Goal: Complete Application Form: Complete application form

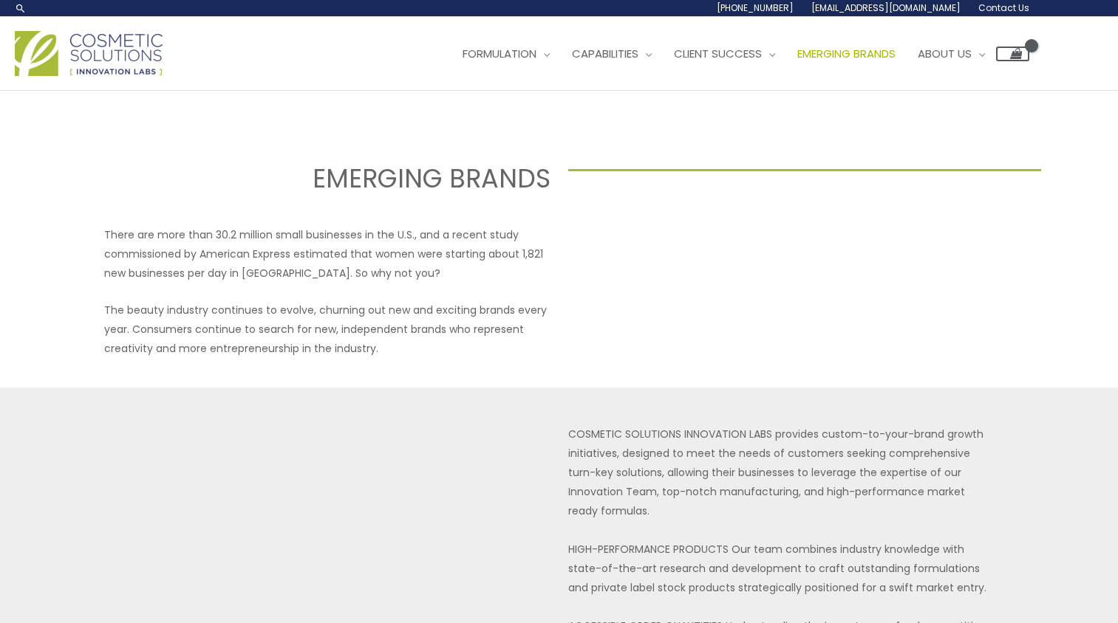
select select "Canada"
select select "Alberta"
select select "50000"
select select "8"
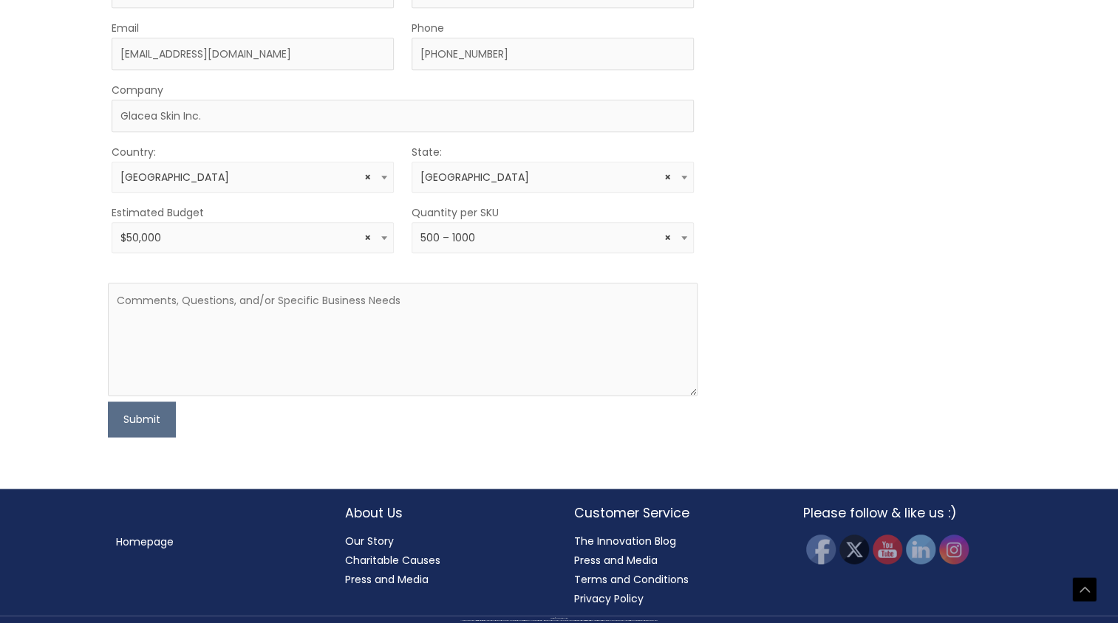
scroll to position [1108, 0]
click at [191, 396] on textarea at bounding box center [402, 339] width 589 height 113
paste textarea "Hi! I'd like to explore working with your lab to develop custom formulations th…"
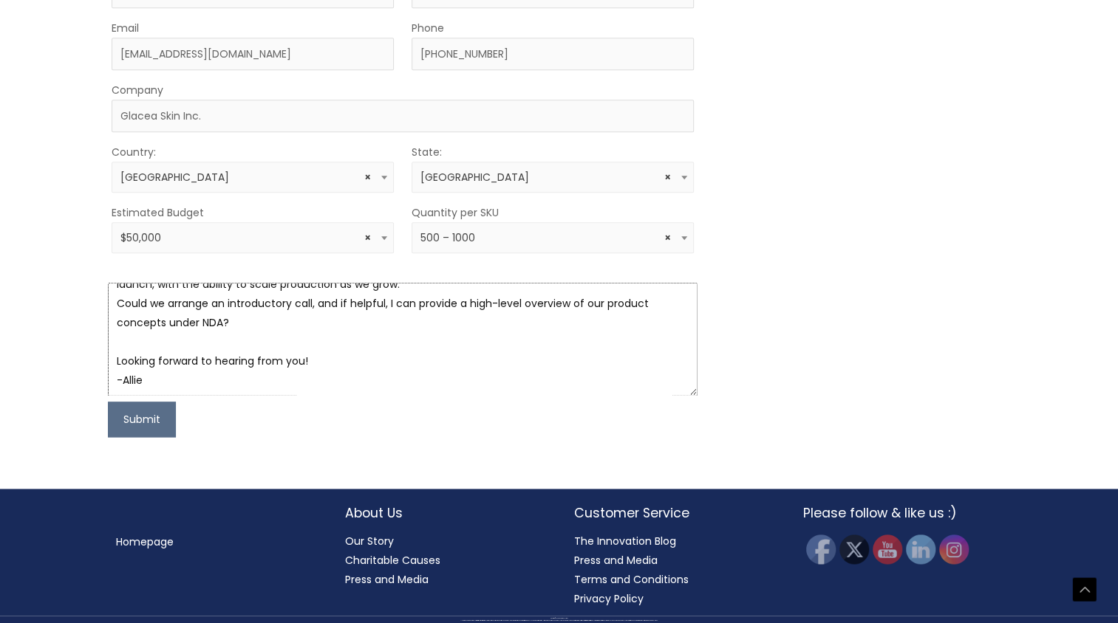
scroll to position [77, 0]
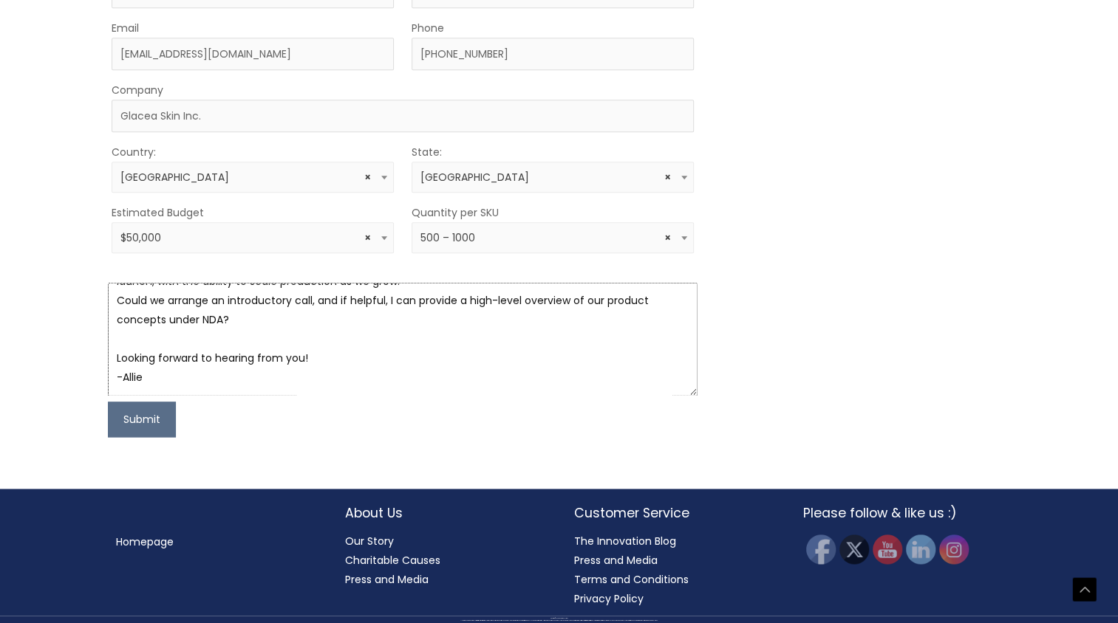
click at [321, 396] on textarea "Hi! I'd like to explore working with your lab to develop custom formulations th…" at bounding box center [402, 339] width 589 height 113
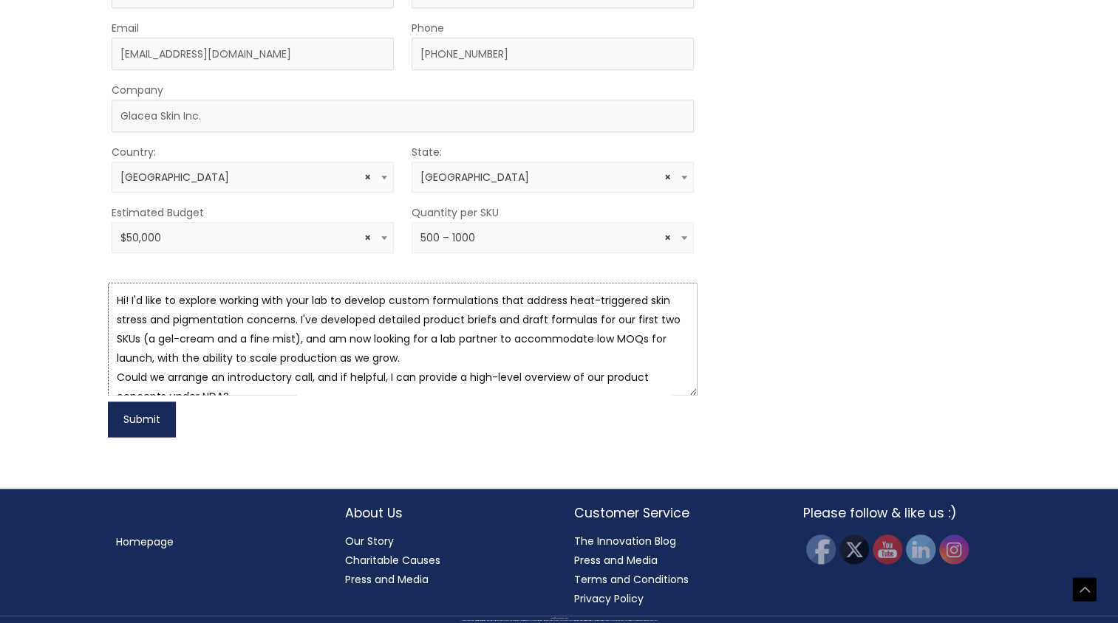
type textarea "Hi! I'd like to explore working with your lab to develop custom formulations th…"
click at [142, 437] on button "Submit" at bounding box center [142, 419] width 68 height 35
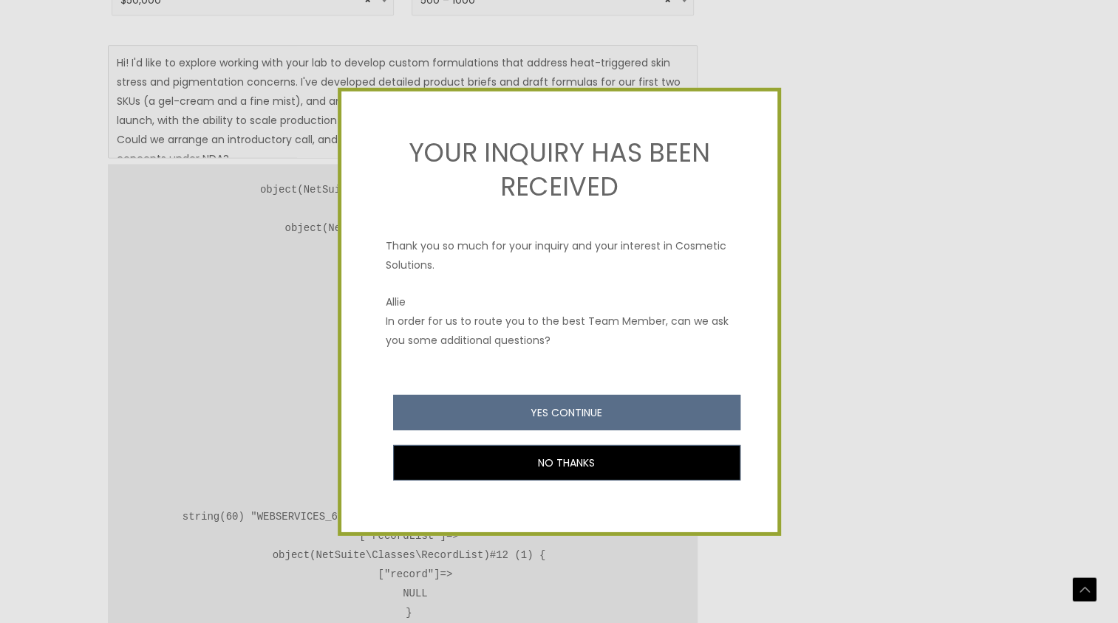
click at [56, 184] on div at bounding box center [559, 311] width 1118 height 623
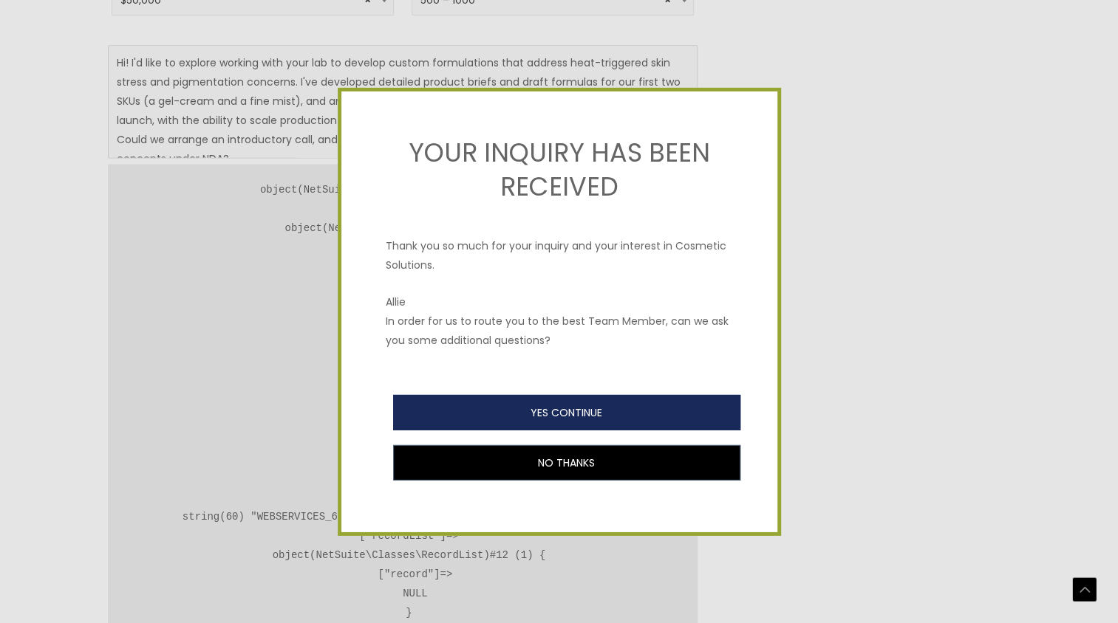
click at [609, 407] on button "YES CONTINUE" at bounding box center [566, 411] width 347 height 35
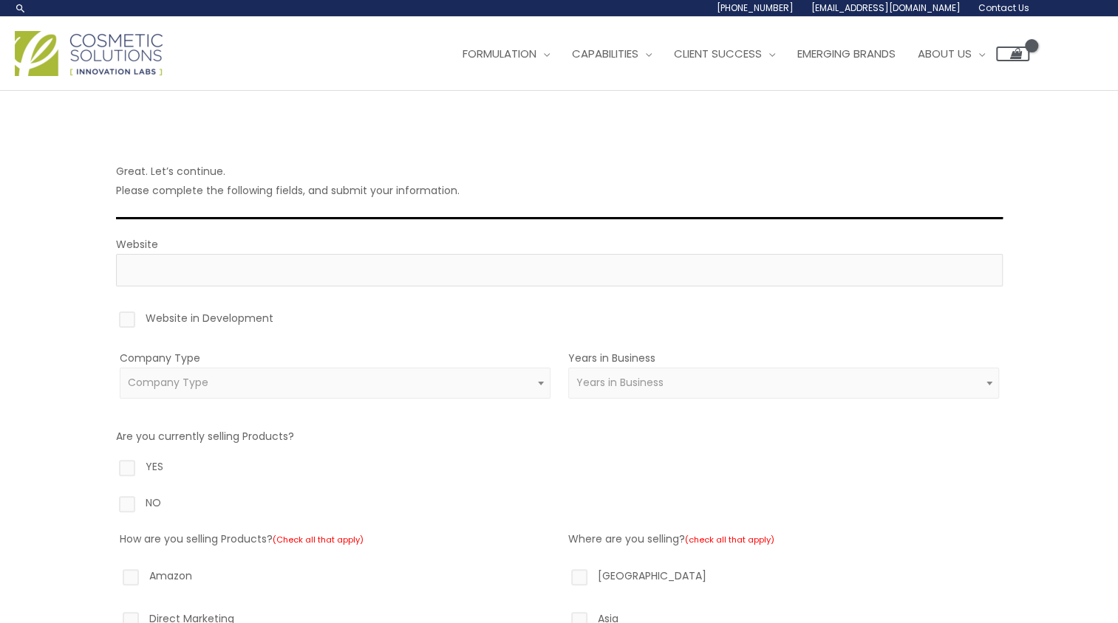
click at [123, 318] on label "Website in Development" at bounding box center [559, 321] width 886 height 25
click at [111, 318] on input "Website in Development" at bounding box center [106, 314] width 10 height 10
checkbox input "true"
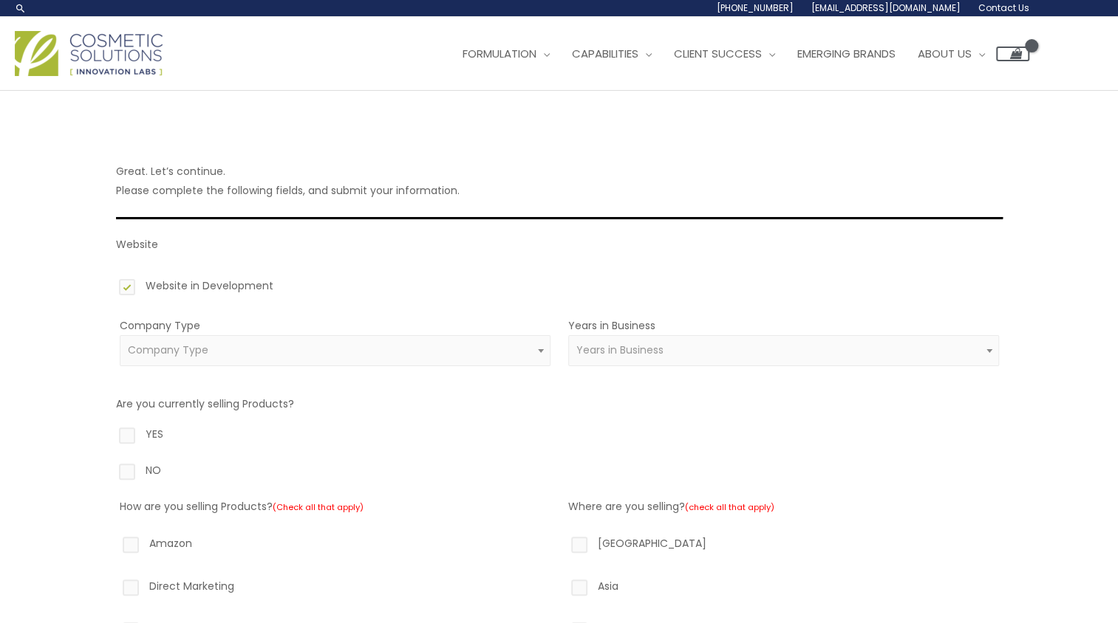
click at [269, 354] on span "Company Type" at bounding box center [335, 350] width 414 height 14
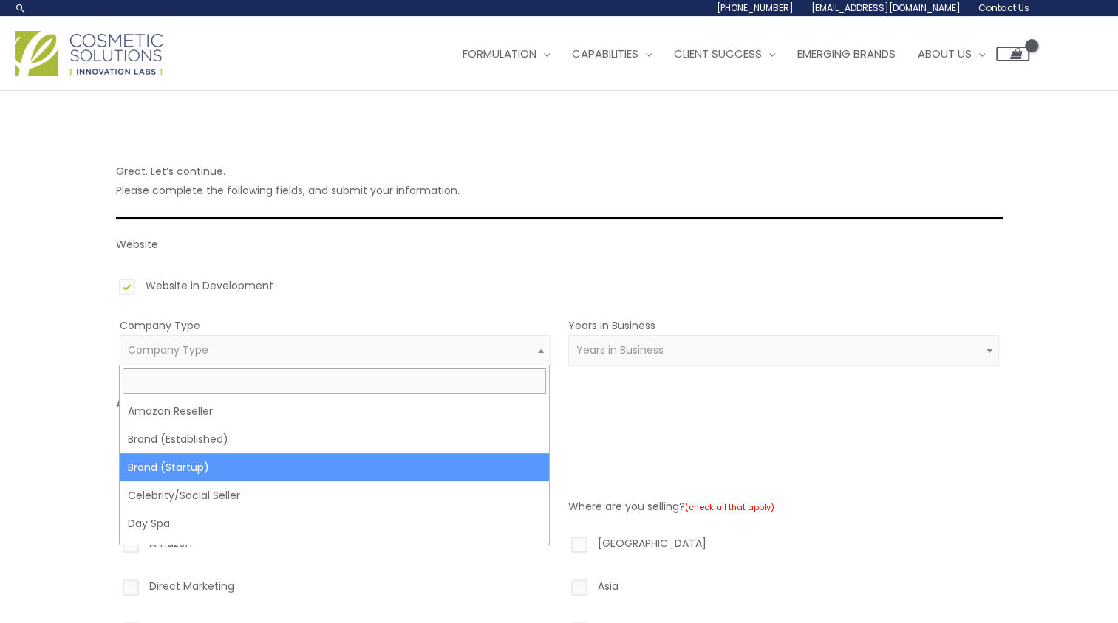
select select "39"
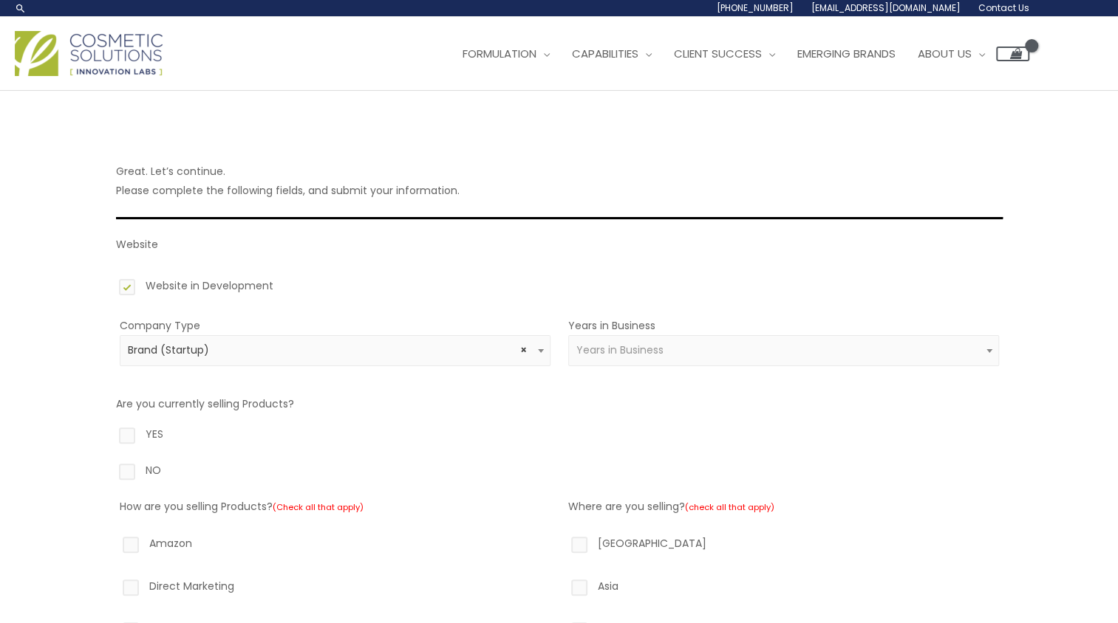
click at [737, 344] on span "Years in Business" at bounding box center [783, 350] width 414 height 14
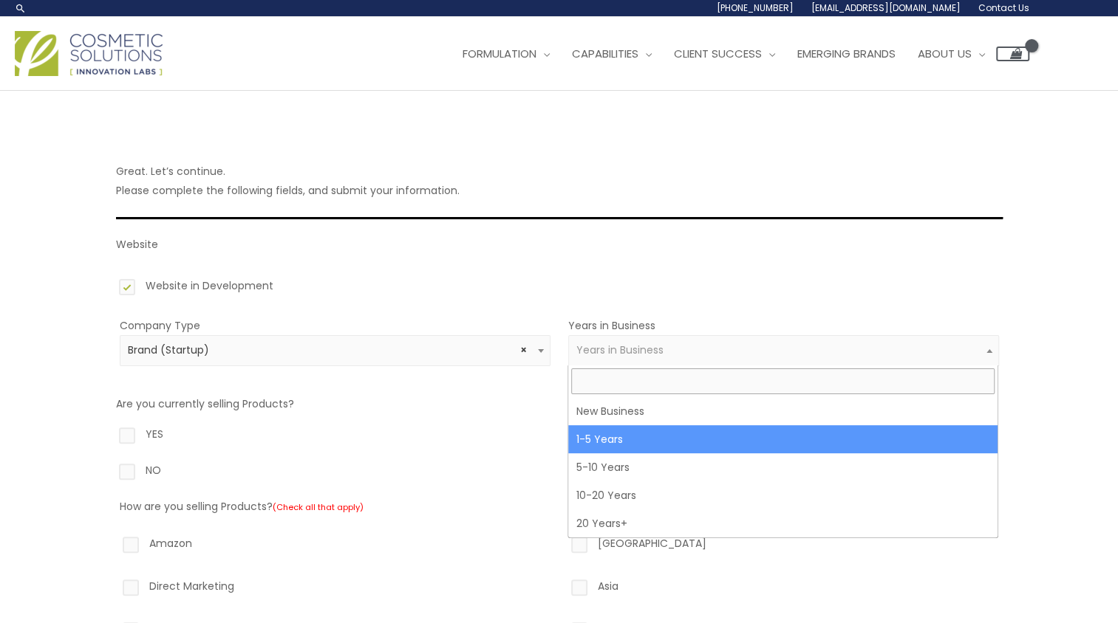
select select "2"
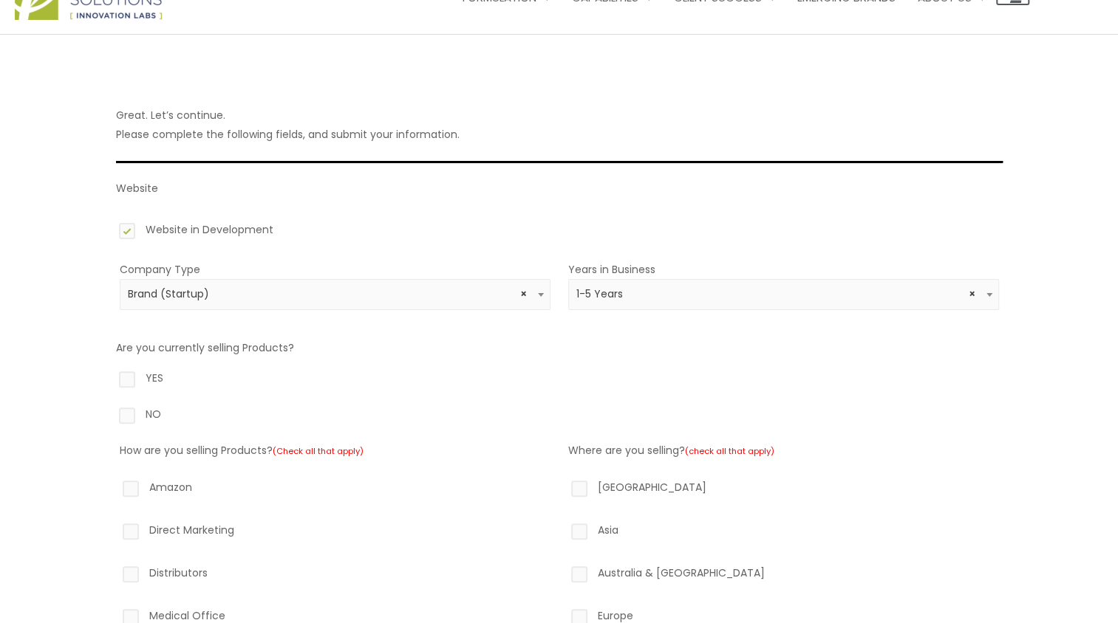
scroll to position [74, 0]
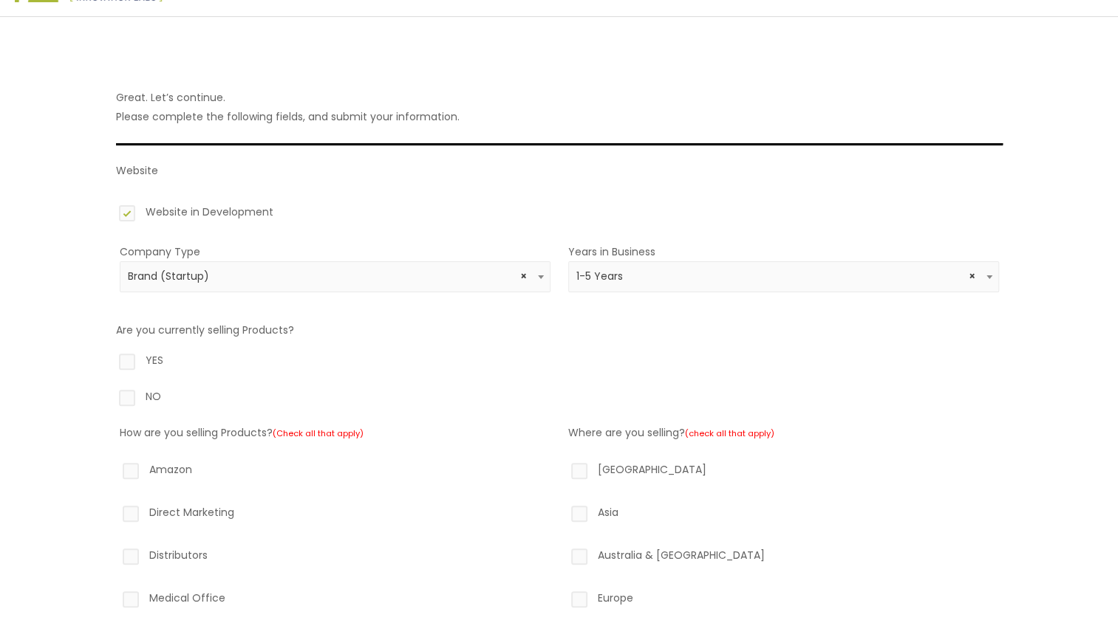
click at [154, 397] on label "NO" at bounding box center [559, 399] width 886 height 25
click at [111, 397] on input "NO" at bounding box center [106, 392] width 10 height 10
radio input "true"
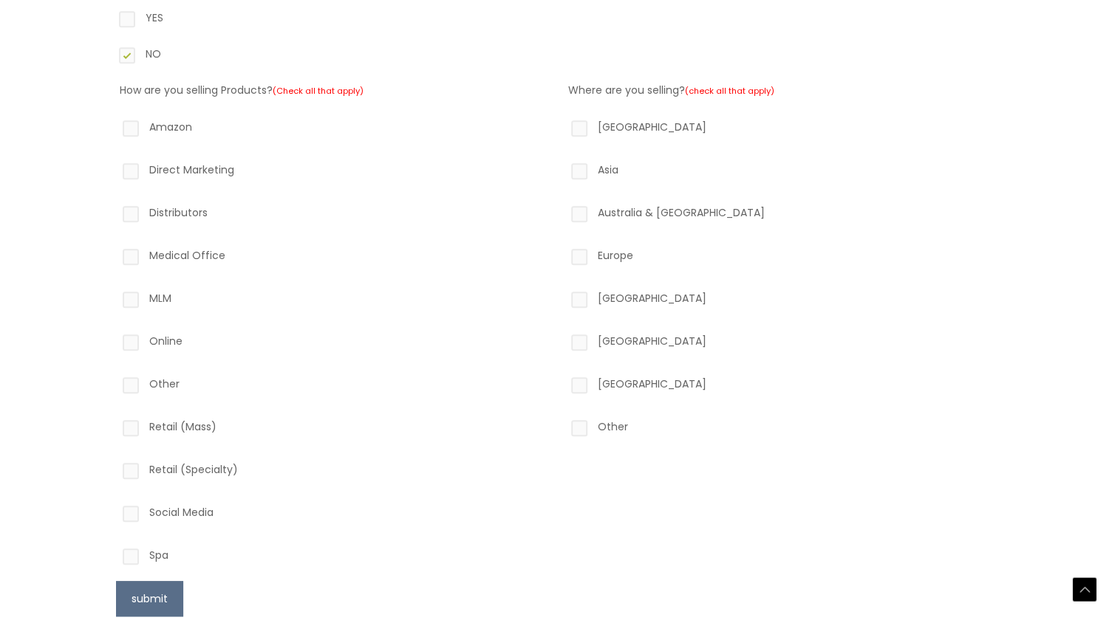
scroll to position [517, 0]
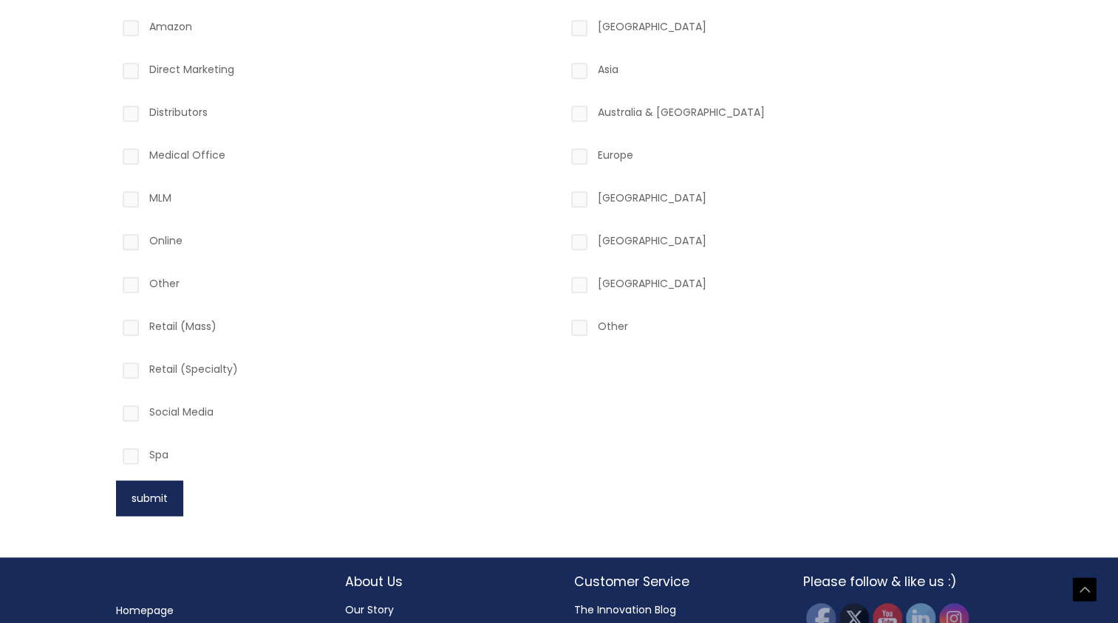
click at [165, 493] on button "submit" at bounding box center [149, 498] width 67 height 35
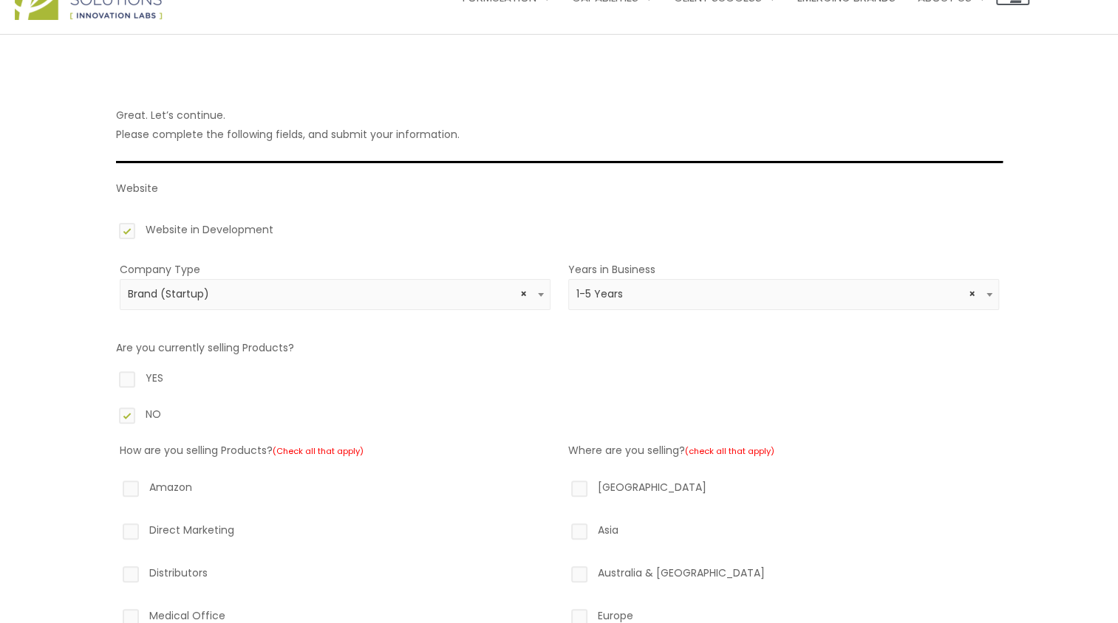
scroll to position [0, 0]
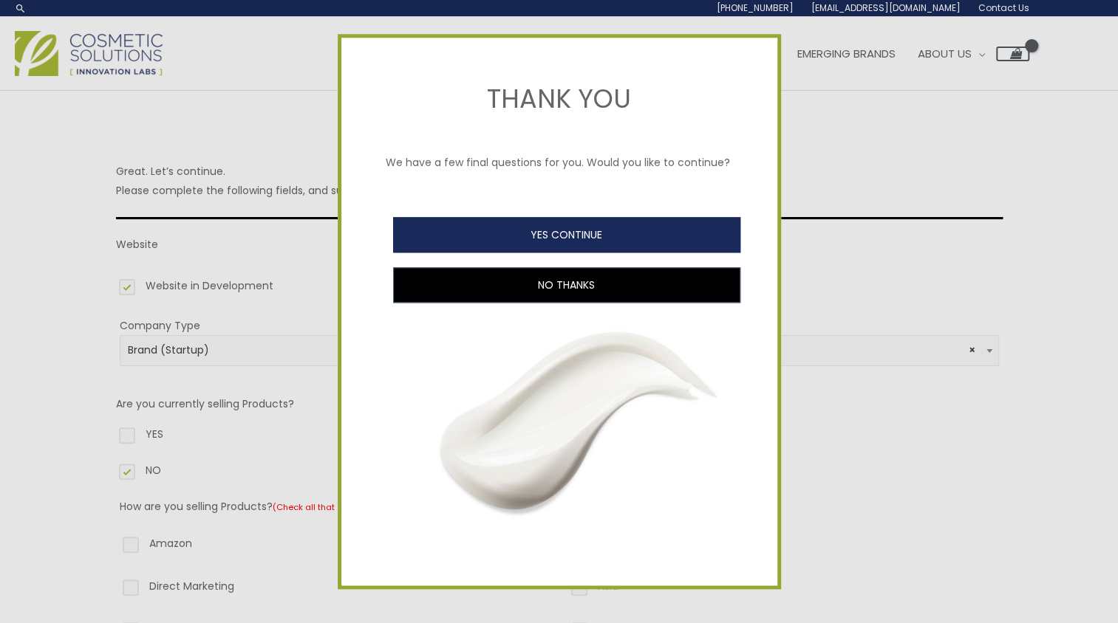
click at [599, 230] on button "YES CONTINUE" at bounding box center [566, 234] width 347 height 35
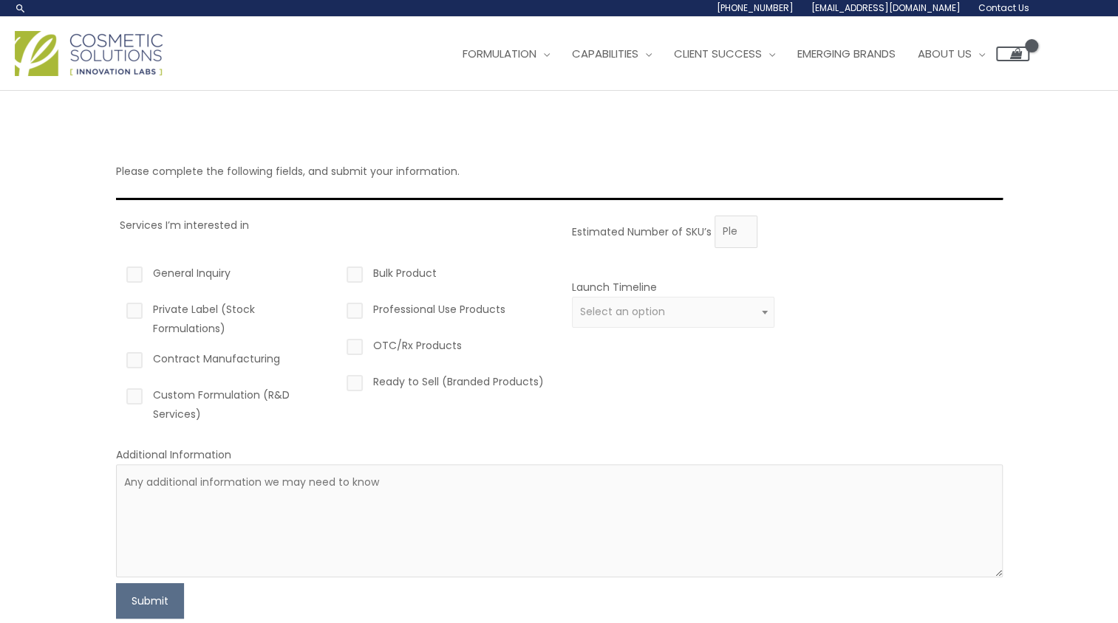
click at [136, 361] on label "Contract Manufacturing" at bounding box center [224, 361] width 203 height 25
click at [118, 359] on input "Contract Manufacturing" at bounding box center [114, 354] width 10 height 10
checkbox input "true"
click at [136, 401] on label "Custom Formulation (R&D Services)" at bounding box center [224, 405] width 203 height 38
click at [118, 395] on input "Custom Formulation (R&D Services)" at bounding box center [114, 391] width 10 height 10
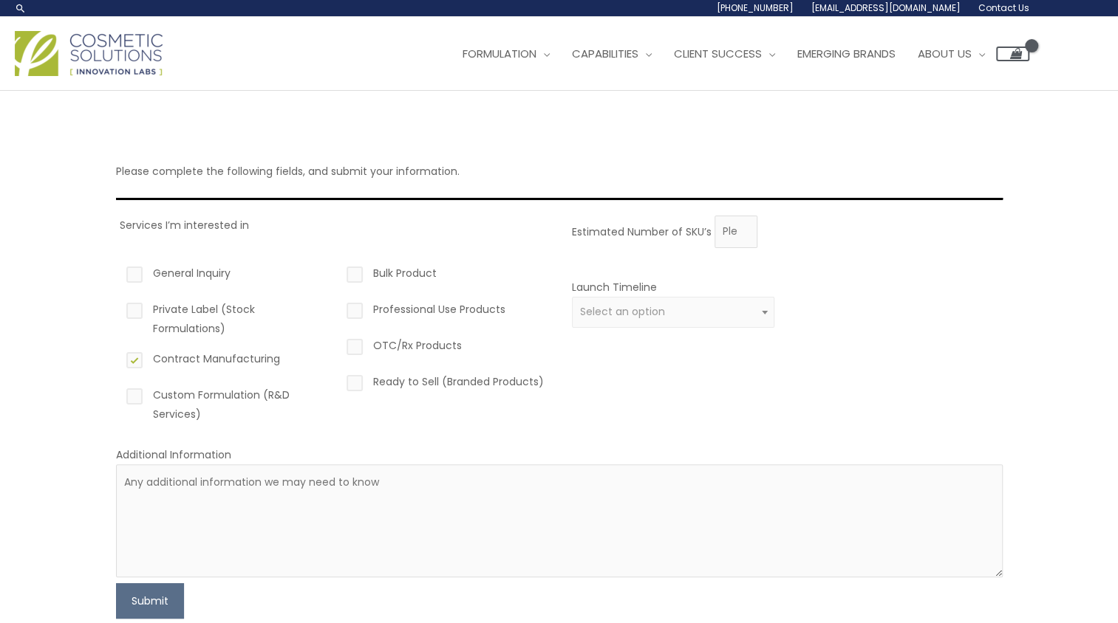
checkbox input "true"
click at [738, 317] on span "Select an option" at bounding box center [673, 312] width 186 height 14
select select "3"
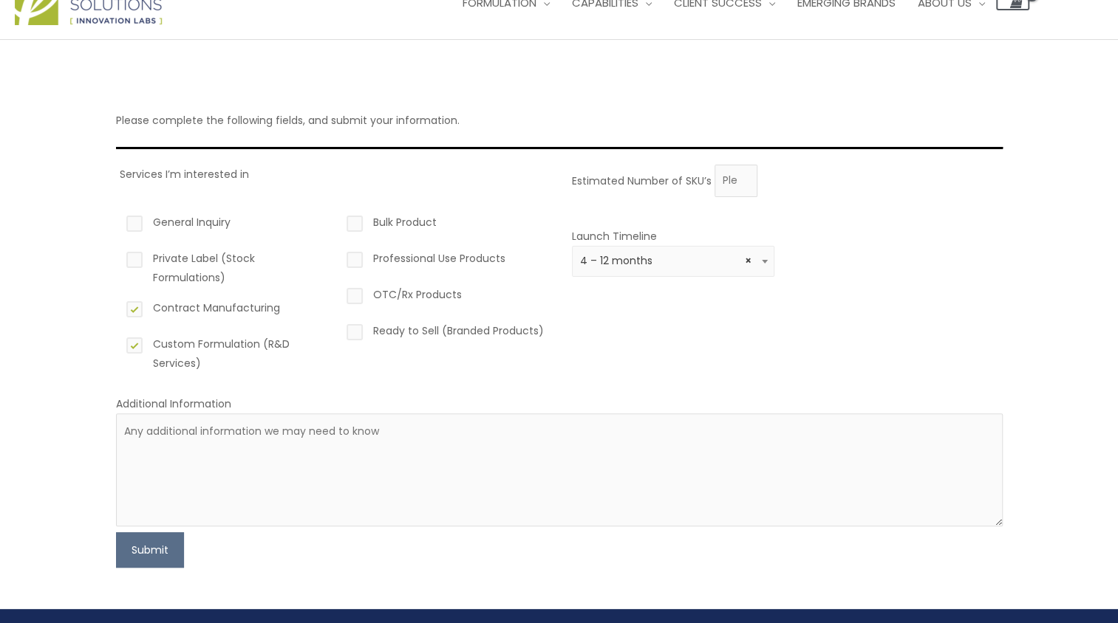
scroll to position [74, 0]
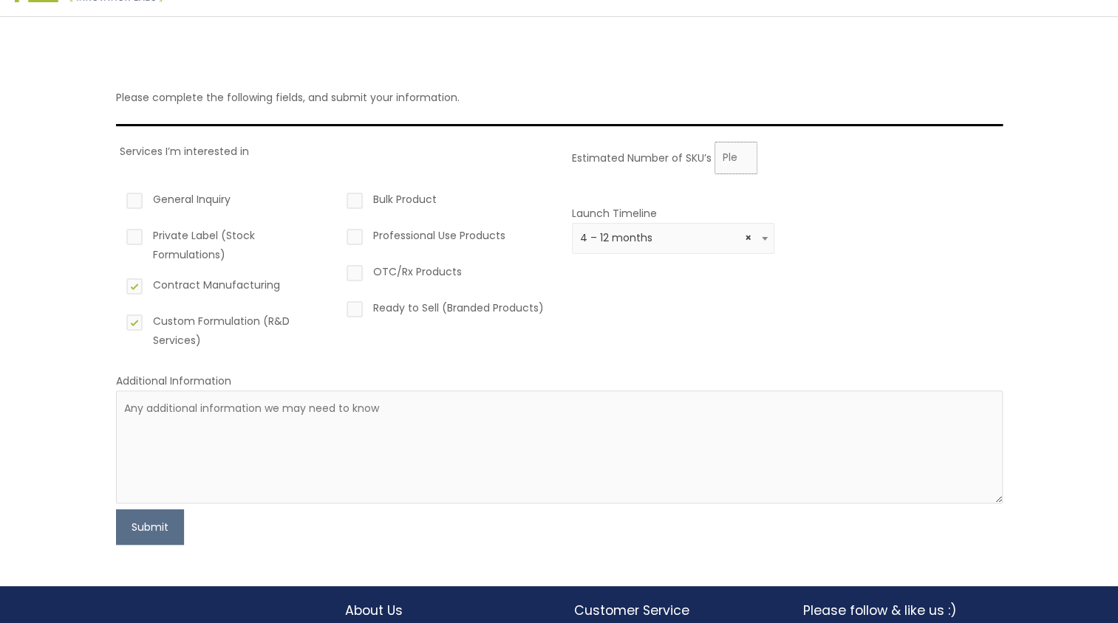
click at [736, 163] on input "Estimated Number of SKU’s" at bounding box center [735, 158] width 43 height 33
click at [739, 151] on input "1" at bounding box center [735, 158] width 43 height 33
type input "2"
click at [739, 151] on input "2" at bounding box center [735, 158] width 43 height 33
click at [239, 432] on textarea at bounding box center [559, 447] width 886 height 113
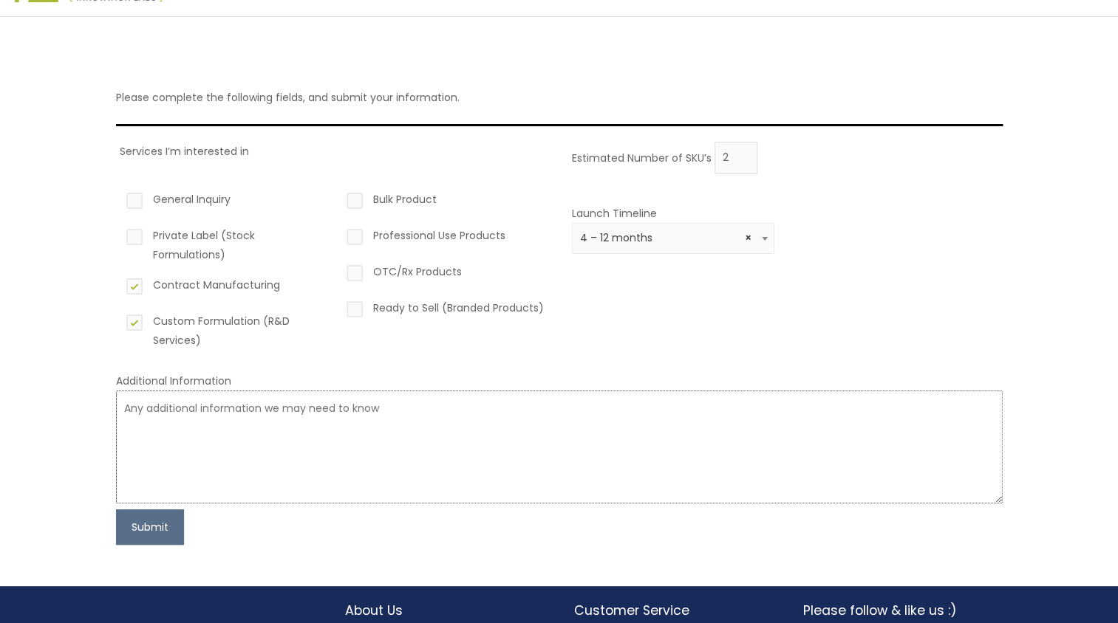
click at [176, 415] on textarea at bounding box center [559, 447] width 886 height 113
paste textarea "At this stage we are: Seeking a custom formulation partner with strong R&D capa…"
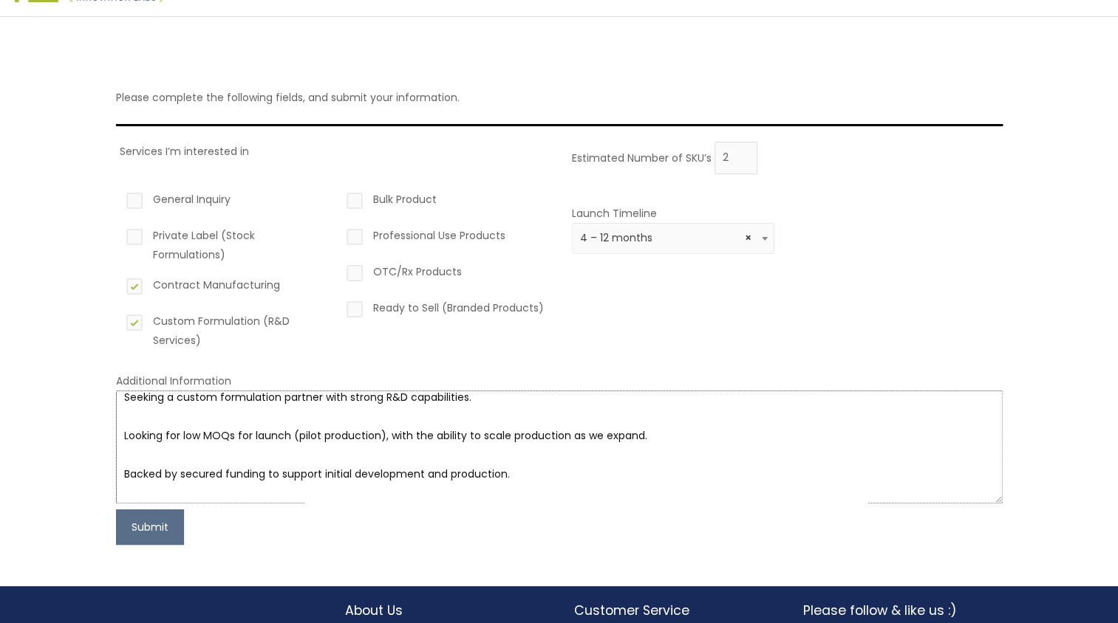
scroll to position [0, 0]
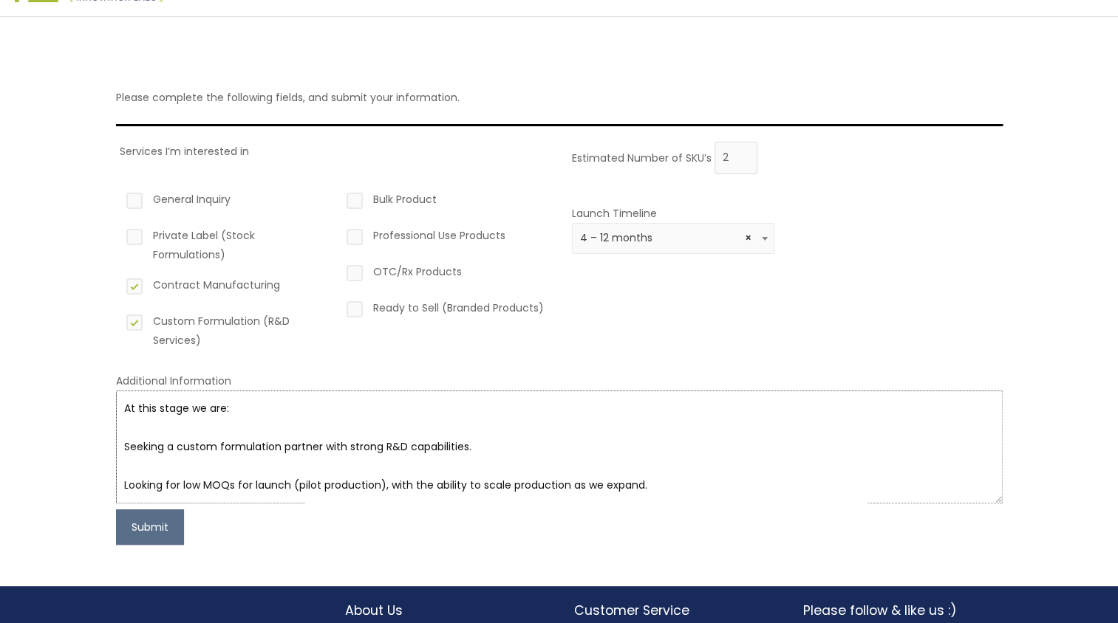
click at [142, 465] on textarea "At this stage we are: Seeking a custom formulation partner with strong R&D capa…" at bounding box center [559, 447] width 886 height 113
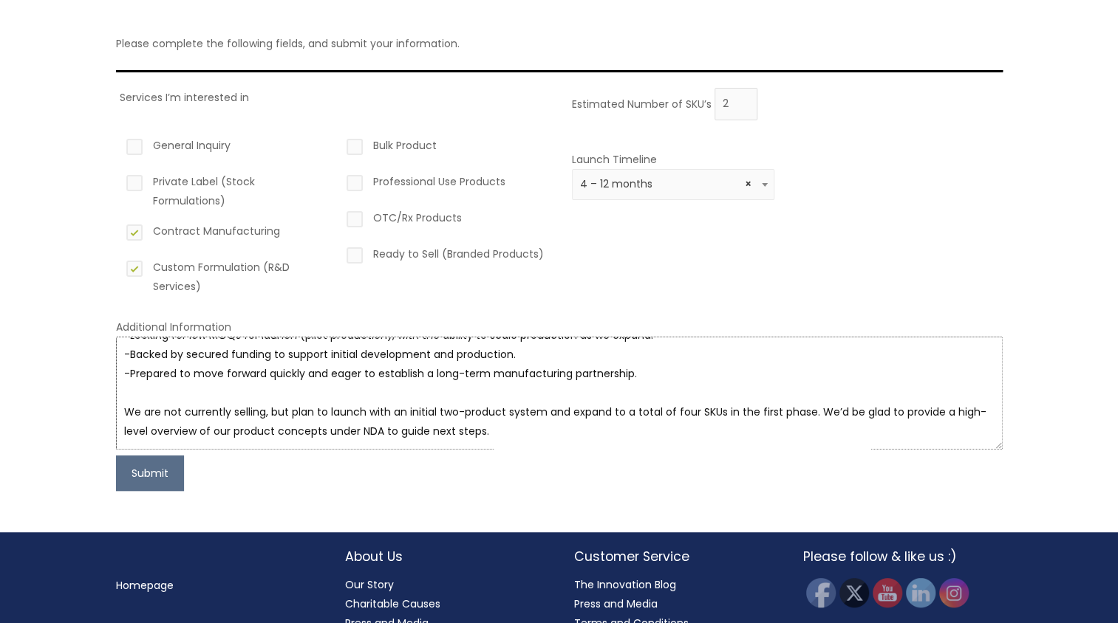
scroll to position [129, 0]
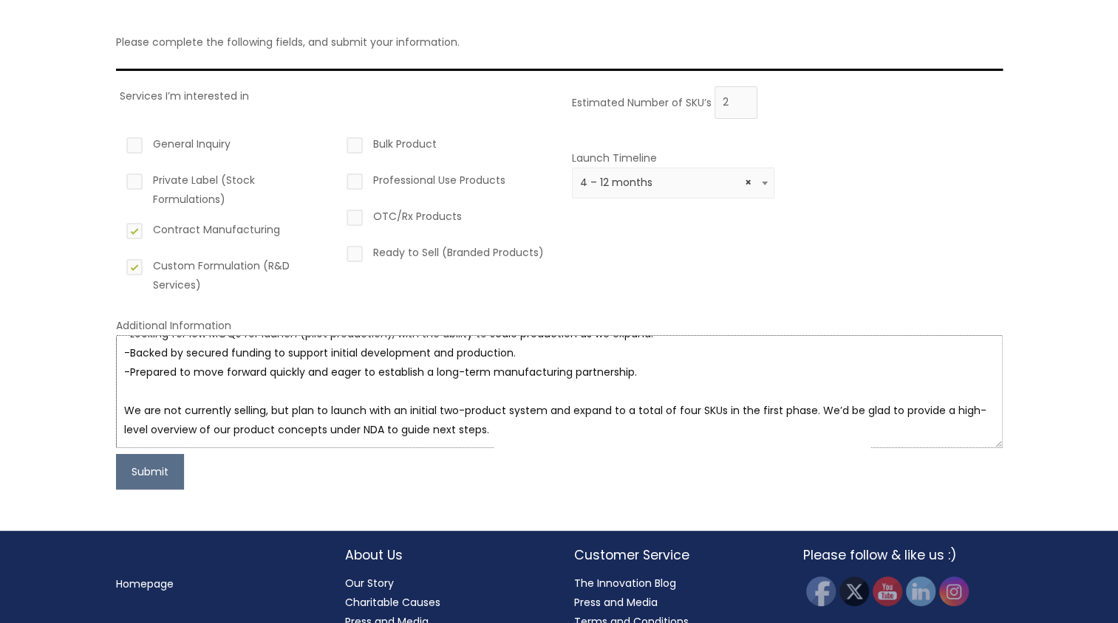
click at [516, 425] on textarea "At this stage we are: -Seeking a custom formulation partner with strong R&D cap…" at bounding box center [559, 391] width 886 height 113
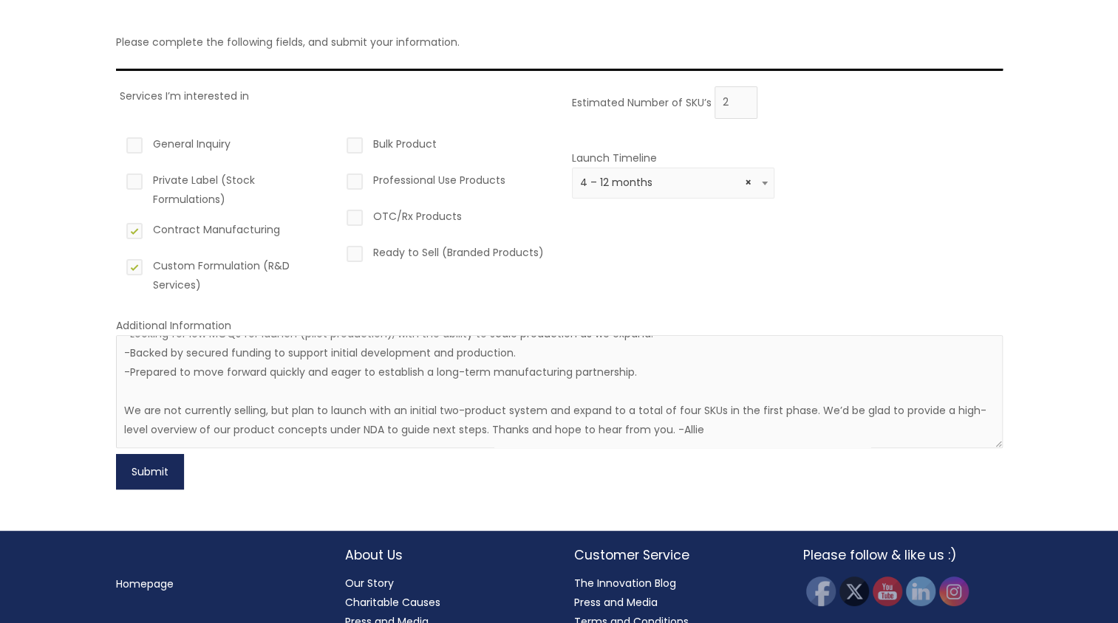
click at [162, 467] on button "Submit" at bounding box center [150, 471] width 68 height 35
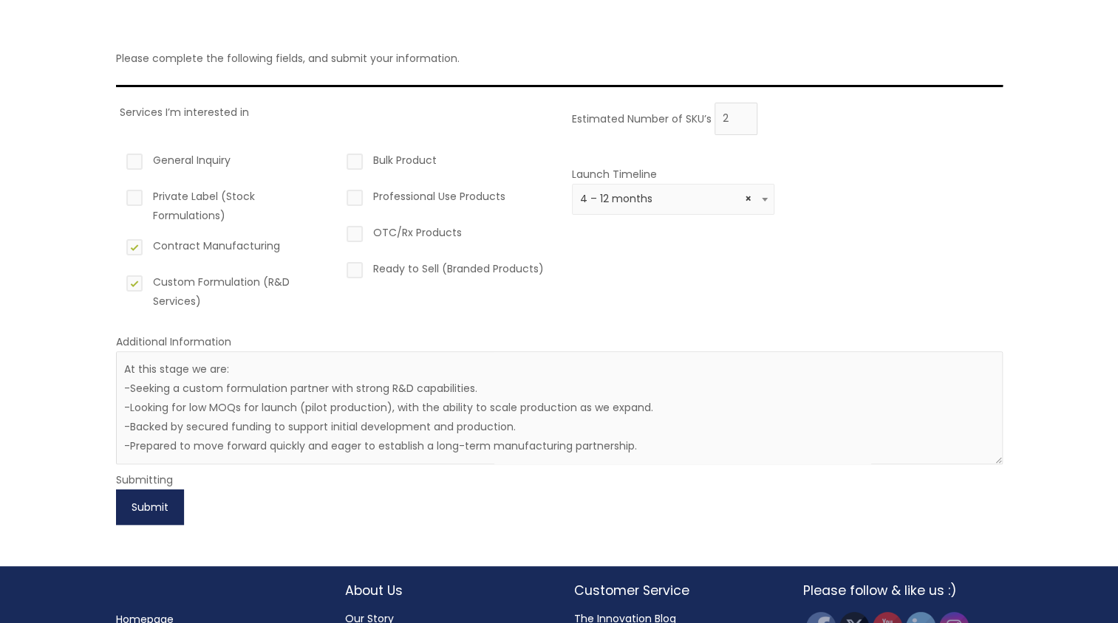
scroll to position [190, 0]
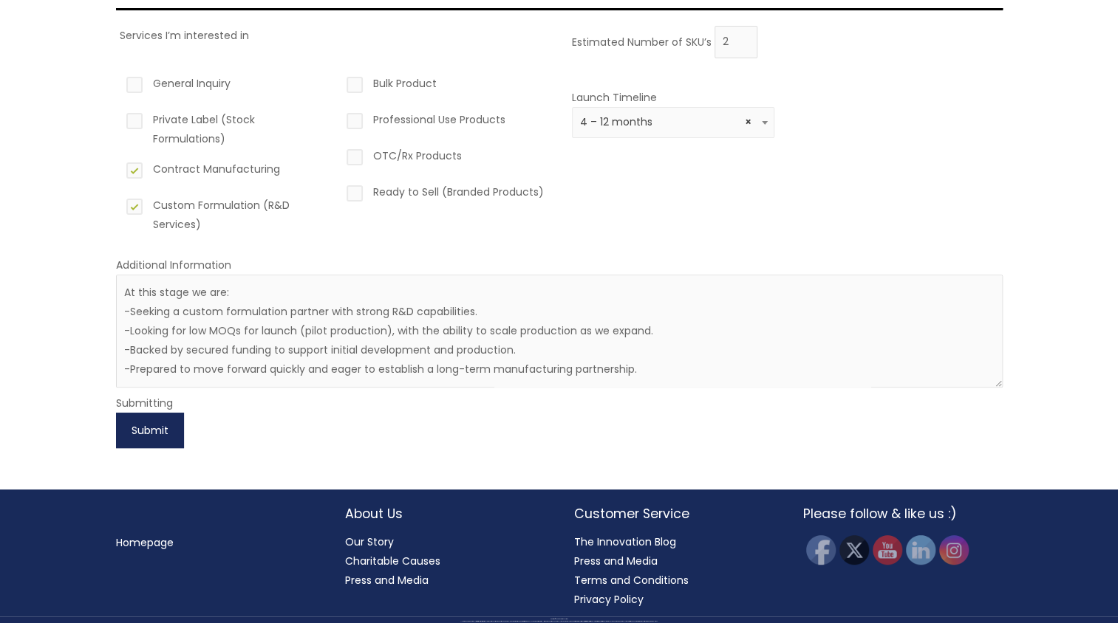
click at [148, 431] on button "Submit" at bounding box center [150, 430] width 68 height 35
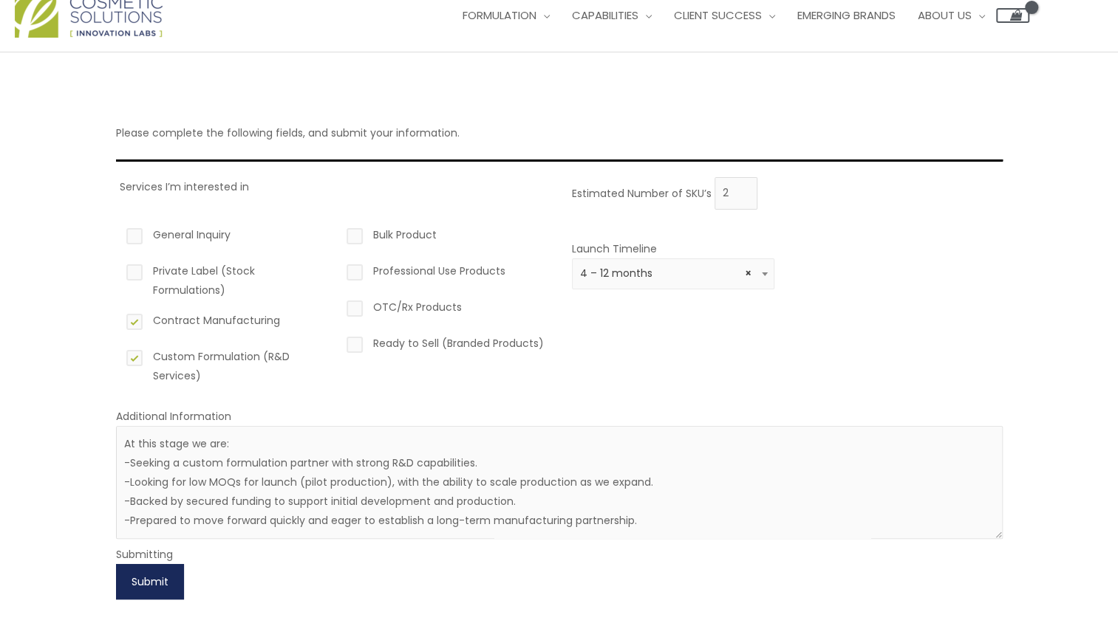
scroll to position [0, 0]
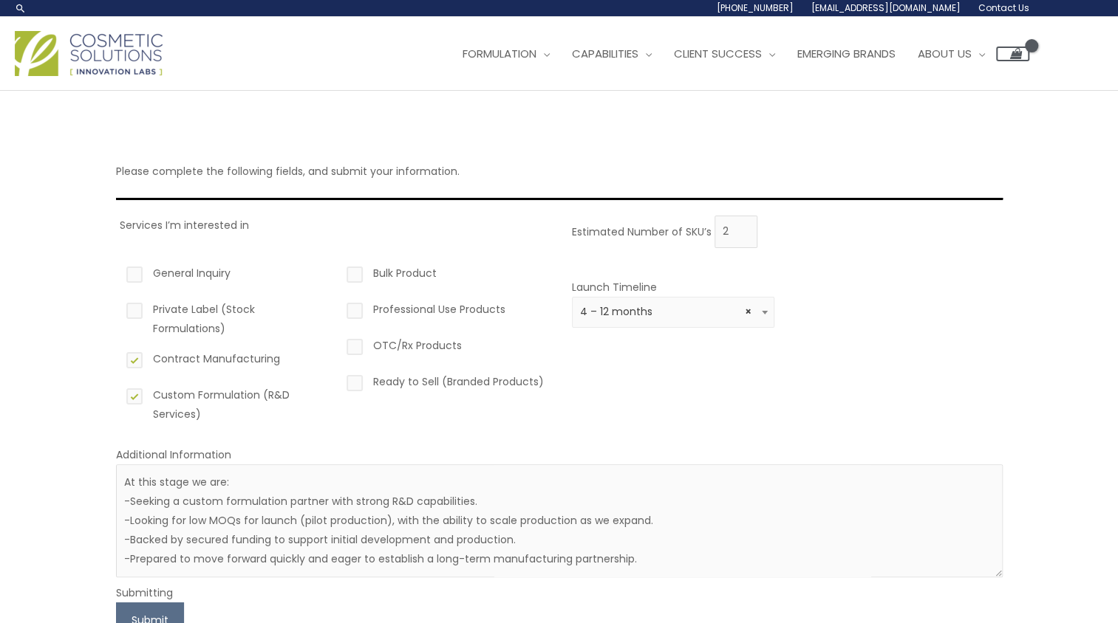
click at [549, 418] on div "General Inquiry Private Label (Stock Formulations) Contract Manufacturing Custo…" at bounding box center [335, 344] width 431 height 182
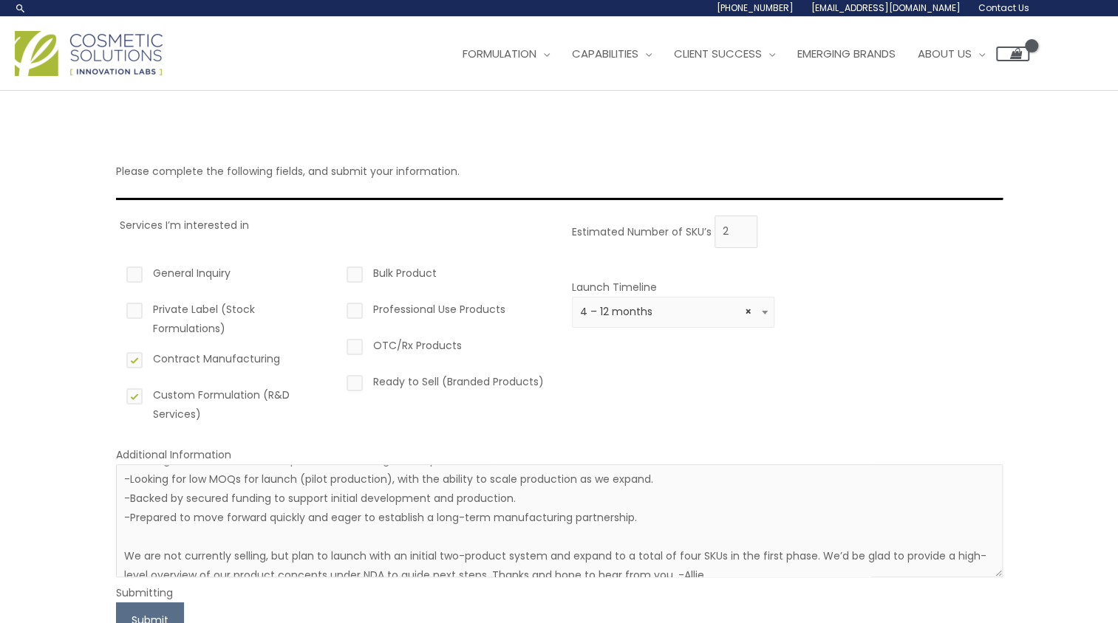
scroll to position [58, 0]
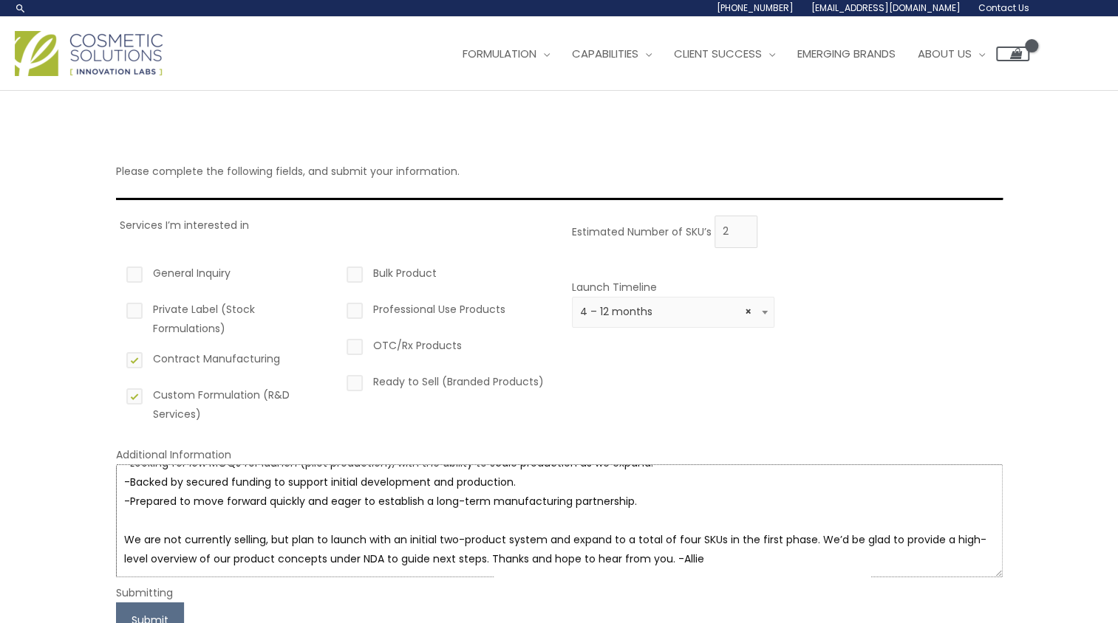
click at [777, 517] on textarea "At this stage we are: -Seeking a custom formulation partner with strong R&D cap…" at bounding box center [559, 521] width 886 height 113
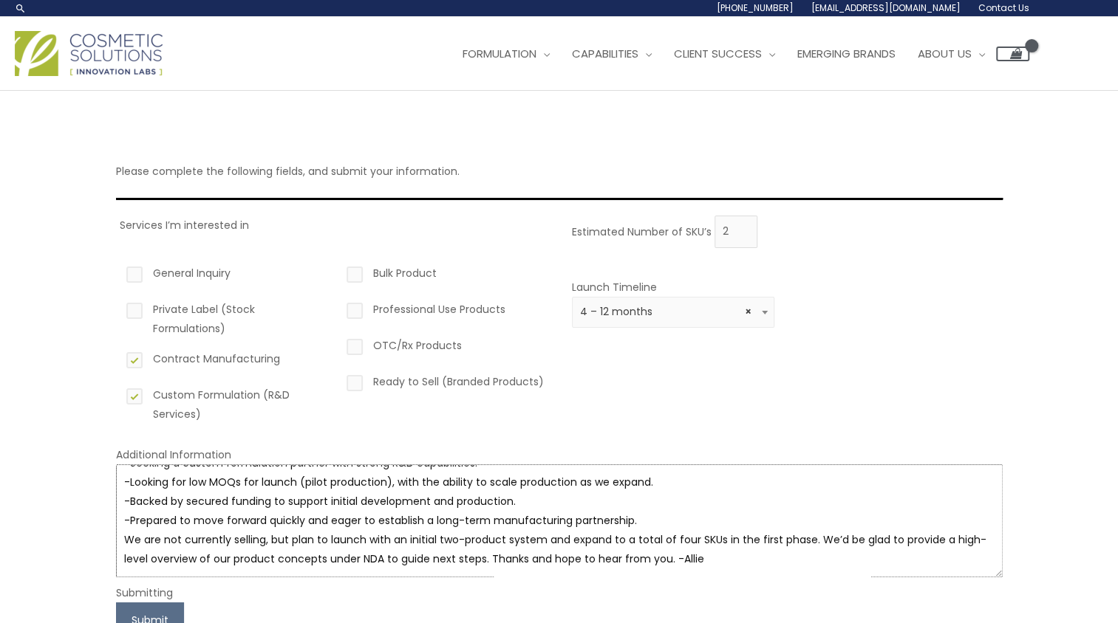
scroll to position [0, 0]
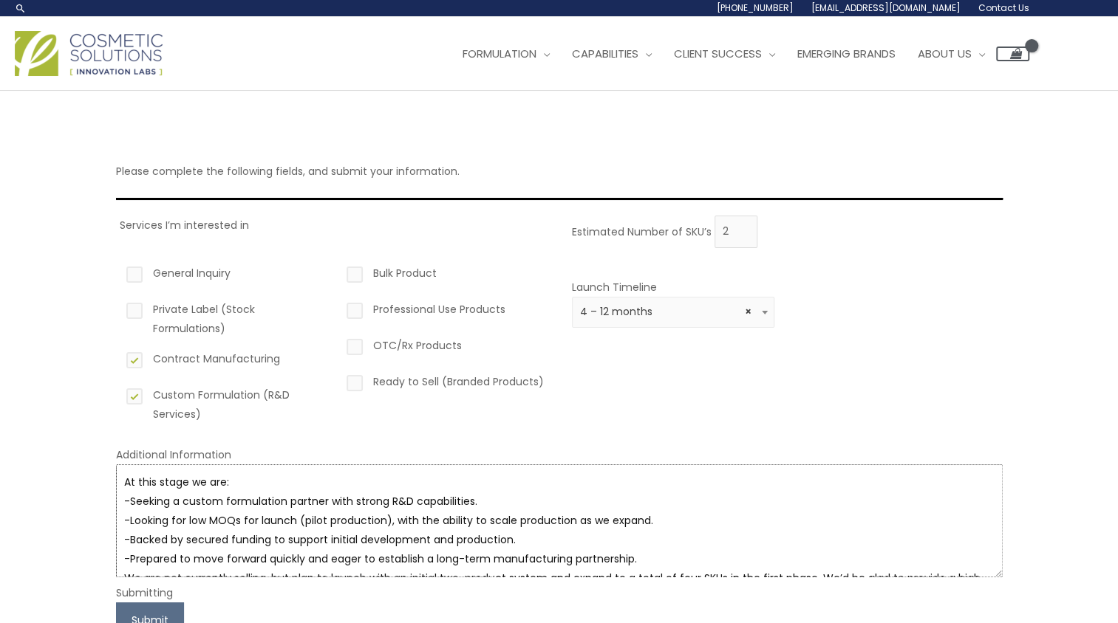
type textarea "At this stage we are: -Seeking a custom formulation partner with strong R&D cap…"
click at [365, 462] on form "Services I’m interested in General Inquiry Private Label (Stock Formulations) C…" at bounding box center [559, 427] width 886 height 423
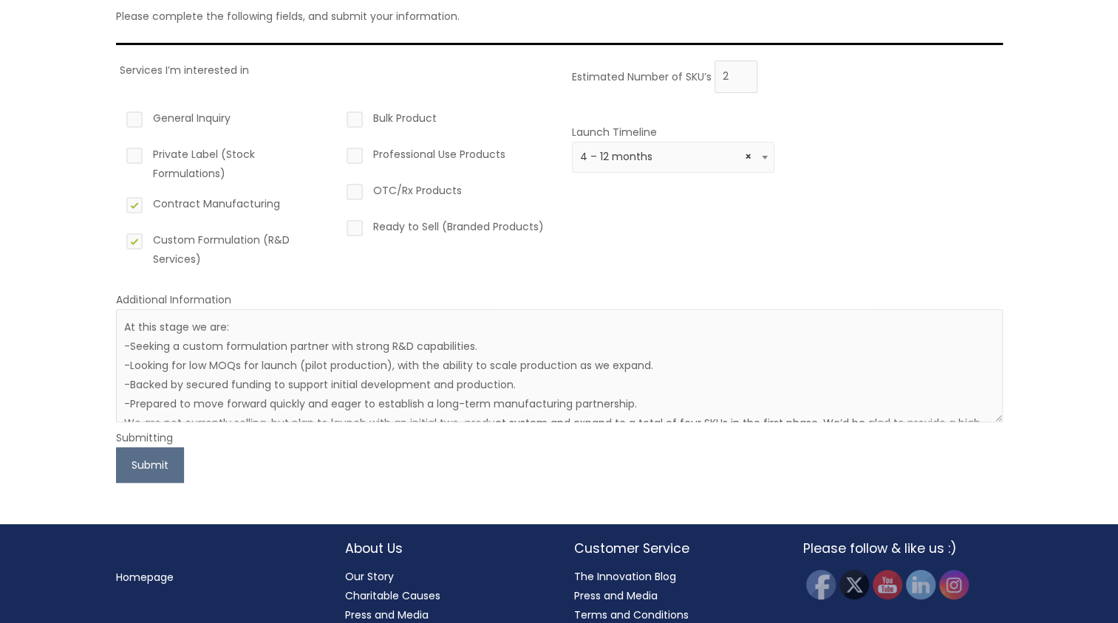
scroll to position [190, 0]
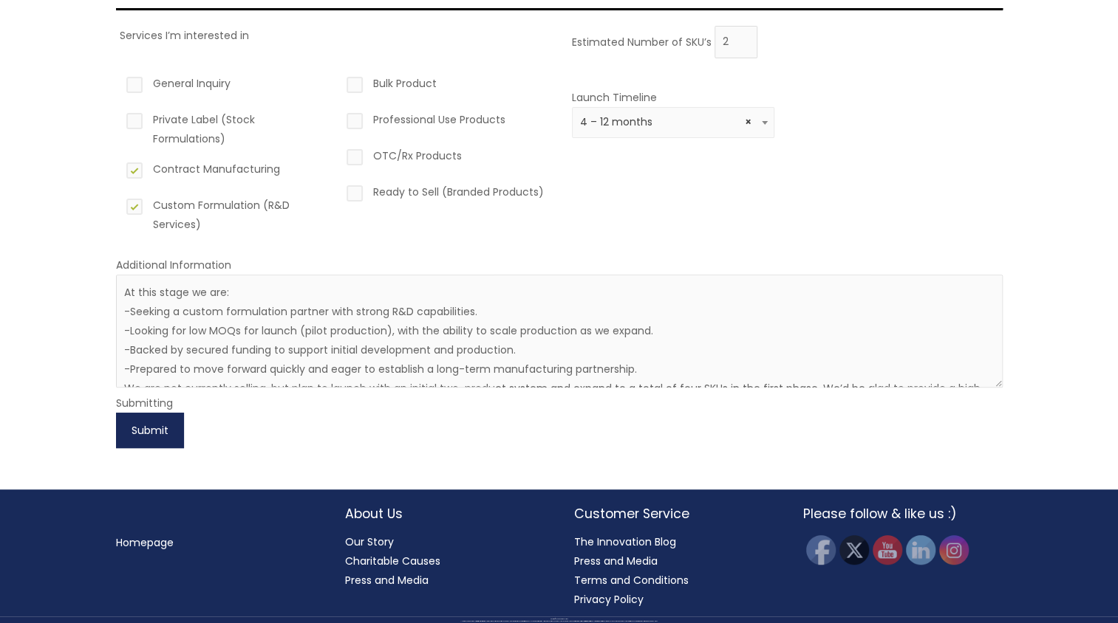
click at [145, 426] on button "Submit" at bounding box center [150, 430] width 68 height 35
click at [160, 433] on button "Submit" at bounding box center [150, 430] width 68 height 35
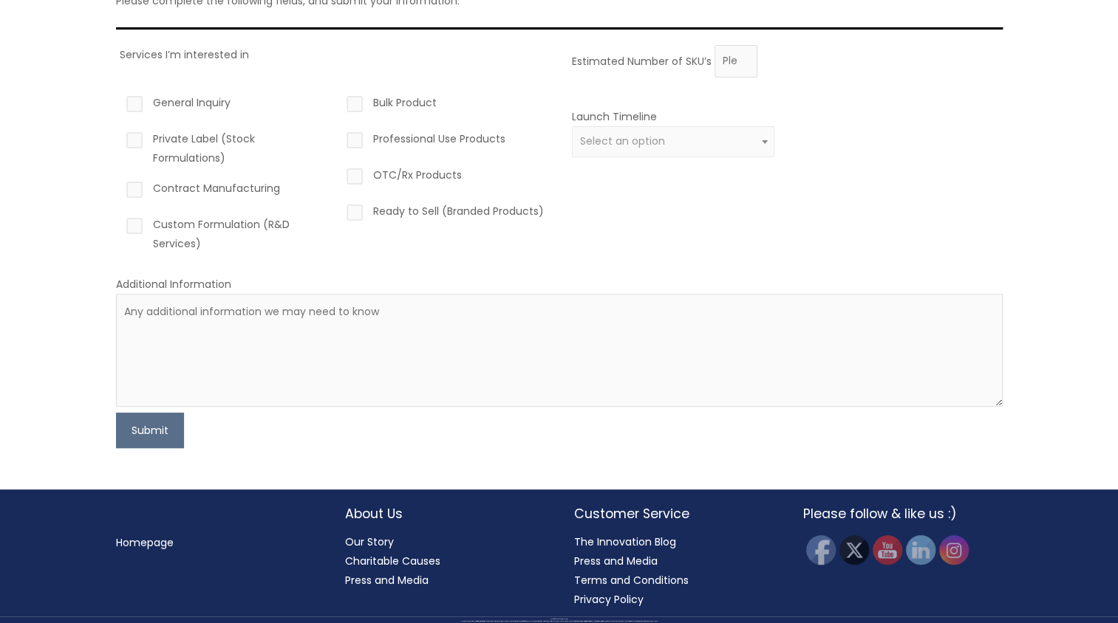
scroll to position [23, 0]
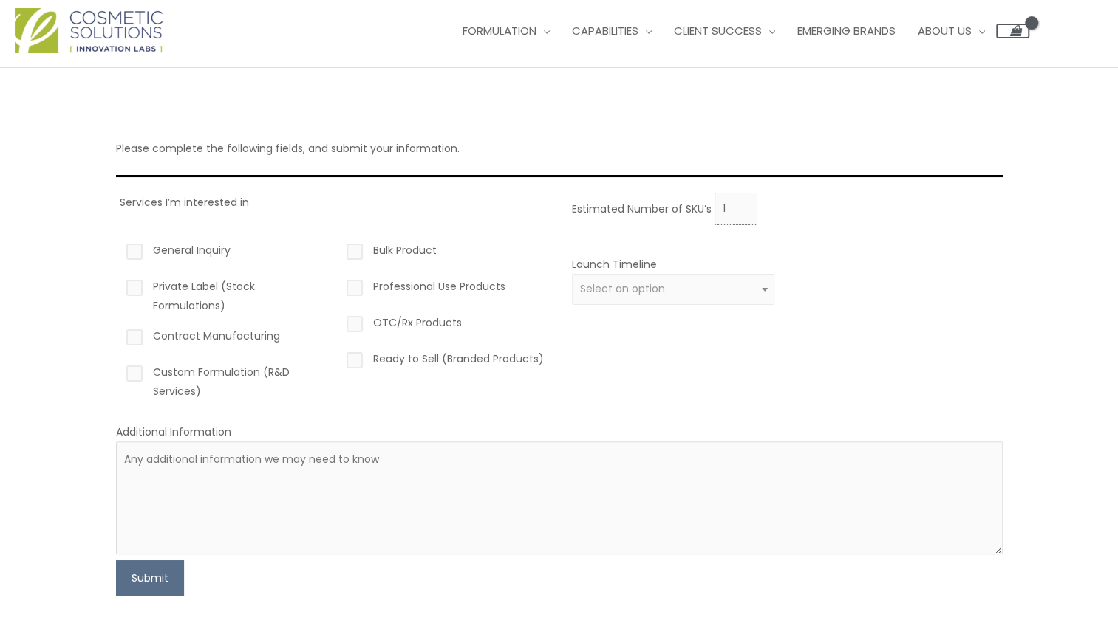
click at [745, 203] on input "1" at bounding box center [735, 209] width 43 height 33
type input "2"
click at [745, 203] on input "2" at bounding box center [735, 209] width 43 height 33
click at [219, 329] on label "Contract Manufacturing" at bounding box center [224, 338] width 203 height 25
click at [225, 367] on label "Custom Formulation (R&D Services)" at bounding box center [224, 382] width 203 height 38
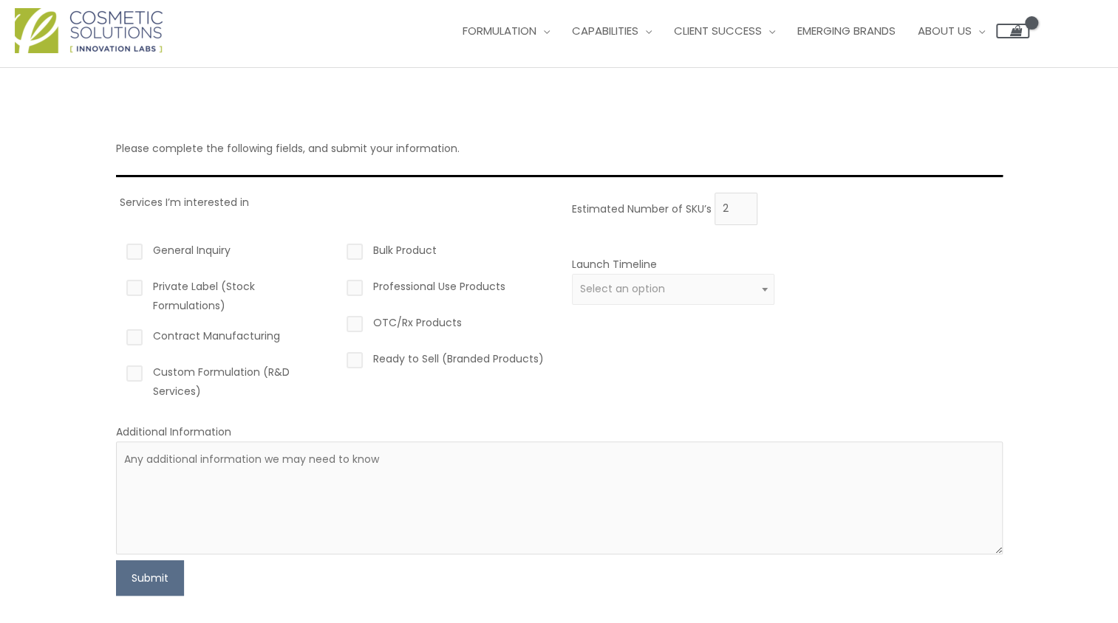
click at [118, 367] on input "Custom Formulation (R&D Services)" at bounding box center [114, 368] width 10 height 10
checkbox input "true"
click at [135, 330] on label "Contract Manufacturing" at bounding box center [224, 338] width 203 height 25
click at [118, 330] on input "Contract Manufacturing" at bounding box center [114, 331] width 10 height 10
checkbox input "true"
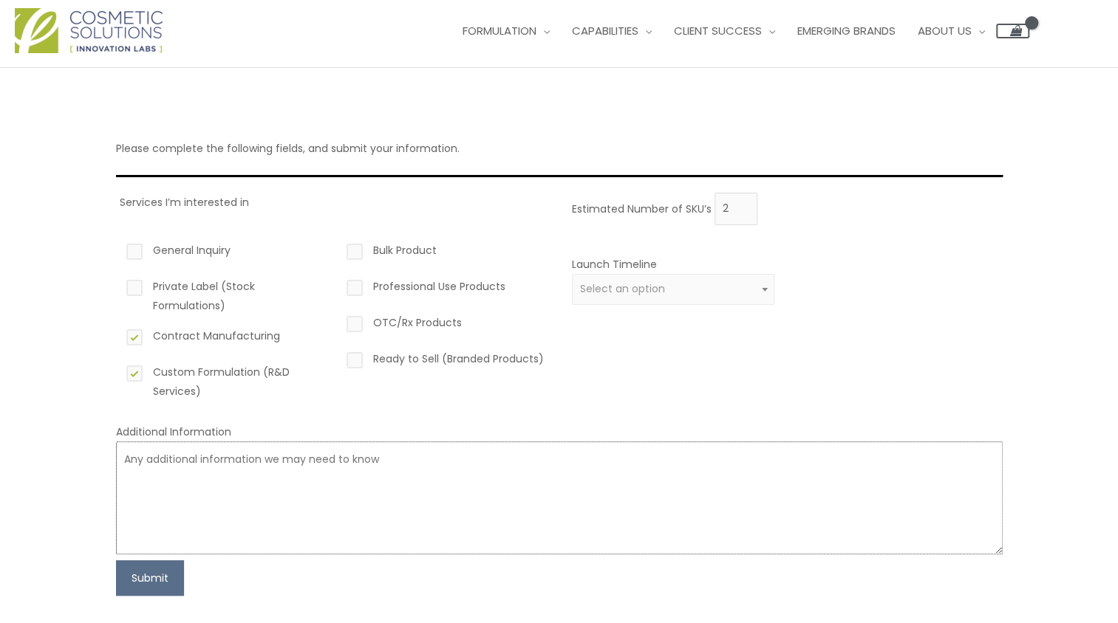
click at [134, 463] on textarea at bounding box center [559, 498] width 886 height 113
paste textarea "At this stage we are: Seeking a custom formulation partner with strong R&D capa…"
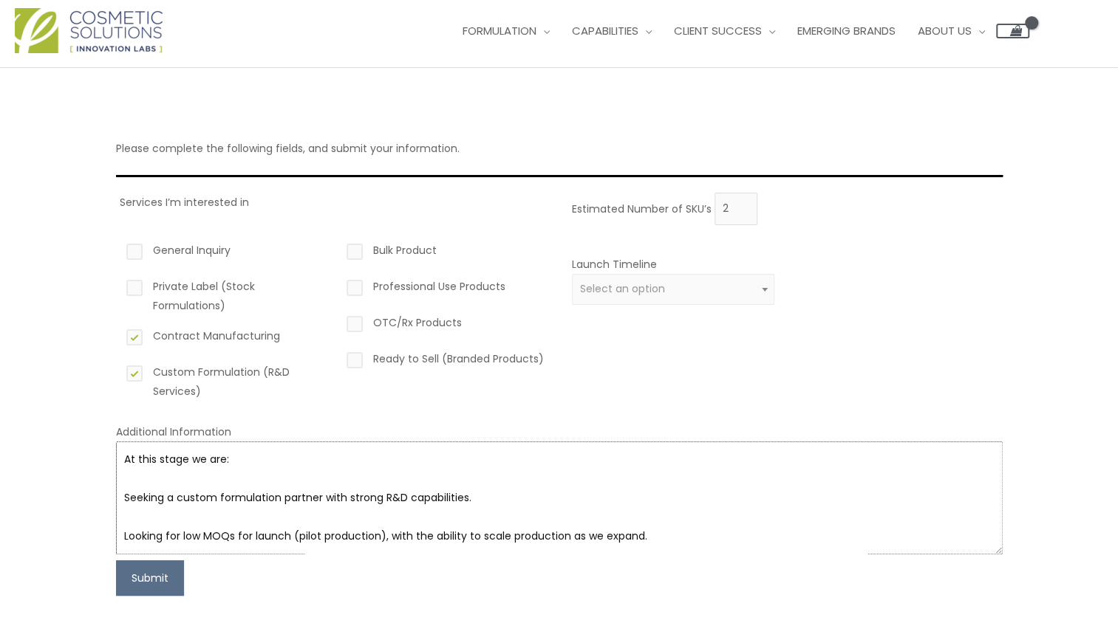
scroll to position [123, 0]
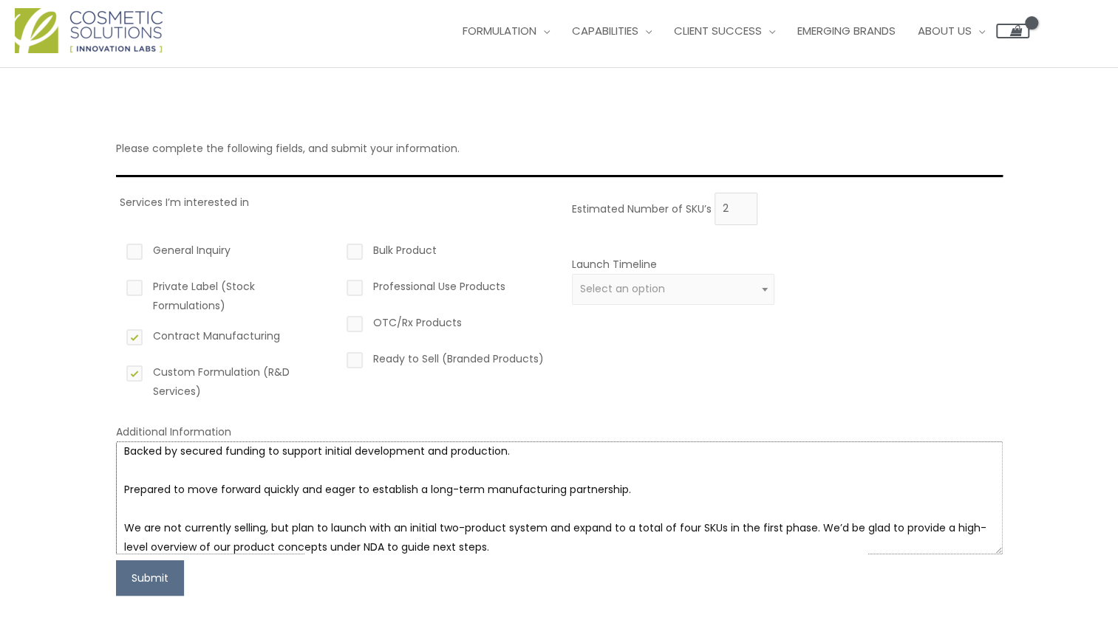
click at [160, 463] on textarea "At this stage we are: Seeking a custom formulation partner with strong R&D capa…" at bounding box center [559, 498] width 886 height 113
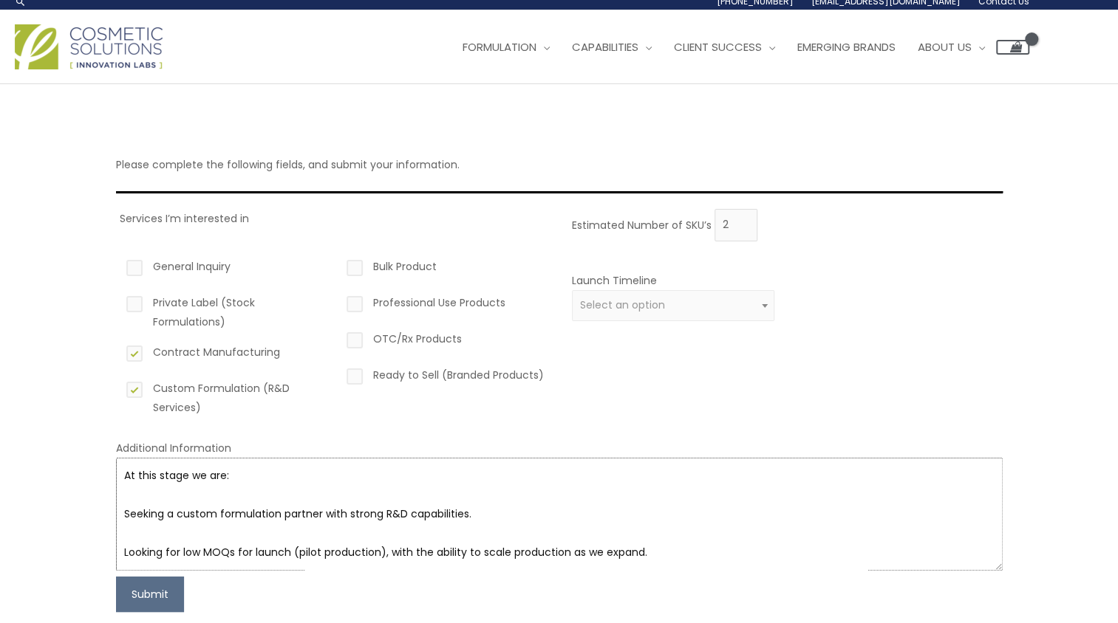
scroll to position [0, 0]
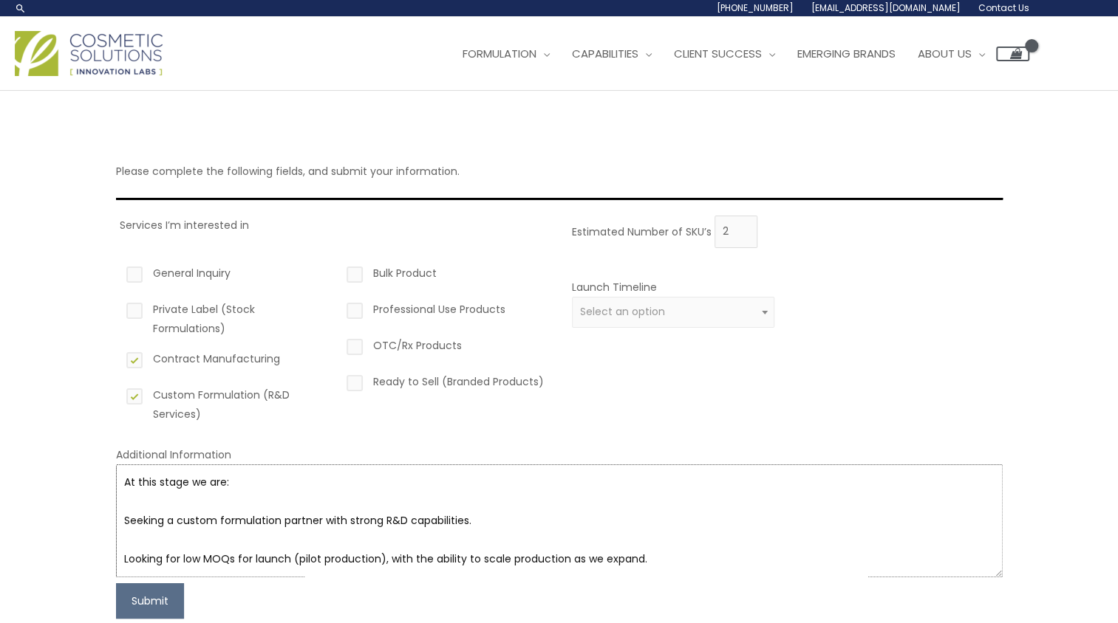
type textarea "At this stage we are: Seeking a custom formulation partner with strong R&D capa…"
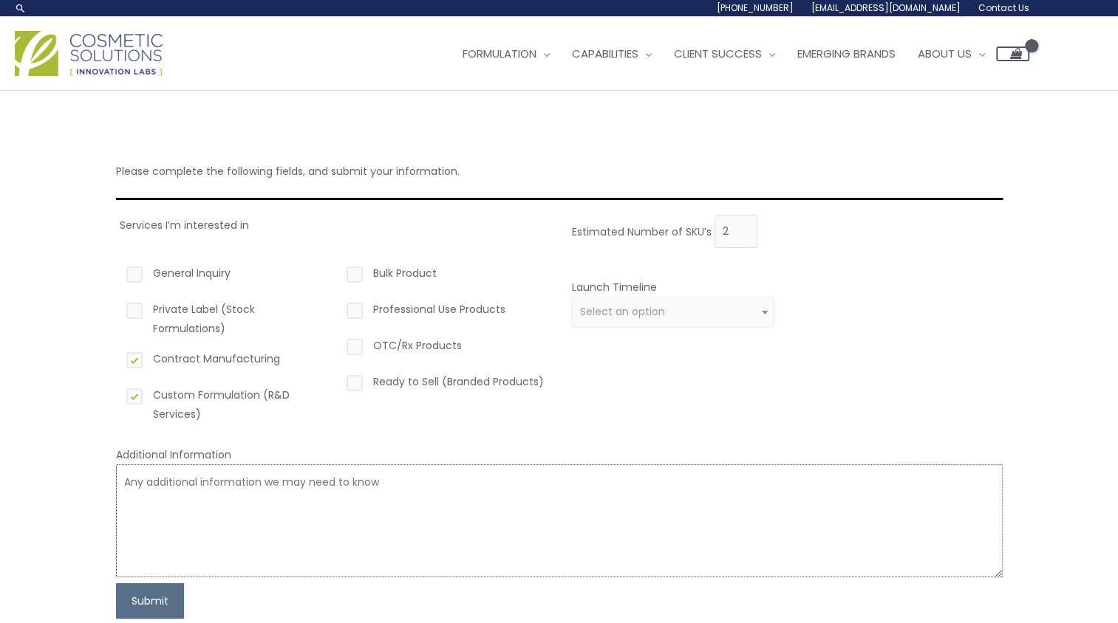
click at [164, 479] on textarea at bounding box center [559, 521] width 886 height 113
paste textarea "At this stage we are: Seeking a custom formulation partner with strong R&D capa…"
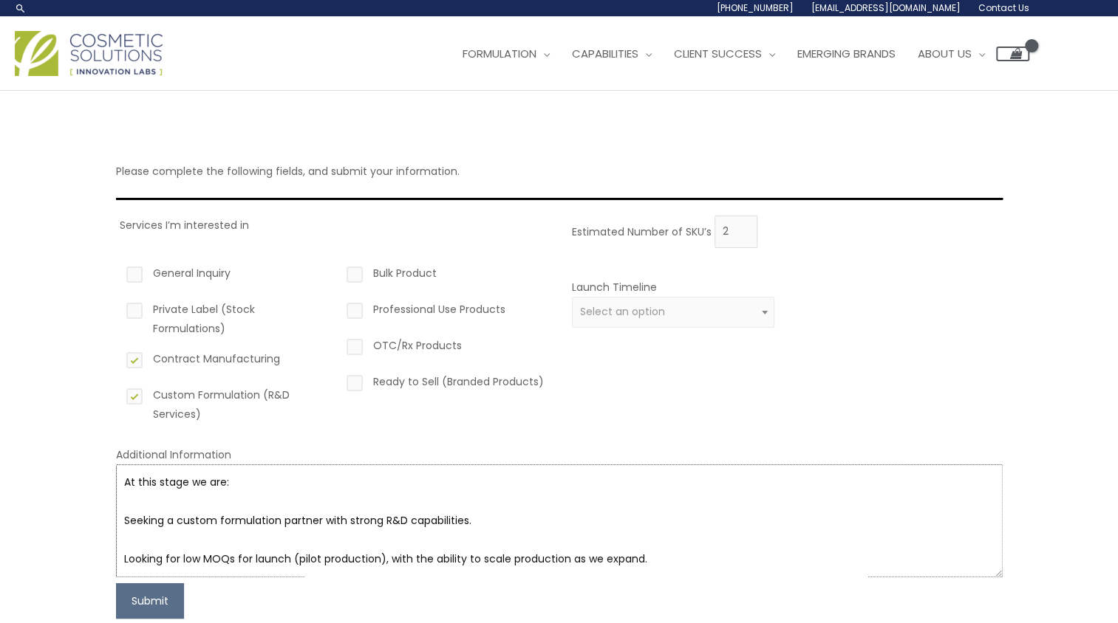
drag, startPoint x: 121, startPoint y: 518, endPoint x: 232, endPoint y: 473, distance: 119.3
click at [232, 473] on textarea "At this stage we are: Seeking a custom formulation partner with strong R&D capa…" at bounding box center [559, 521] width 886 height 113
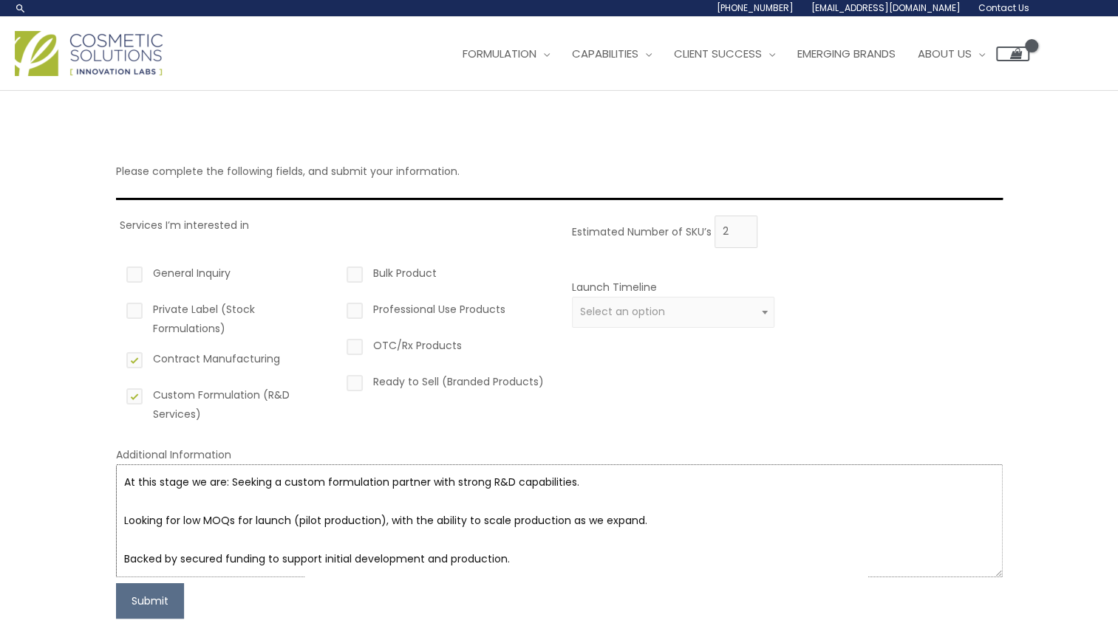
click at [601, 487] on textarea "At this stage we are: Seeking a custom formulation partner with strong R&D capa…" at bounding box center [559, 521] width 886 height 113
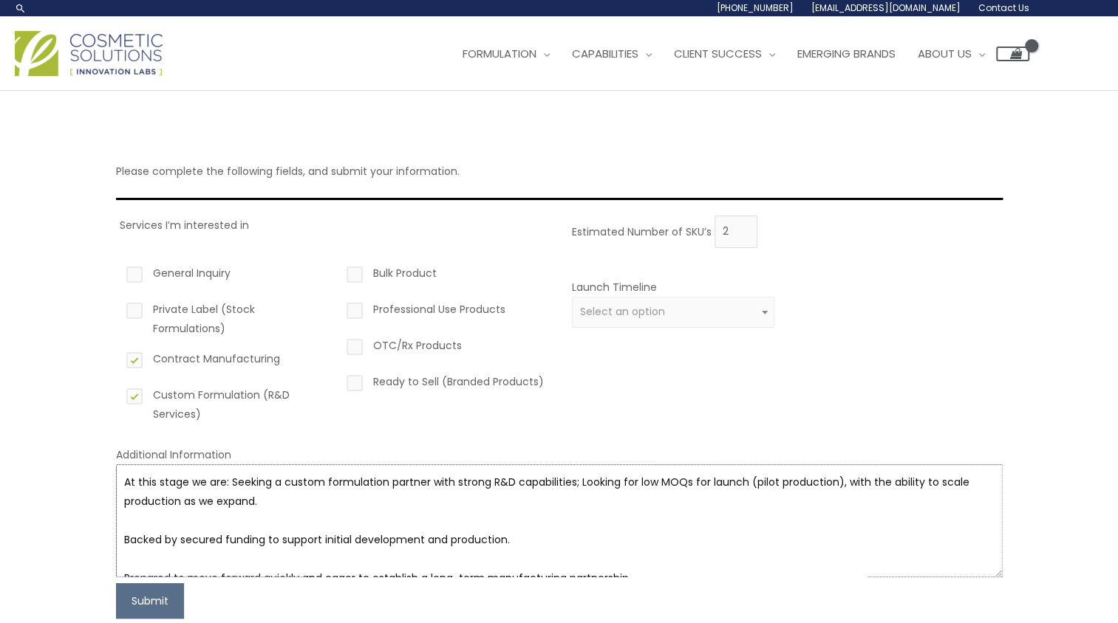
click at [338, 509] on textarea "At this stage we are: Seeking a custom formulation partner with strong R&D capa…" at bounding box center [559, 521] width 886 height 113
click at [670, 502] on textarea "At this stage we are: Seeking a custom formulation partner with strong R&D capa…" at bounding box center [559, 521] width 886 height 113
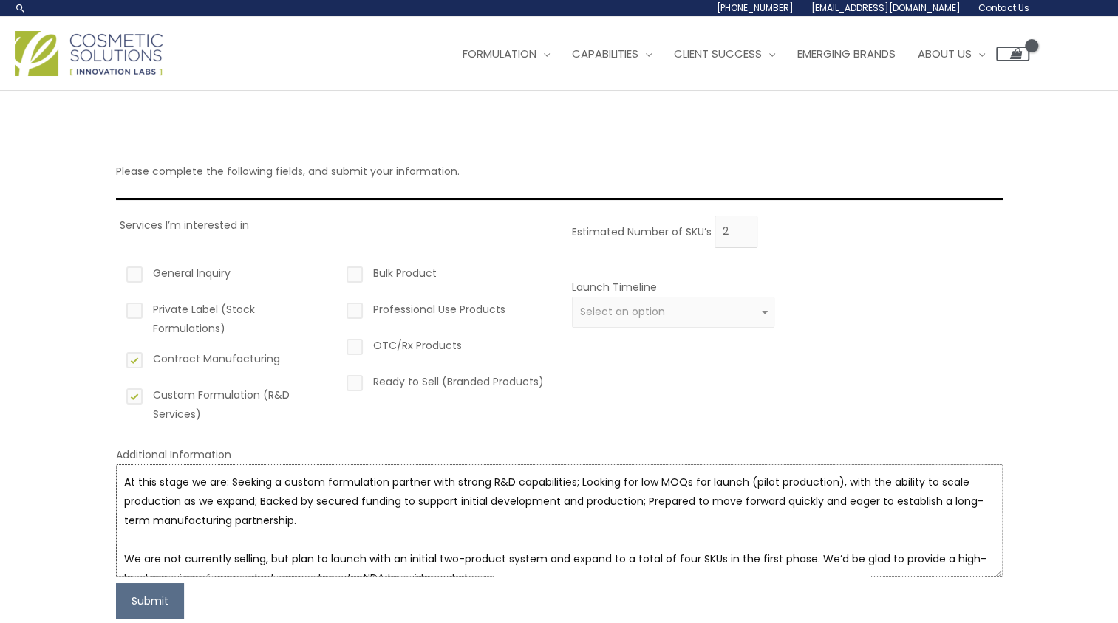
click at [544, 521] on textarea "At this stage we are: Seeking a custom formulation partner with strong R&D capa…" at bounding box center [559, 521] width 886 height 113
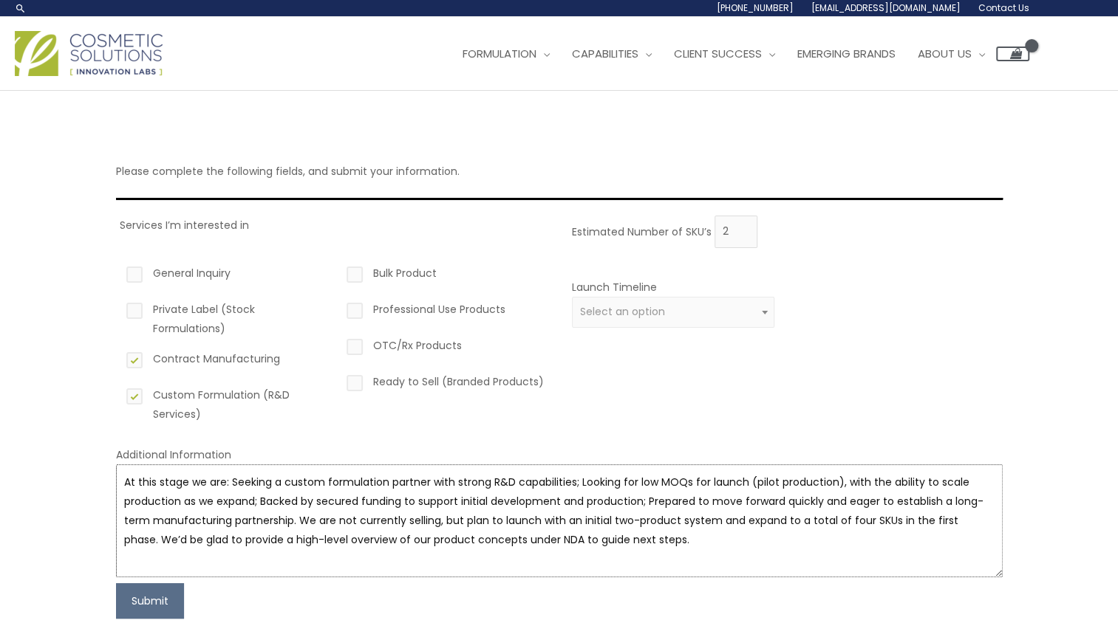
click at [233, 486] on textarea "At this stage we are: Seeking a custom formulation partner with strong R&D capa…" at bounding box center [559, 521] width 886 height 113
click at [581, 478] on textarea "At this stage we are: seeking a custom formulation partner with strong R&D capa…" at bounding box center [559, 521] width 886 height 113
click at [582, 481] on textarea "At this stage we are: seeking a custom formulation partner with strong R&D capa…" at bounding box center [559, 521] width 886 height 113
click at [262, 500] on textarea "At this stage we are: seeking a custom formulation partner with strong R&D capa…" at bounding box center [559, 521] width 886 height 113
click at [650, 502] on textarea "At this stage we are: seeking a custom formulation partner with strong R&D capa…" at bounding box center [559, 521] width 886 height 113
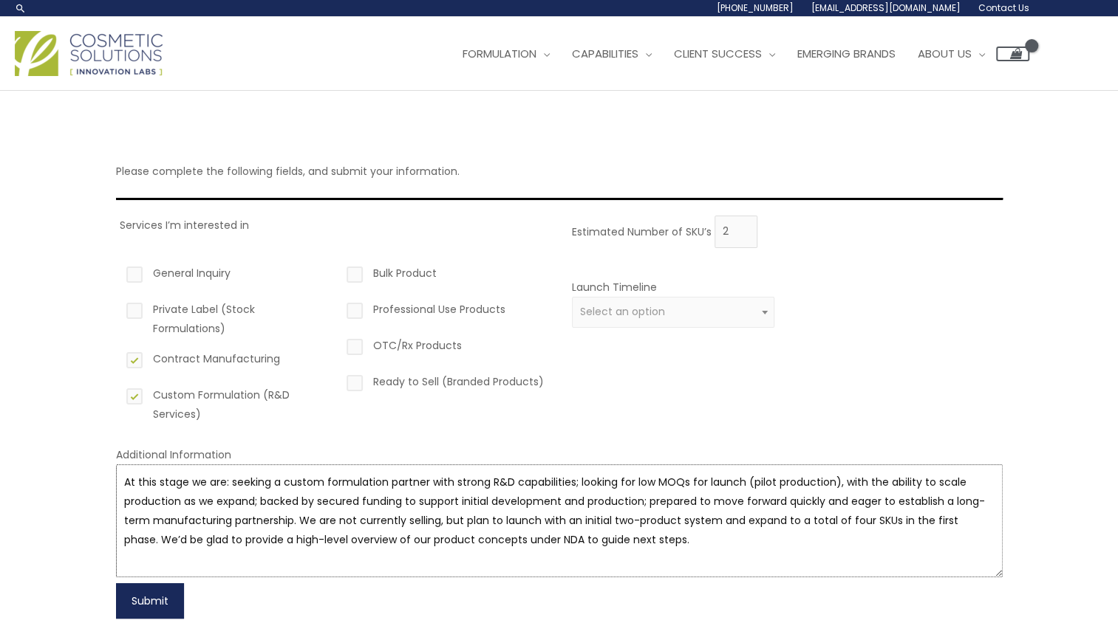
type textarea "At this stage we are: seeking a custom formulation partner with strong R&D capa…"
click at [154, 605] on button "Submit" at bounding box center [150, 601] width 68 height 35
click at [730, 379] on div "Estimated Number of SKU’s 2 Launch Timeline 0 – 3 months 4 – 12 months Greater …" at bounding box center [783, 325] width 431 height 219
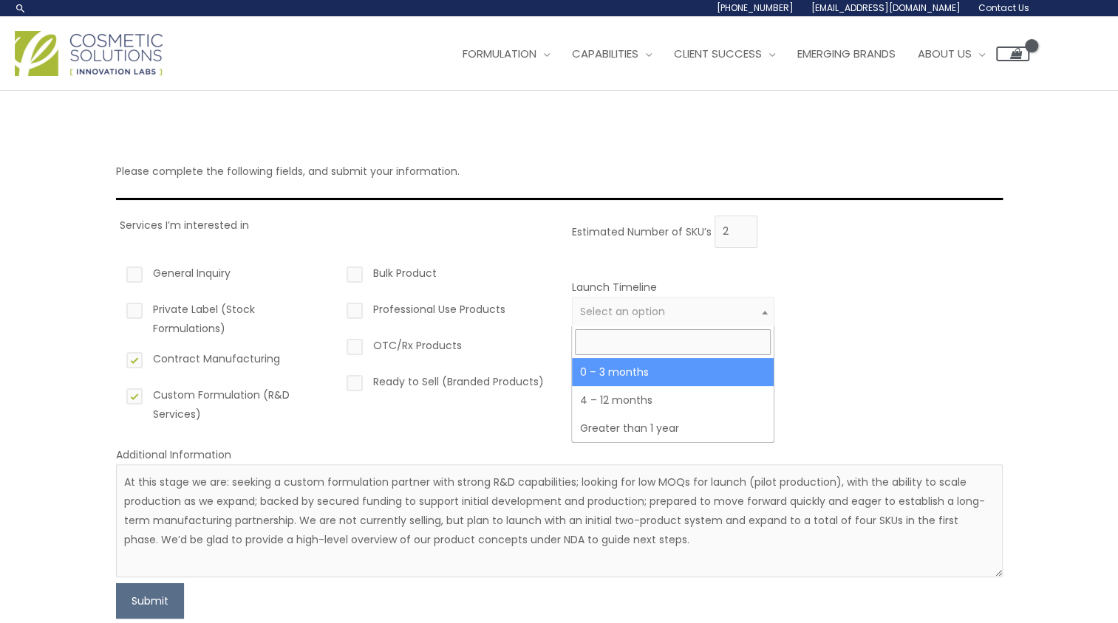
click at [708, 317] on span "Select an option" at bounding box center [673, 312] width 186 height 14
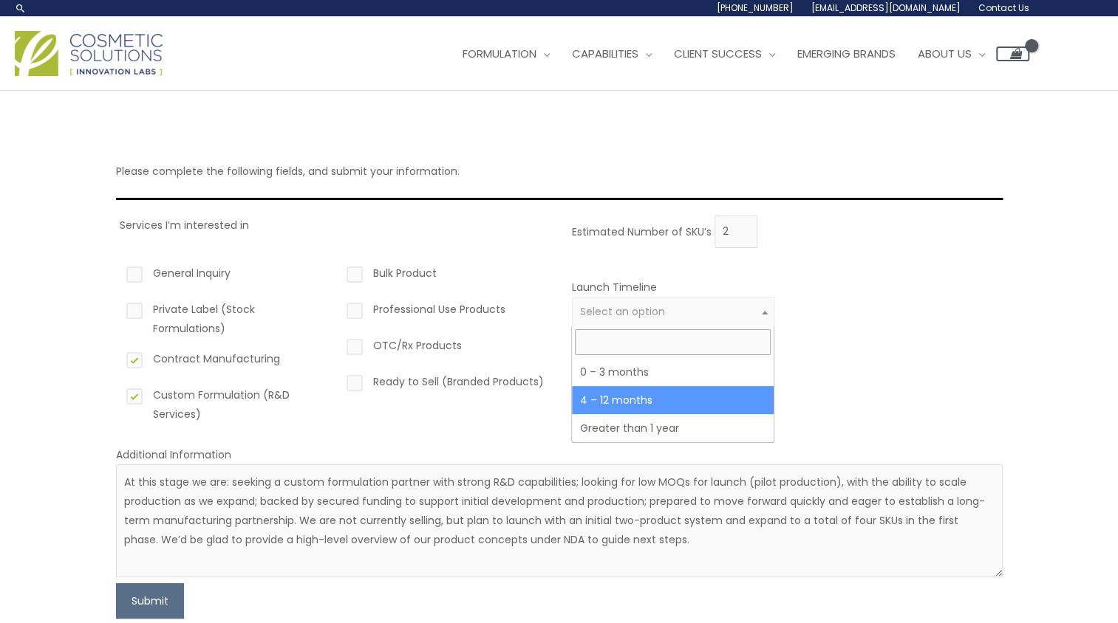
select select "3"
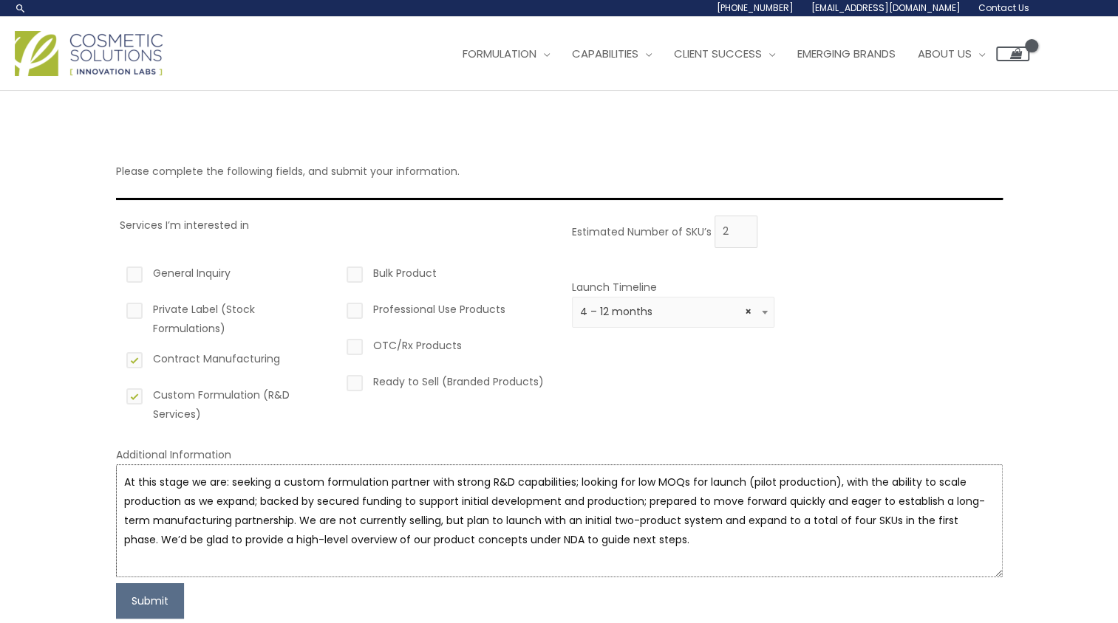
click at [617, 564] on textarea "At this stage we are: seeking a custom formulation partner with strong R&D capa…" at bounding box center [559, 521] width 886 height 113
click at [675, 538] on textarea "At this stage we are: seeking a custom formulation partner with strong R&D capa…" at bounding box center [559, 521] width 886 height 113
click at [693, 401] on div "Estimated Number of SKU’s 2 Launch Timeline 0 – 3 months 4 – 12 months Greater …" at bounding box center [783, 325] width 431 height 219
click at [154, 601] on button "Submit" at bounding box center [150, 601] width 68 height 35
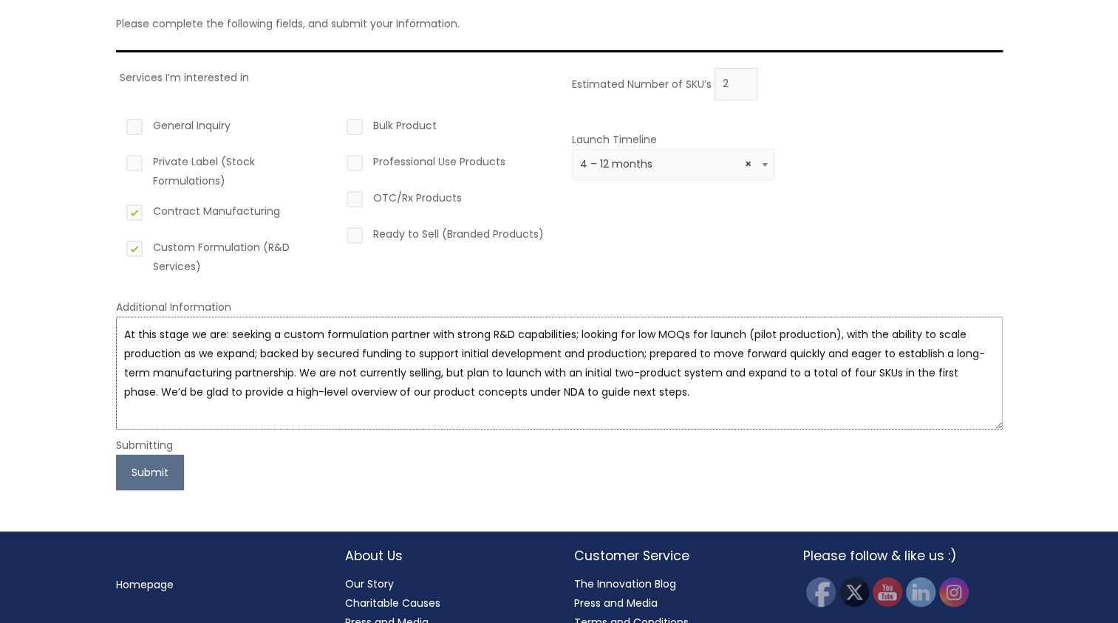
drag, startPoint x: 668, startPoint y: 391, endPoint x: 127, endPoint y: 335, distance: 543.7
click at [127, 335] on textarea "At this stage we are: seeking a custom formulation partner with strong R&D capa…" at bounding box center [559, 373] width 886 height 113
click at [120, 335] on textarea "At this stage we are: seeking a custom formulation partner with strong R&D capa…" at bounding box center [559, 373] width 886 height 113
drag, startPoint x: 120, startPoint y: 335, endPoint x: 771, endPoint y: 386, distance: 653.5
click at [771, 386] on textarea "At this stage we are: seeking a custom formulation partner with strong R&D capa…" at bounding box center [559, 373] width 886 height 113
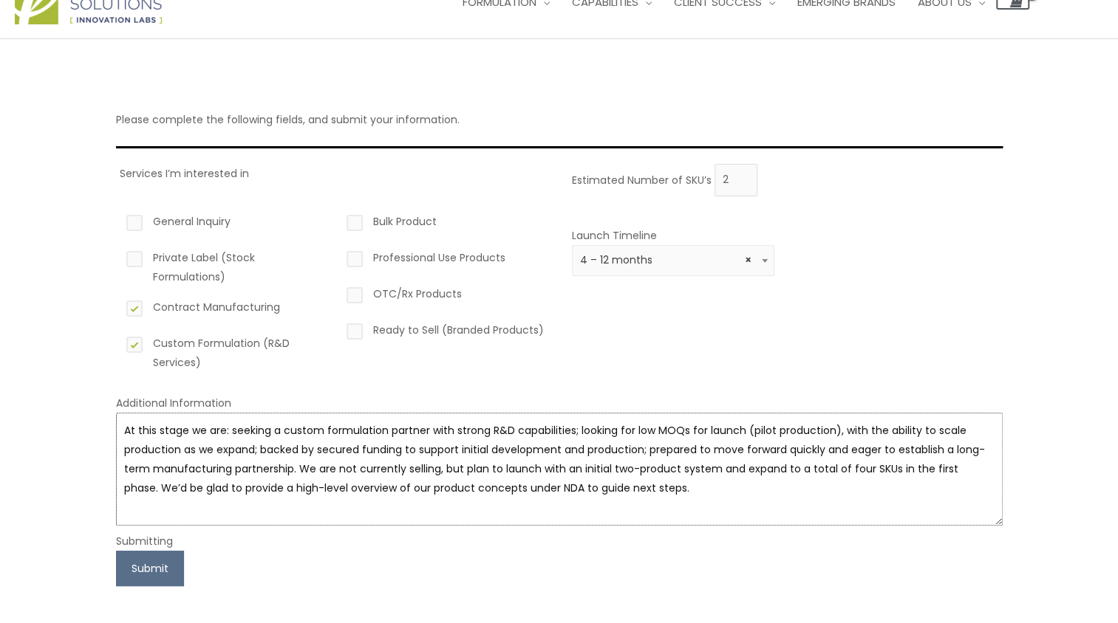
scroll to position [0, 0]
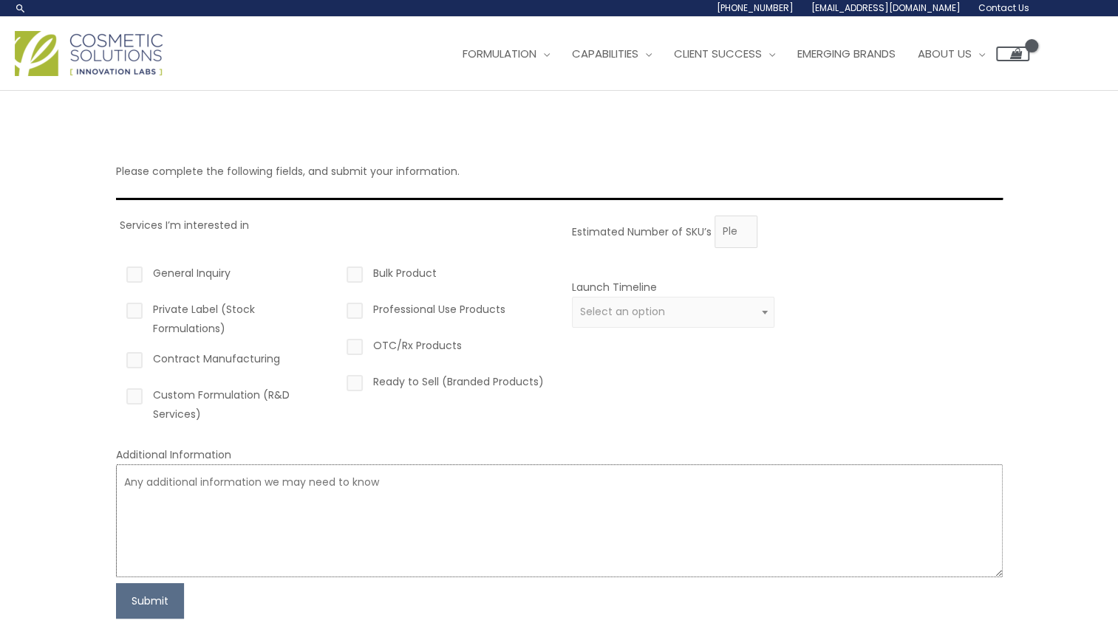
click at [157, 490] on textarea at bounding box center [559, 521] width 886 height 113
paste textarea "At this stage we are: seeking a custom formulation partner with strong R&D capa…"
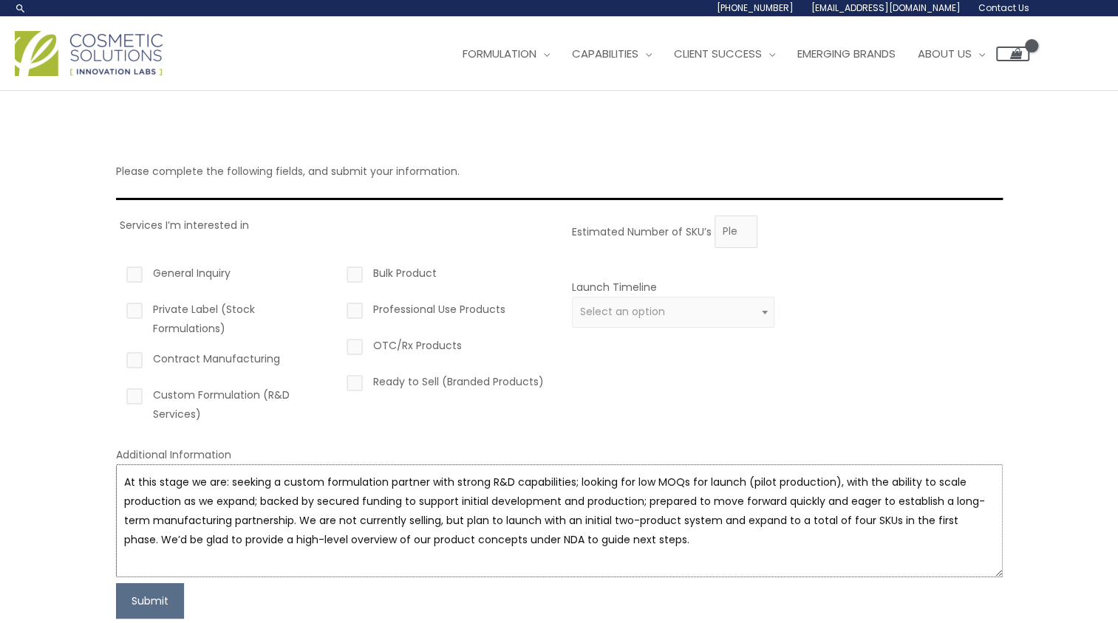
type textarea "At this stage we are: seeking a custom formulation partner with strong R&D capa…"
click at [149, 352] on label "Contract Manufacturing" at bounding box center [224, 361] width 203 height 25
click at [118, 352] on input "Contract Manufacturing" at bounding box center [114, 354] width 10 height 10
checkbox input "true"
click at [135, 403] on label "Custom Formulation (R&D Services)" at bounding box center [224, 405] width 203 height 38
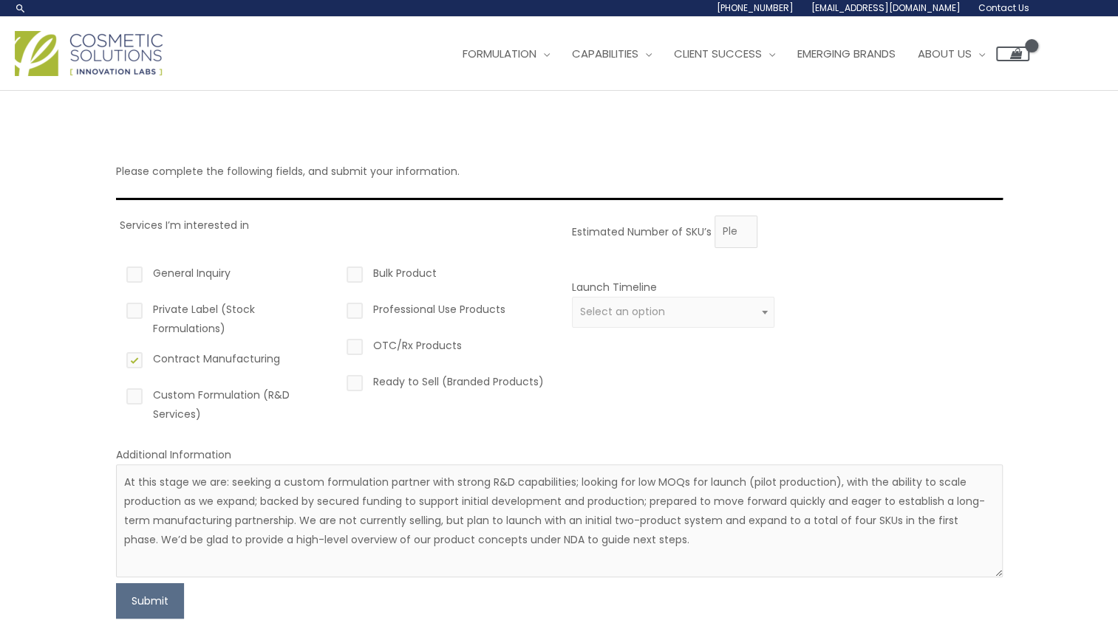
click at [118, 395] on input "Custom Formulation (R&D Services)" at bounding box center [114, 391] width 10 height 10
checkbox input "true"
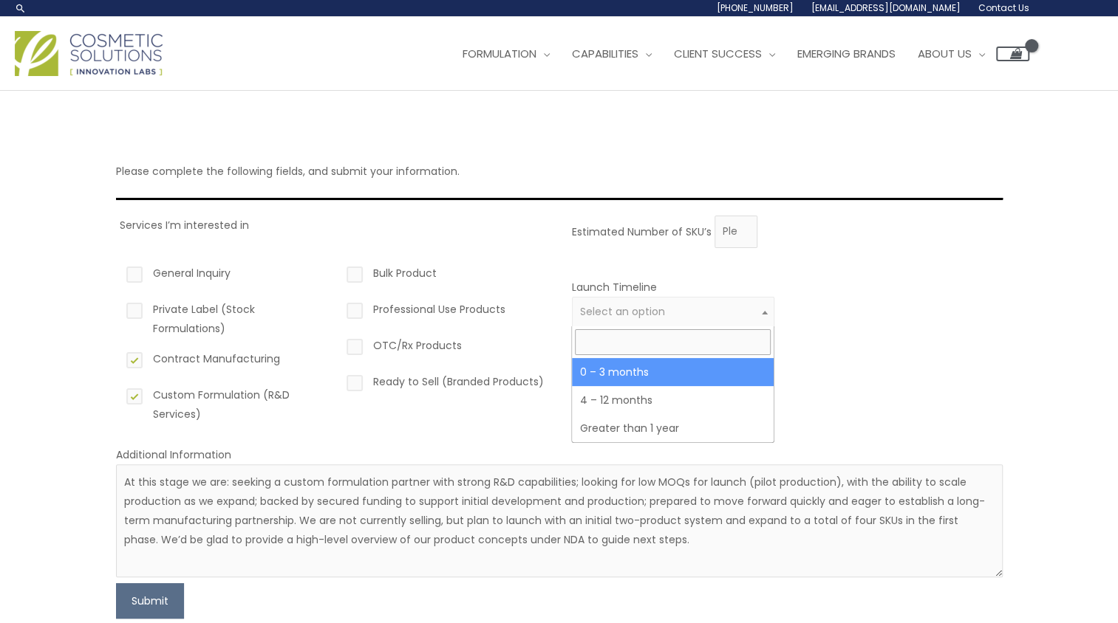
click at [668, 309] on span "Select an option" at bounding box center [673, 312] width 186 height 14
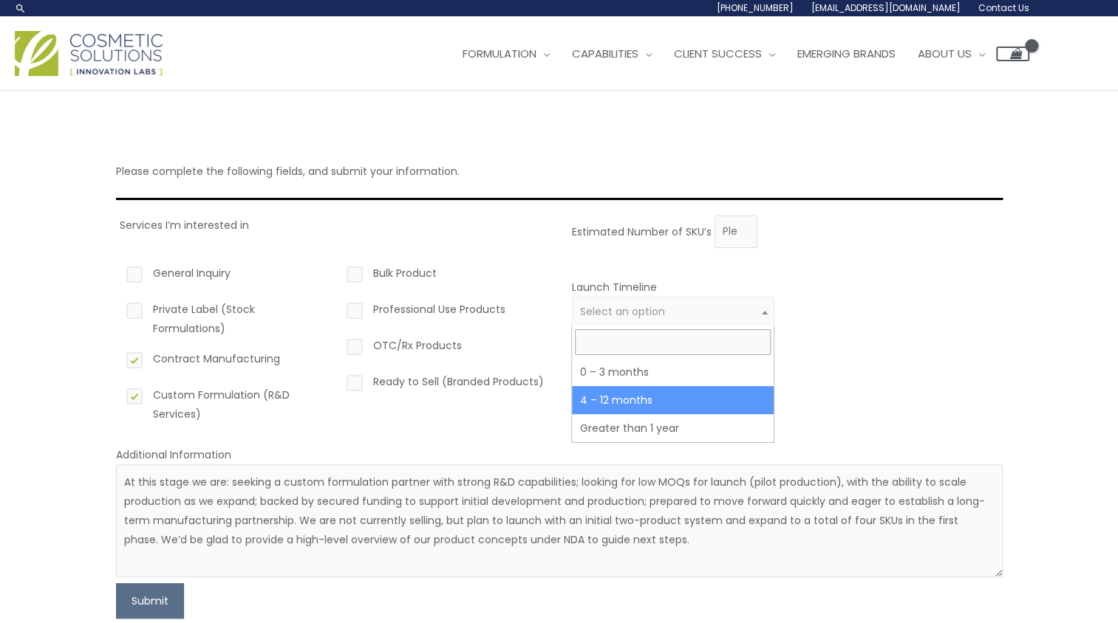
drag, startPoint x: 660, startPoint y: 398, endPoint x: 697, endPoint y: 298, distance: 107.3
select select "3"
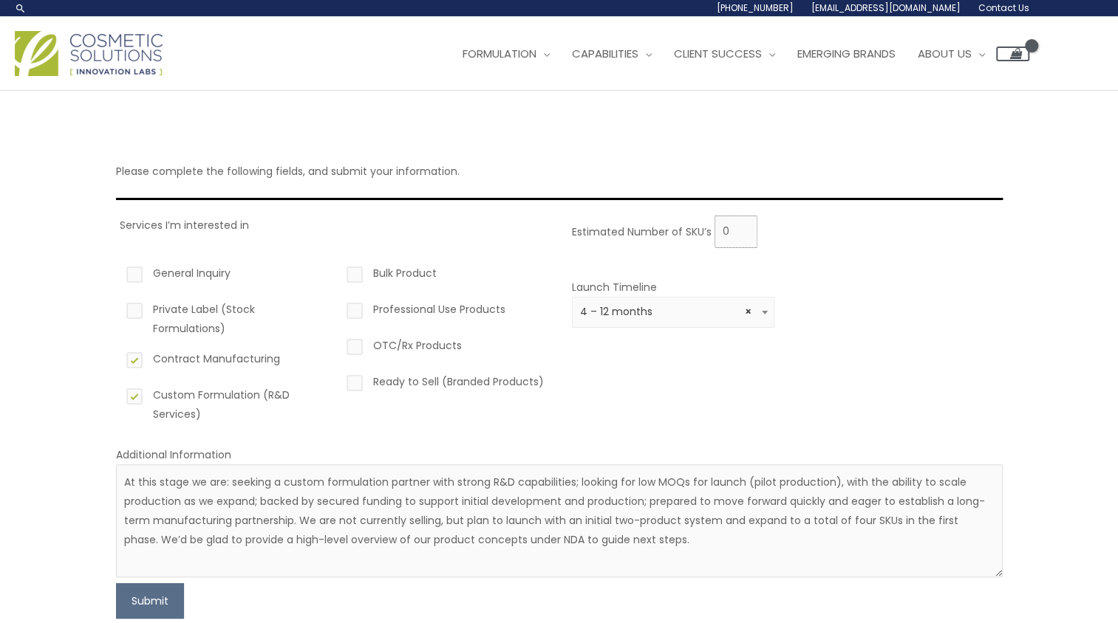
click at [742, 233] on input "0" at bounding box center [735, 232] width 43 height 33
click at [742, 228] on input "1" at bounding box center [735, 232] width 43 height 33
click at [742, 225] on input "2" at bounding box center [735, 232] width 43 height 33
click at [742, 225] on input "3" at bounding box center [735, 232] width 43 height 33
type input "4"
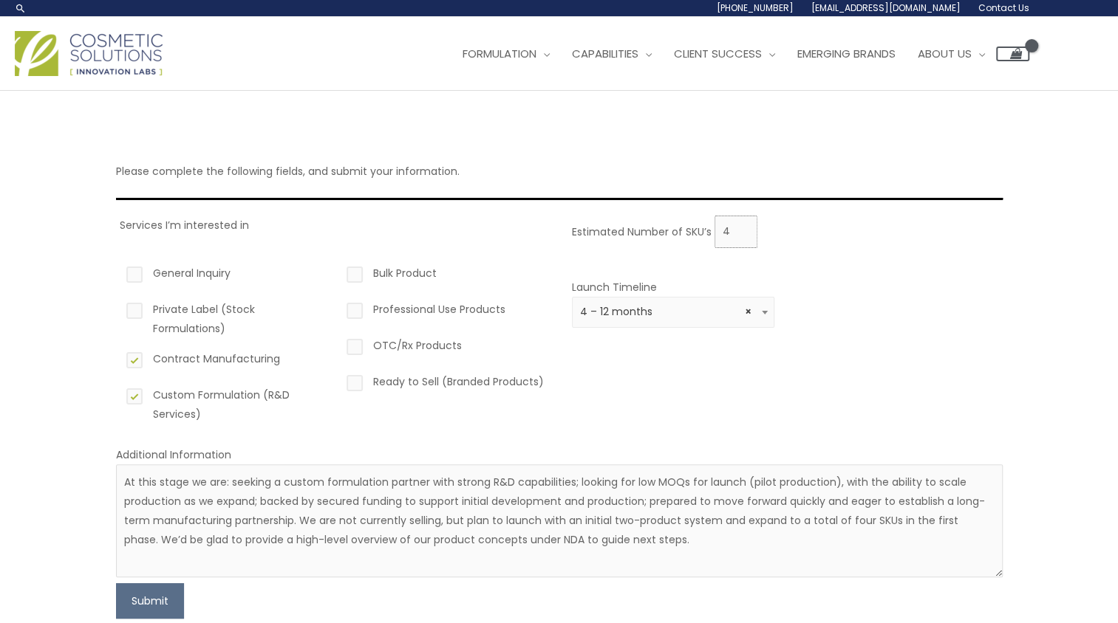
click at [742, 225] on input "4" at bounding box center [735, 232] width 43 height 33
click at [149, 597] on button "Submit" at bounding box center [150, 601] width 68 height 35
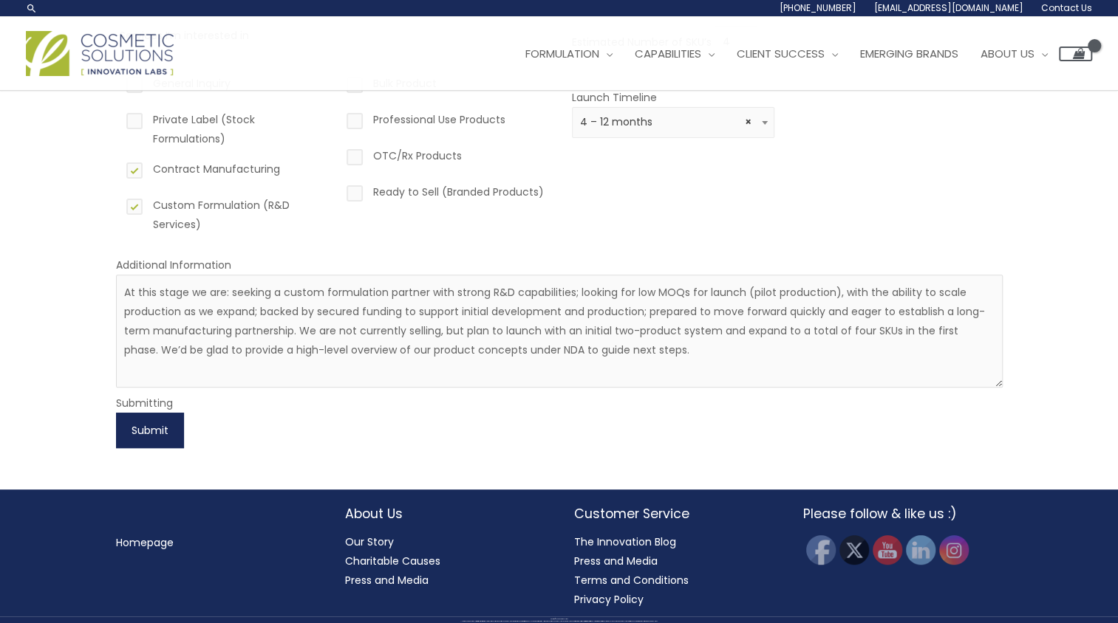
scroll to position [190, 0]
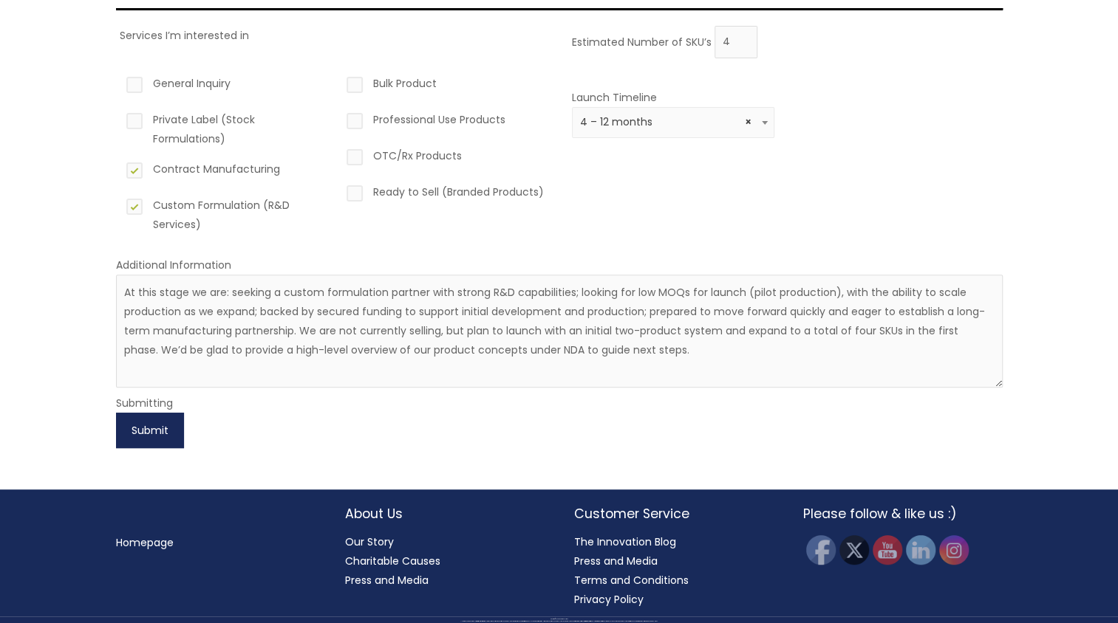
click at [148, 420] on button "Submit" at bounding box center [150, 430] width 68 height 35
click at [157, 429] on button "Submit" at bounding box center [150, 430] width 68 height 35
click at [172, 78] on label "General Inquiry" at bounding box center [224, 86] width 203 height 25
click at [118, 78] on input "General Inquiry" at bounding box center [114, 79] width 10 height 10
checkbox input "true"
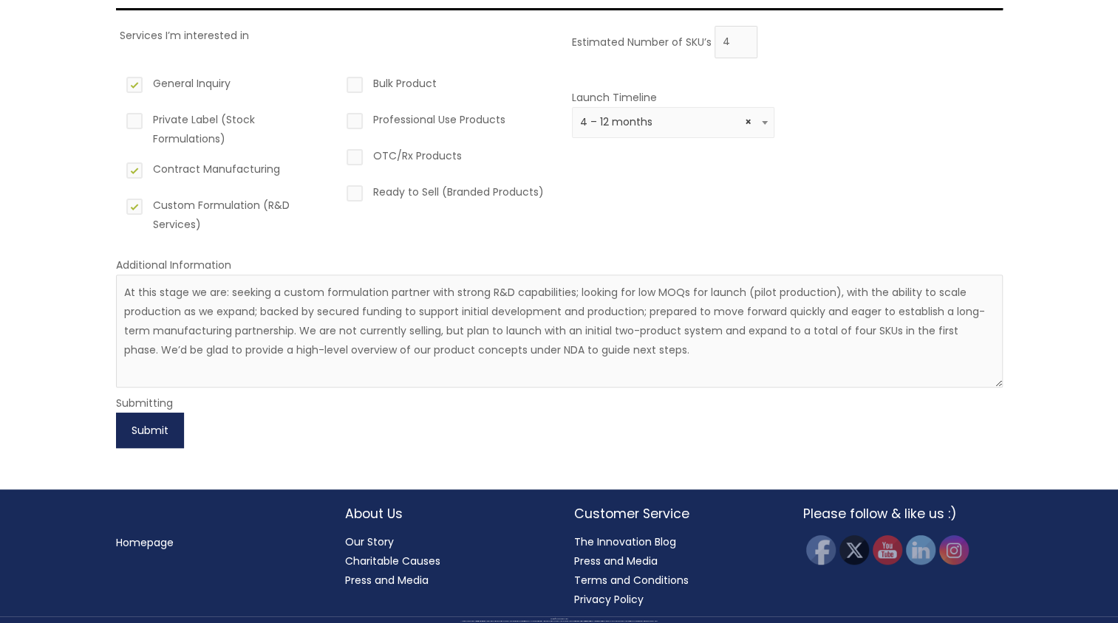
click at [157, 425] on button "Submit" at bounding box center [150, 430] width 68 height 35
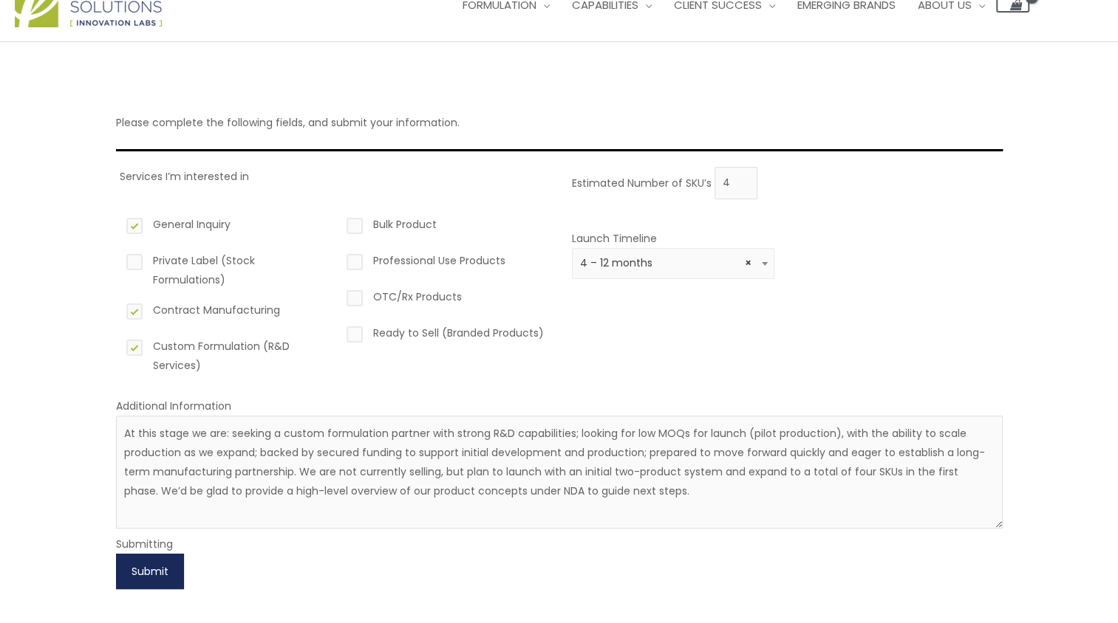
scroll to position [0, 0]
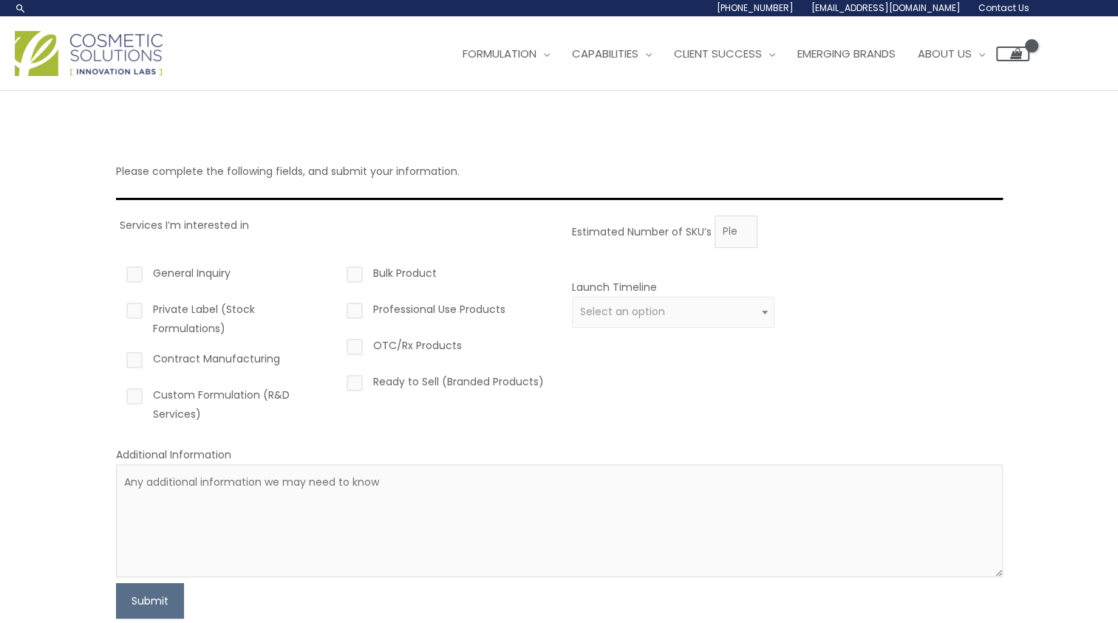
click at [122, 47] on img at bounding box center [89, 53] width 148 height 45
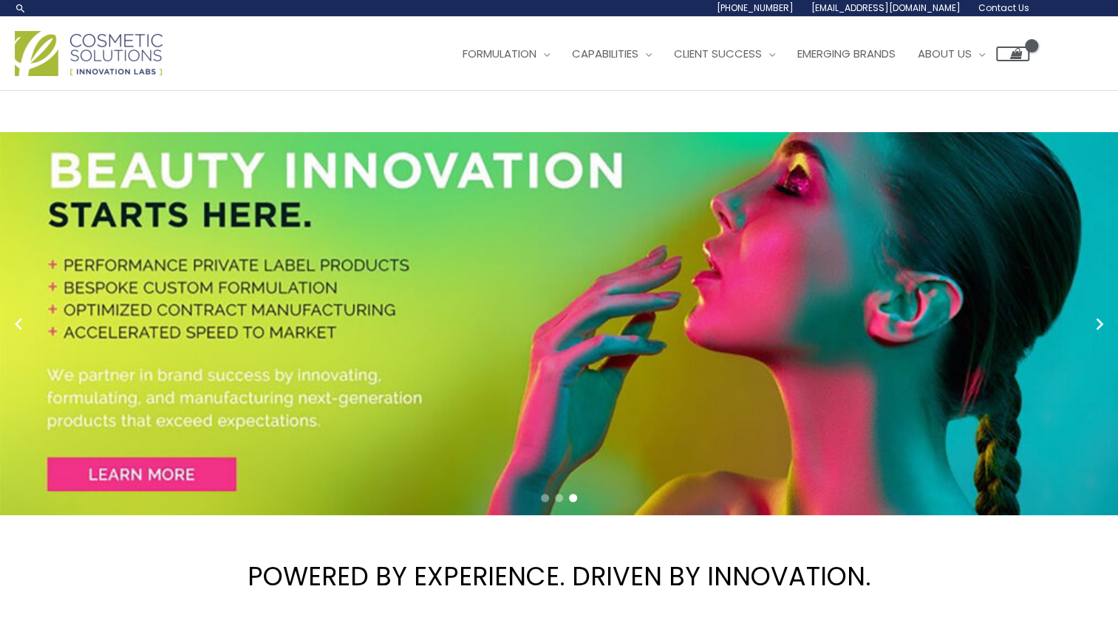
click at [0, 0] on span "Contact Us" at bounding box center [0, 0] width 0 height 0
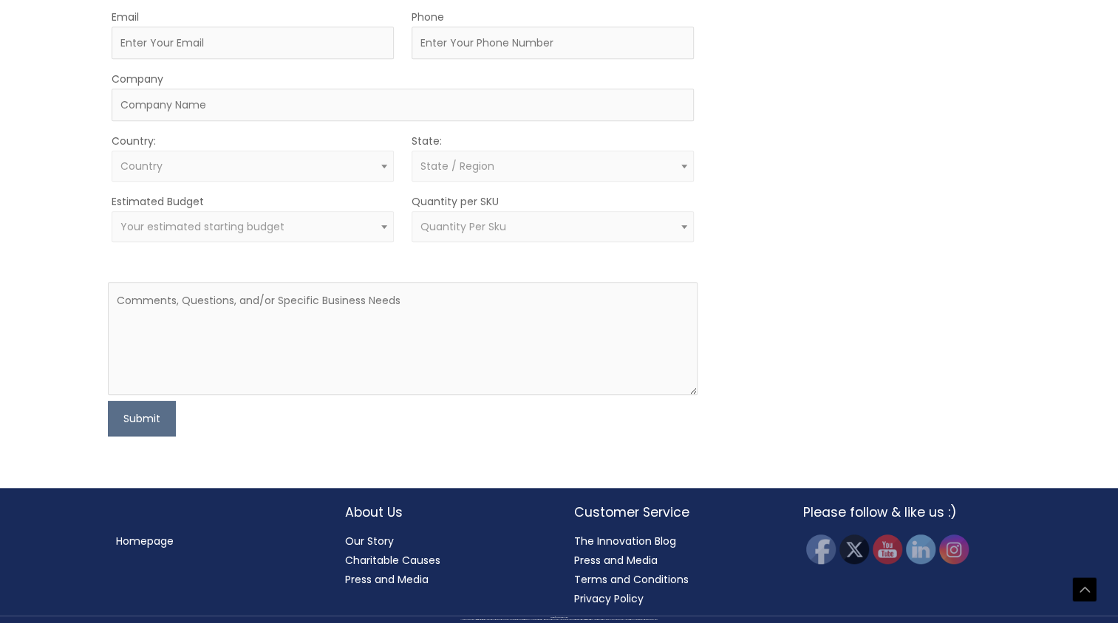
scroll to position [739, 0]
click at [563, 234] on span "Quantity Per Sku" at bounding box center [552, 227] width 265 height 14
click at [905, 320] on div "MOQ TRIGGER STEP 2 TRIGGER" at bounding box center [862, 190] width 295 height 491
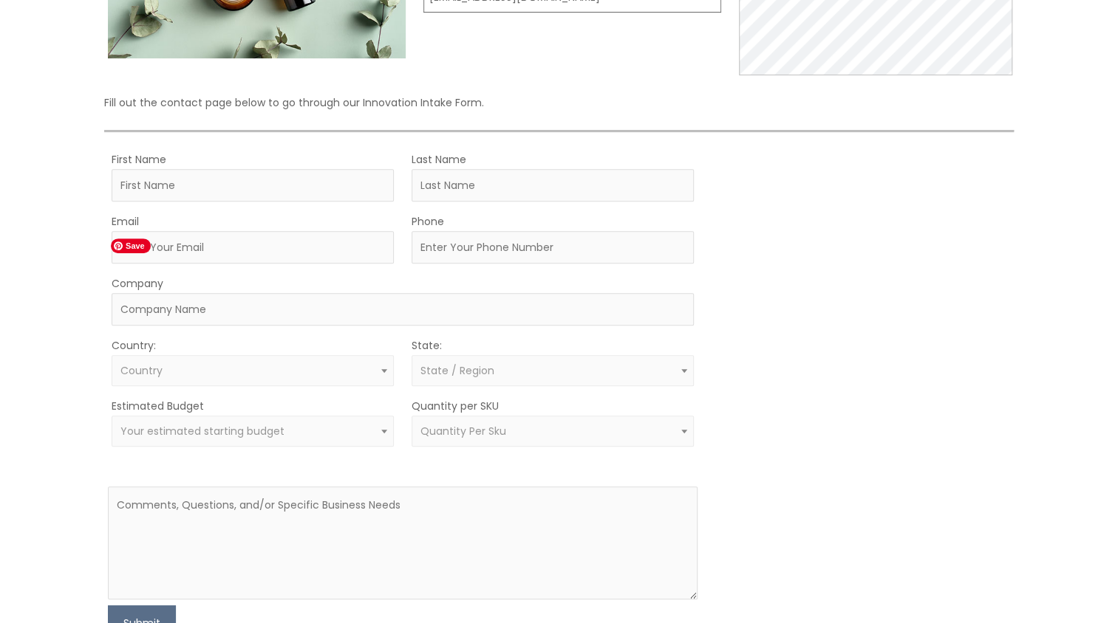
scroll to position [0, 0]
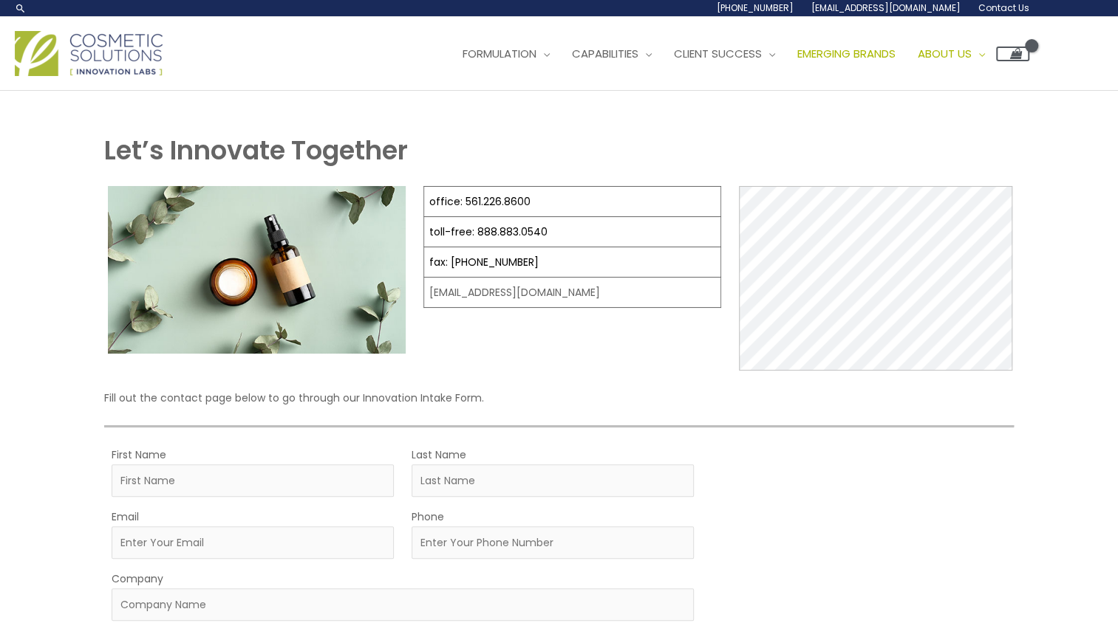
click at [797, 61] on span "Emerging Brands" at bounding box center [846, 54] width 98 height 16
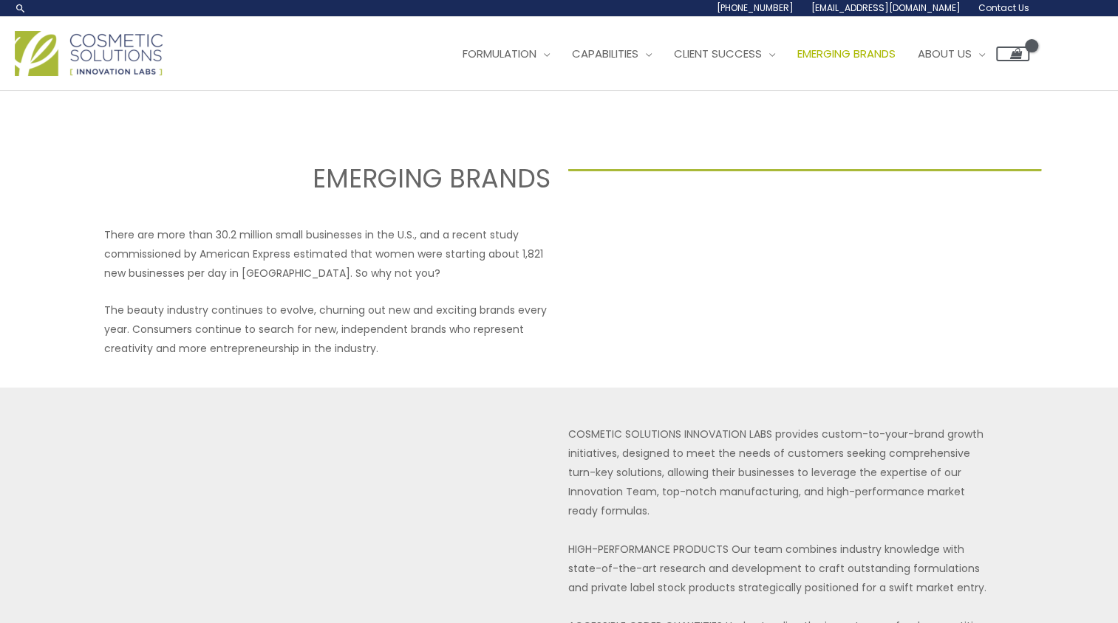
select select
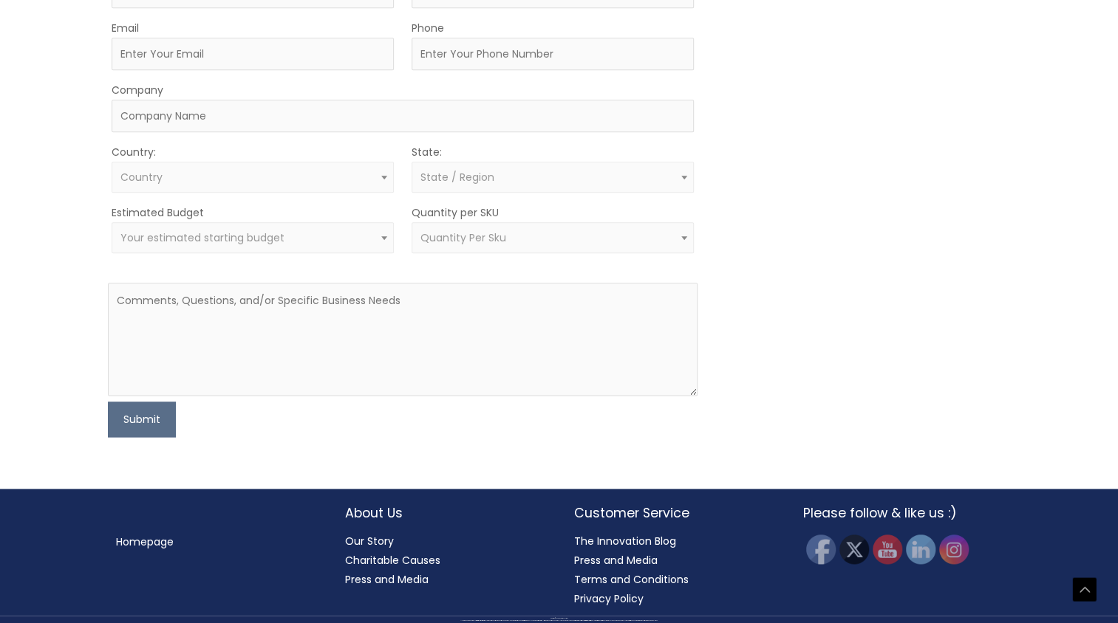
scroll to position [1059, 0]
type input "Allie"
type input "Lynch"
type input "[EMAIL_ADDRESS][DOMAIN_NAME]"
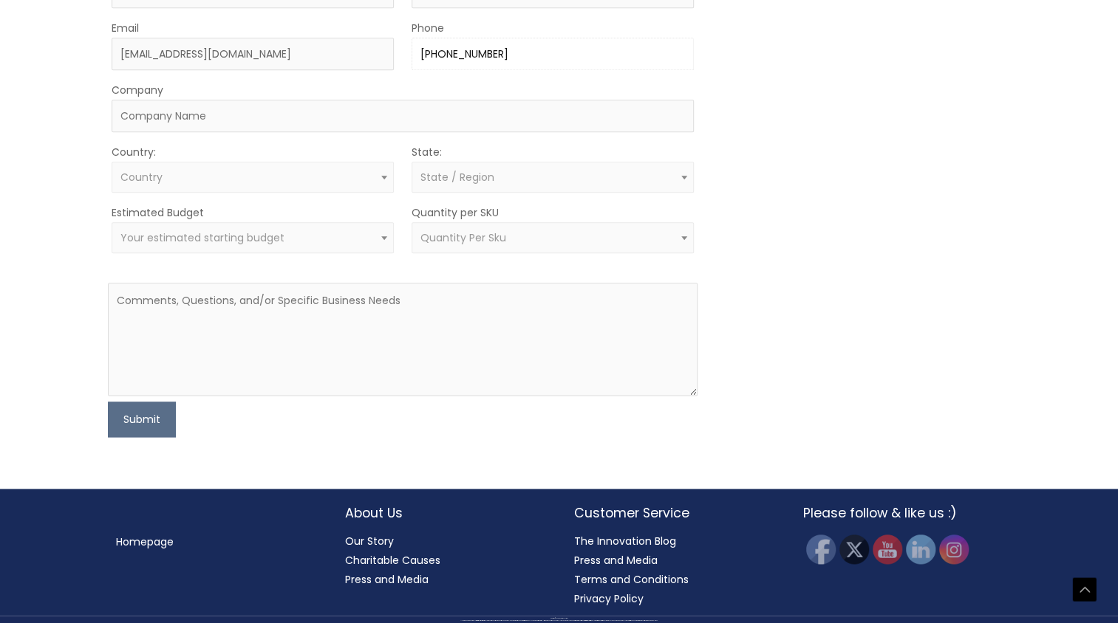
type input "403-680-6336"
click at [236, 132] on input "Company" at bounding box center [403, 116] width 582 height 33
type input "Glacea Skin Inc."
click at [163, 185] on span "Country" at bounding box center [252, 178] width 265 height 14
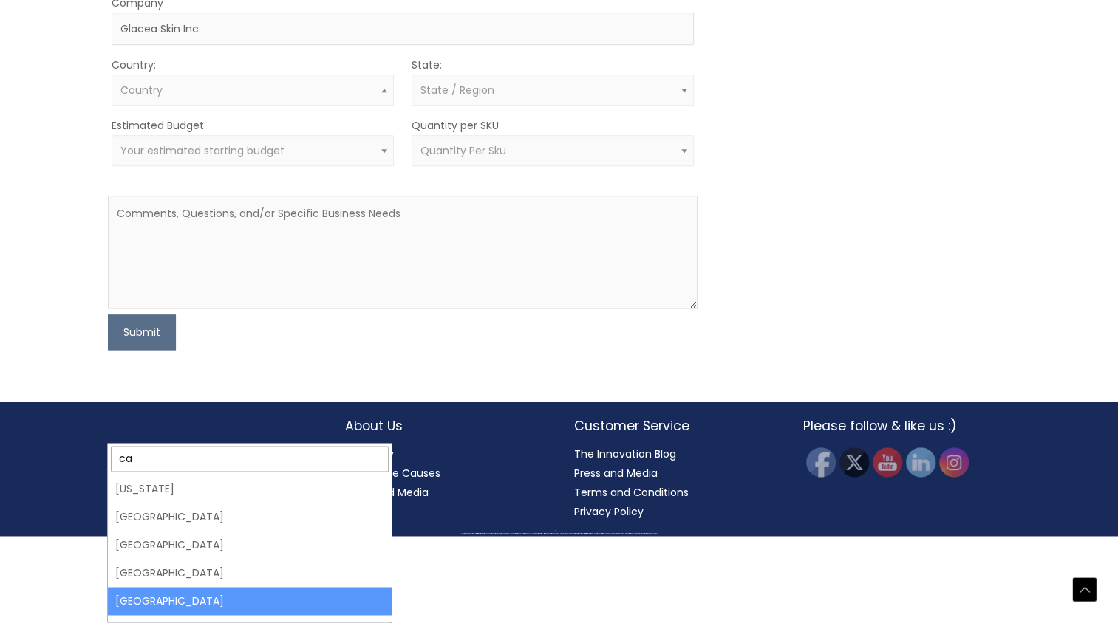
type input "ca"
select select "[GEOGRAPHIC_DATA]"
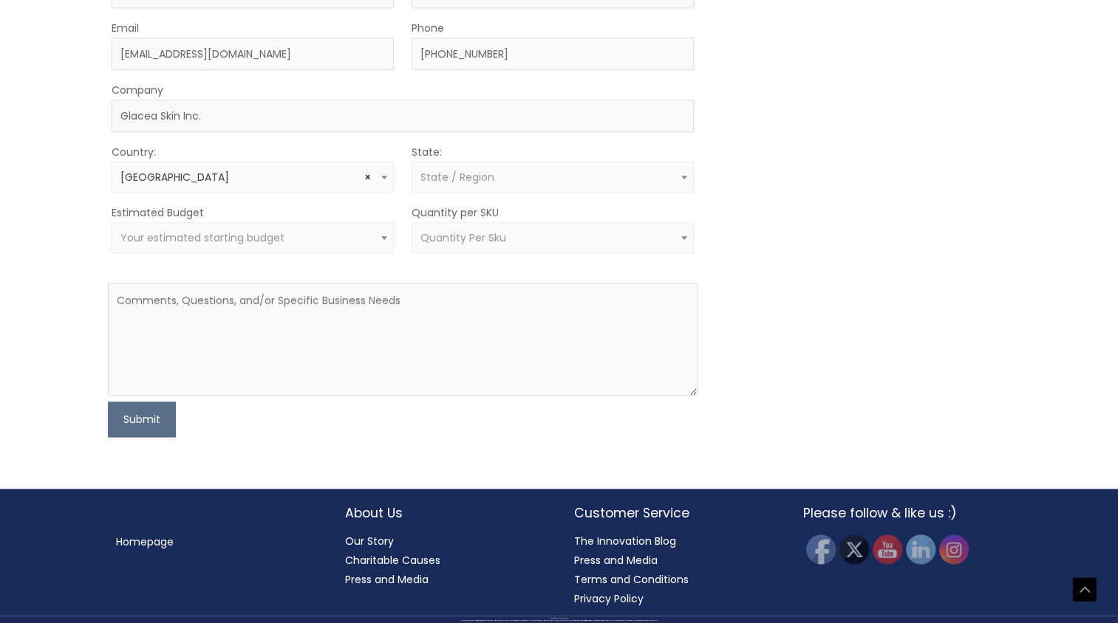
click at [508, 185] on span "State / Region" at bounding box center [552, 178] width 265 height 14
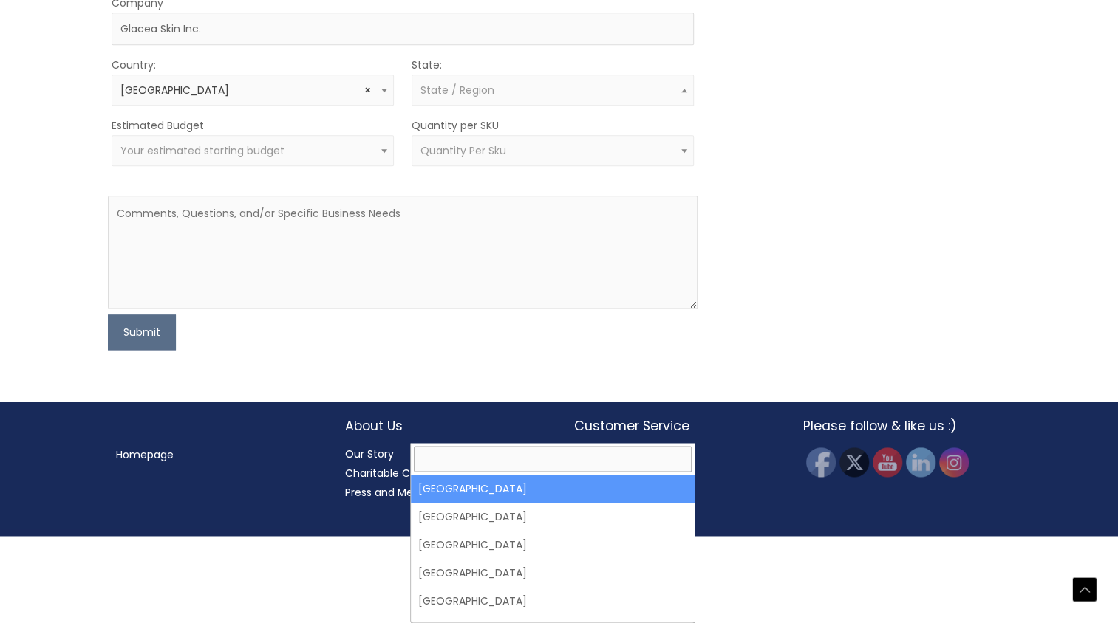
select select "Alberta"
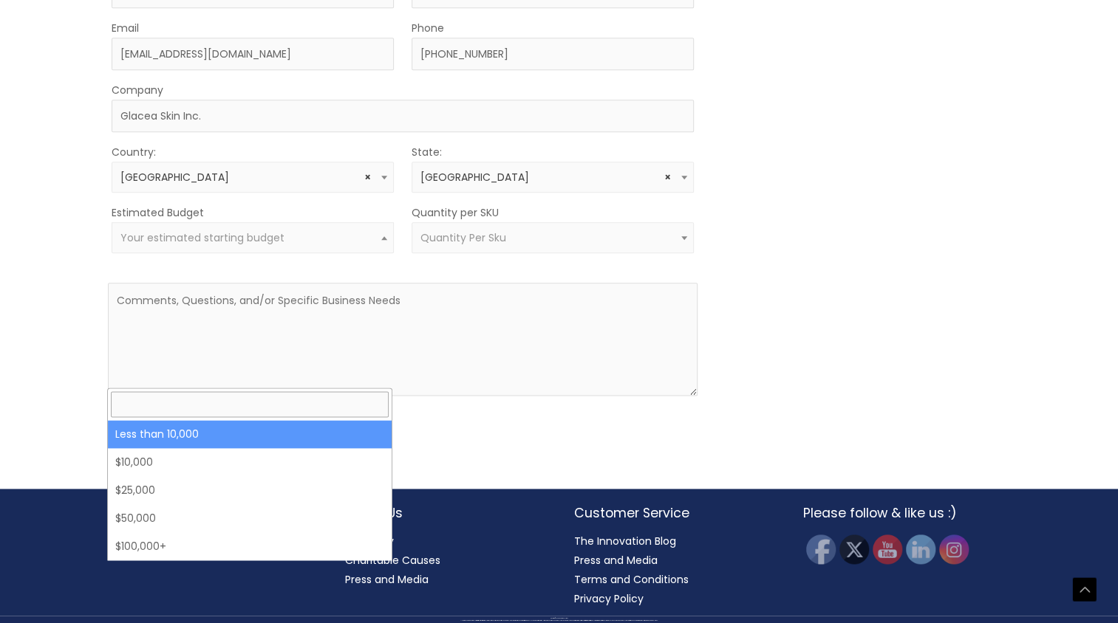
click at [304, 245] on span "Your estimated starting budget" at bounding box center [252, 238] width 265 height 14
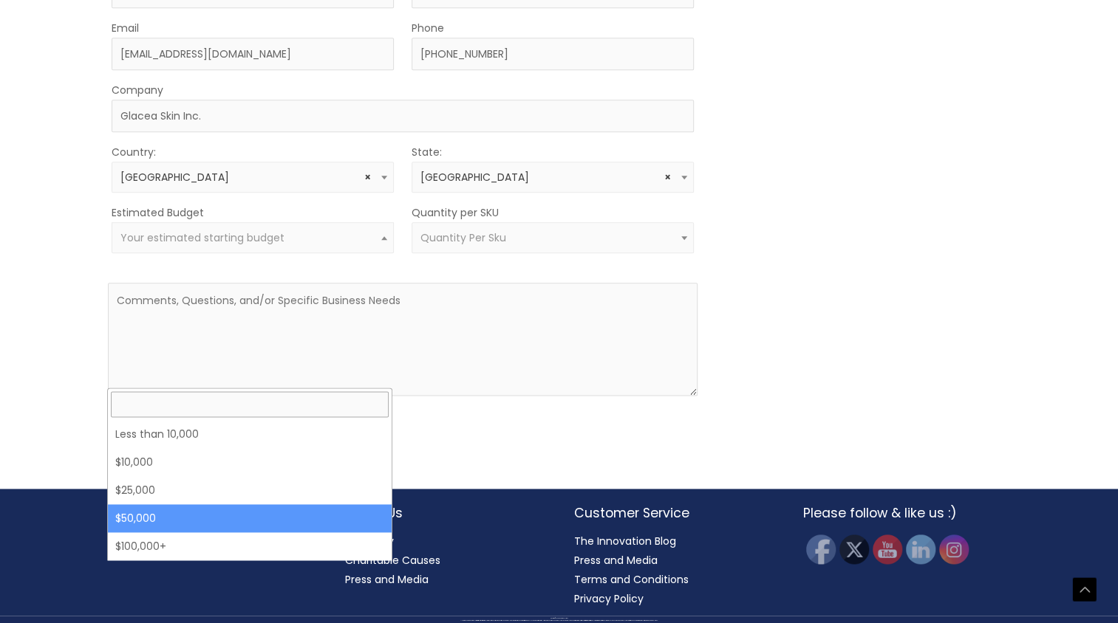
select select "50000"
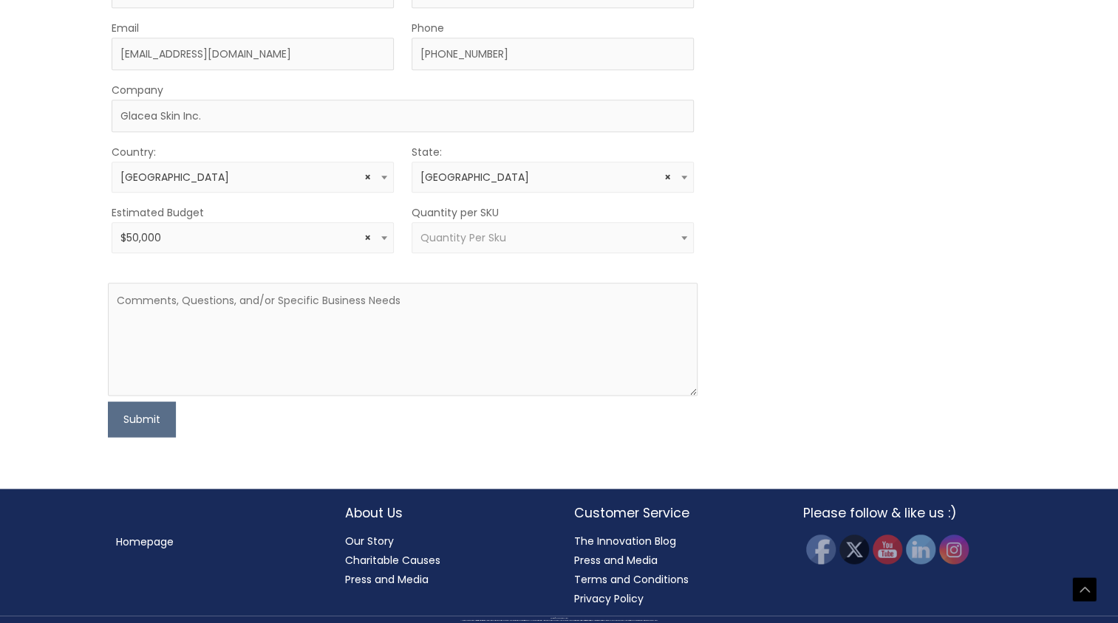
click at [483, 245] on span "Quantity Per Sku" at bounding box center [463, 237] width 86 height 15
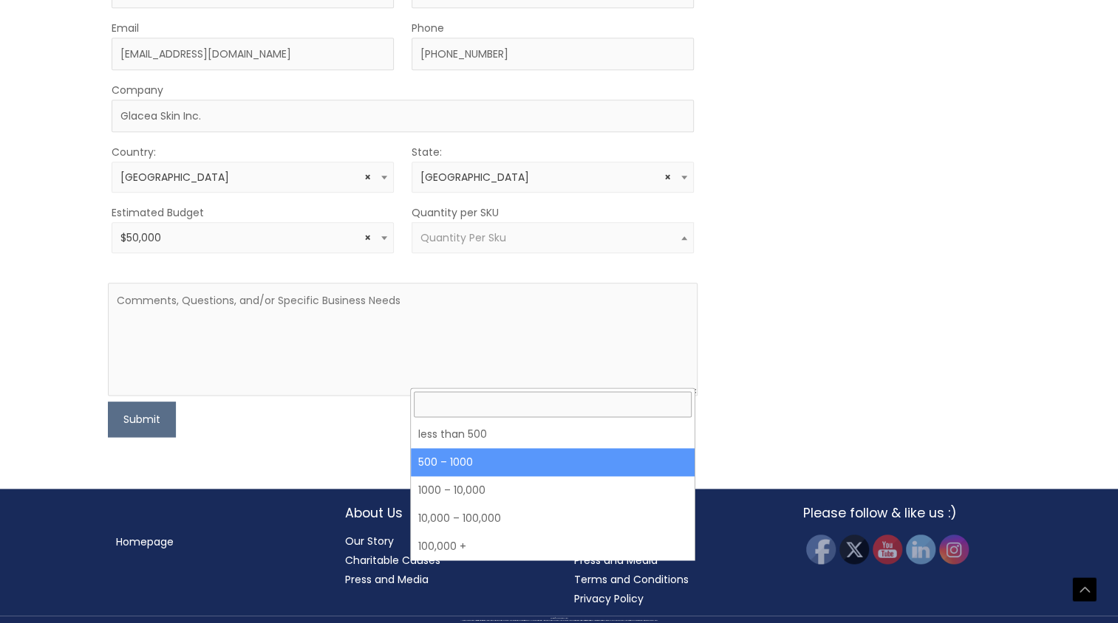
select select "8"
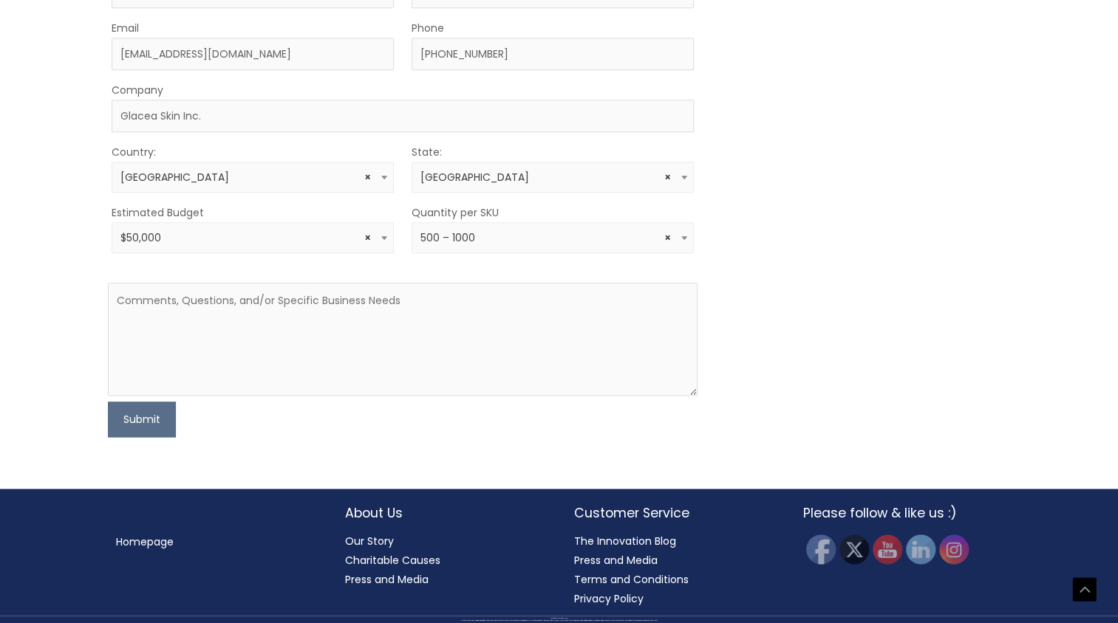
scroll to position [1133, 0]
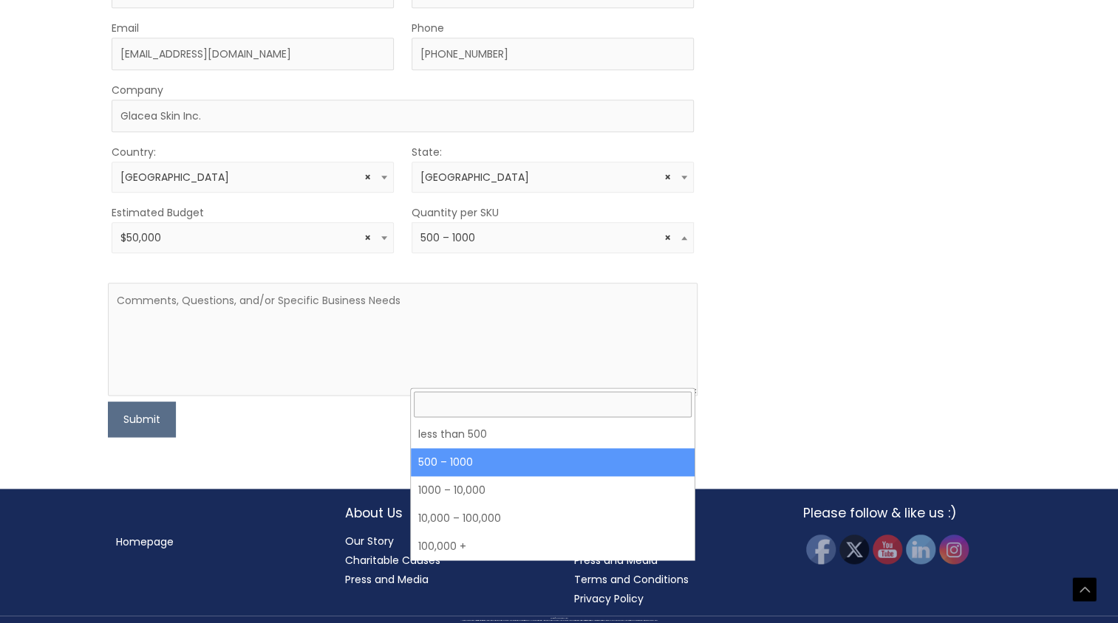
click at [519, 245] on span "× 500 – 1000" at bounding box center [552, 238] width 265 height 14
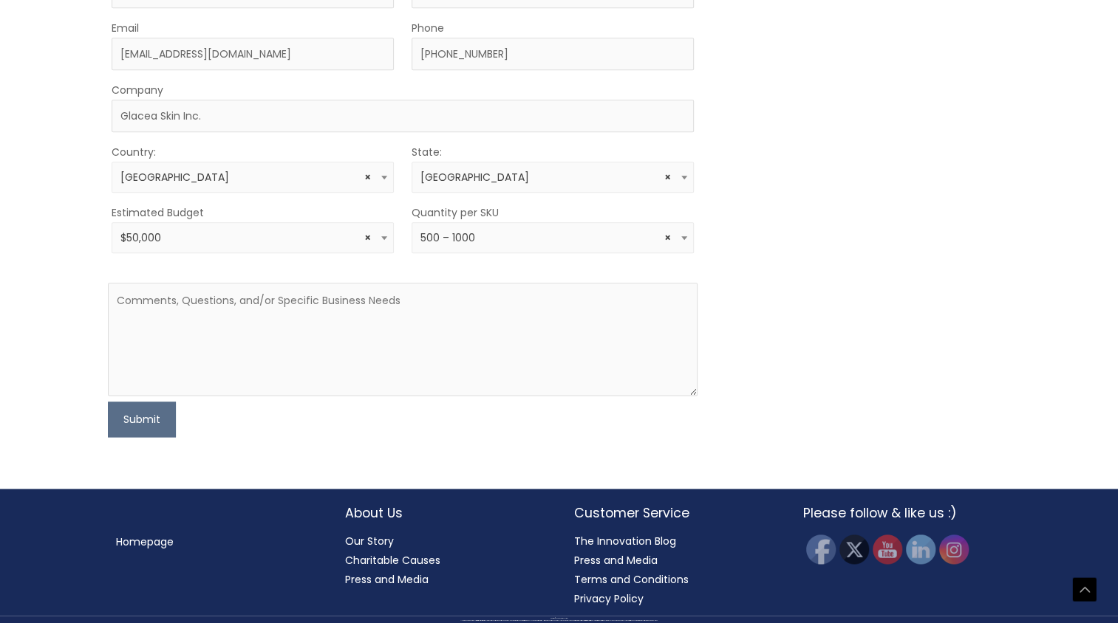
click at [811, 437] on div "MOQ TRIGGER STEP 2 TRIGGER" at bounding box center [862, 196] width 295 height 481
click at [115, 396] on textarea at bounding box center [402, 339] width 589 height 113
paste textarea "At this stage we are: seeking a custom formulation partner with strong R&D capa…"
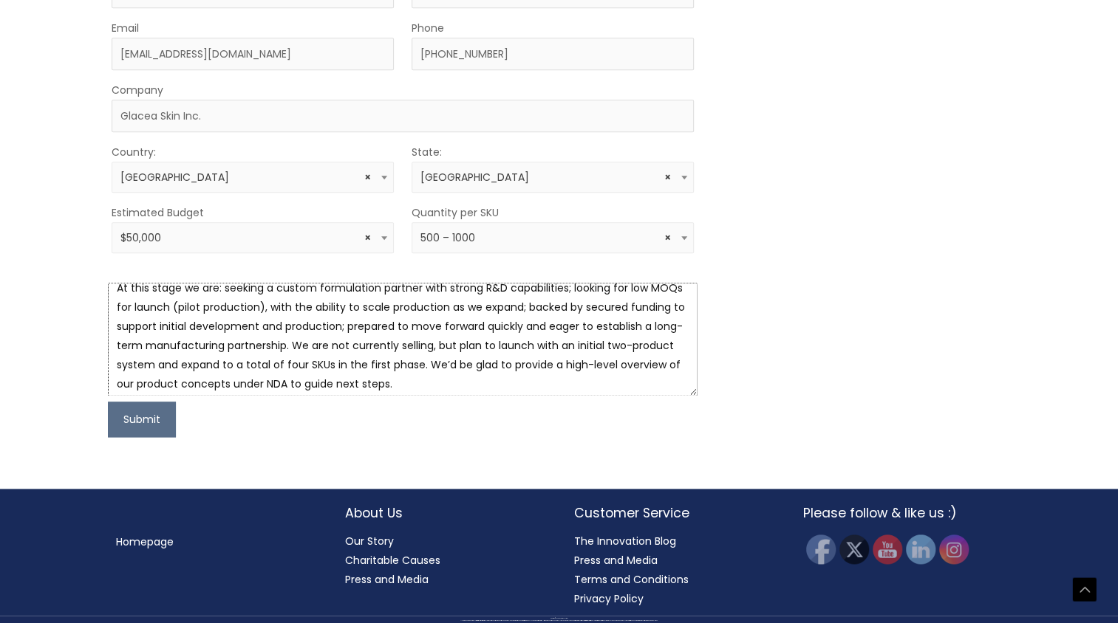
scroll to position [19, 0]
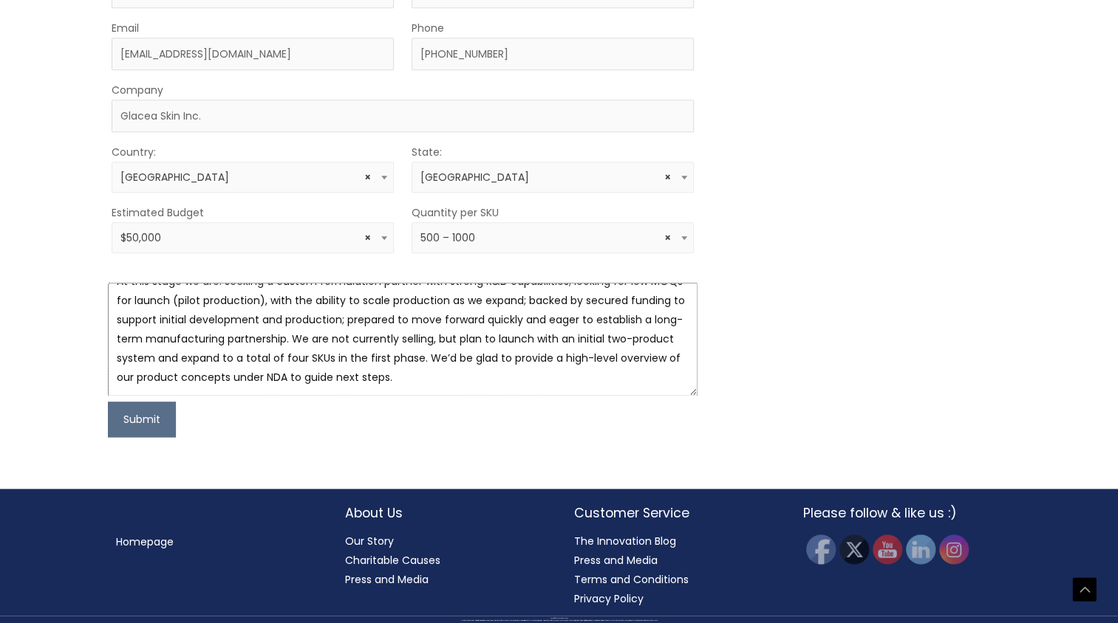
type textarea "At this stage we are: seeking a custom formulation partner with strong R&D capa…"
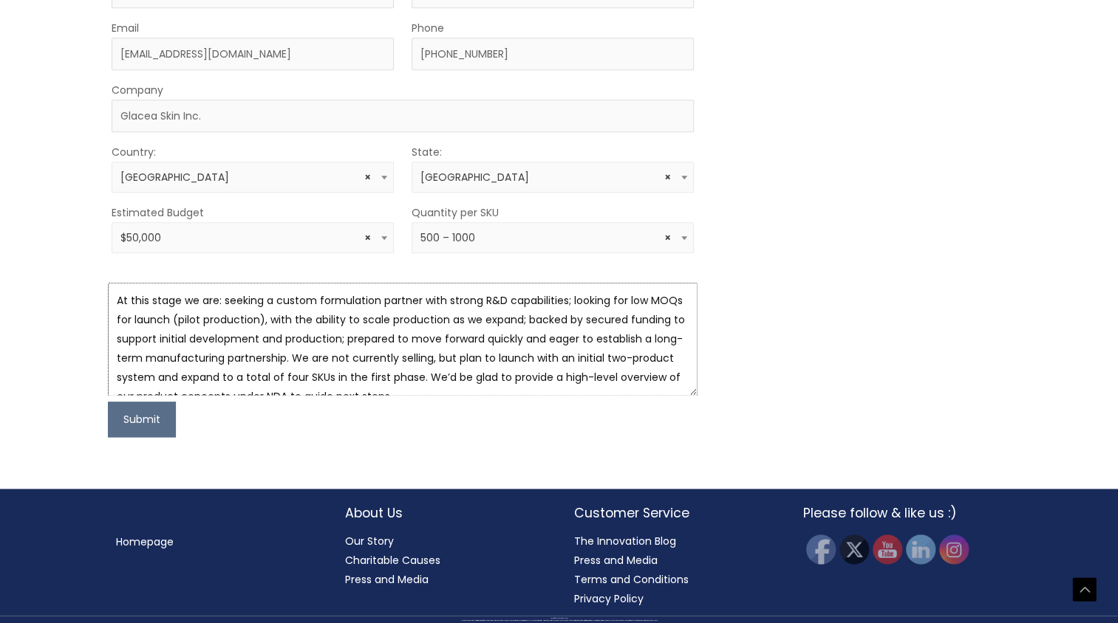
drag, startPoint x: 398, startPoint y: 527, endPoint x: 46, endPoint y: 414, distance: 369.8
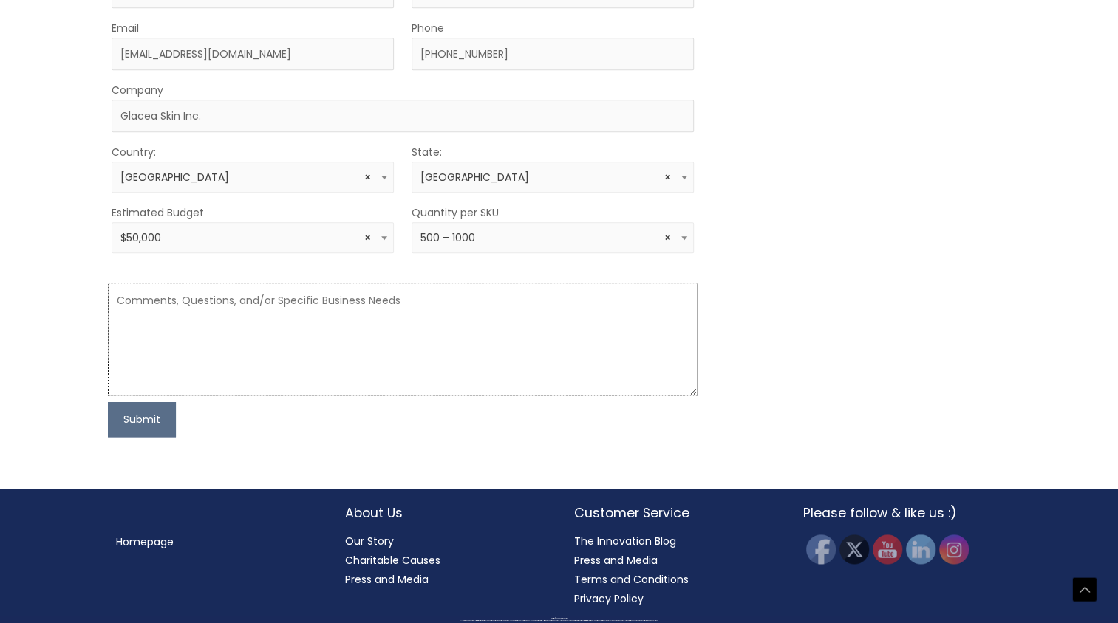
paste textarea "Hi! I'd like to explore working with your lab to develop custom formulations th…"
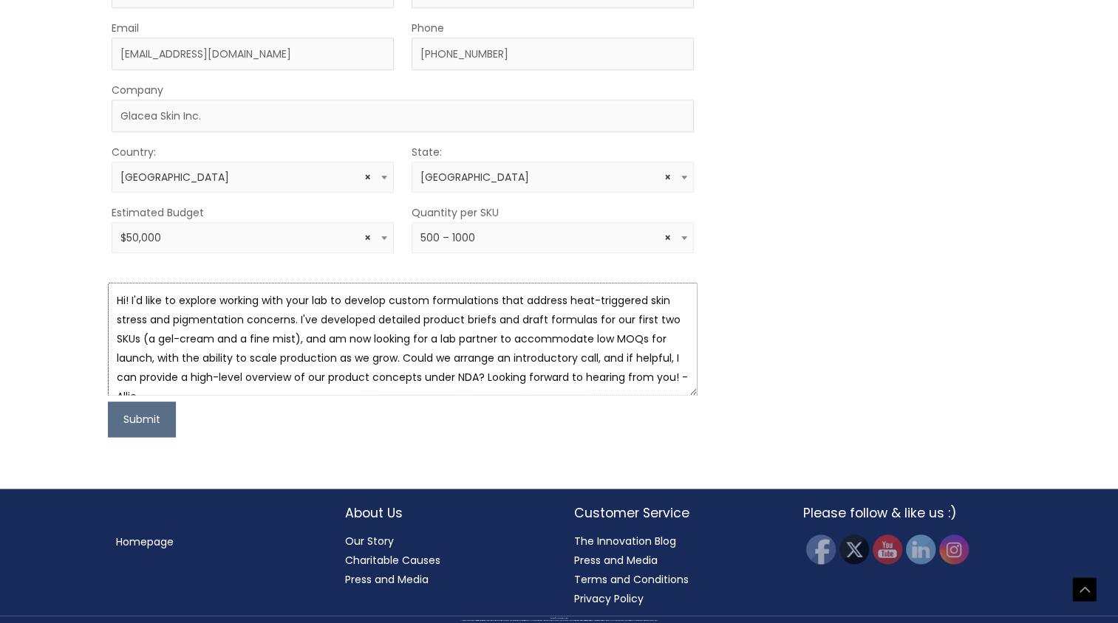
scroll to position [9, 0]
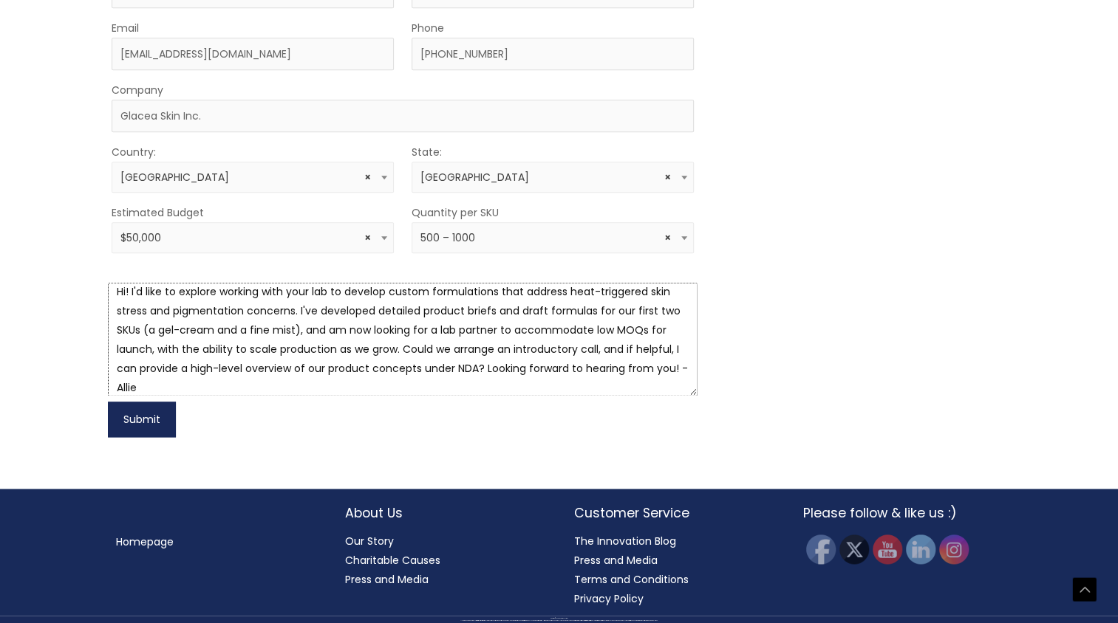
type textarea "Hi! I'd like to explore working with your lab to develop custom formulations th…"
click at [131, 437] on button "Submit" at bounding box center [142, 419] width 68 height 35
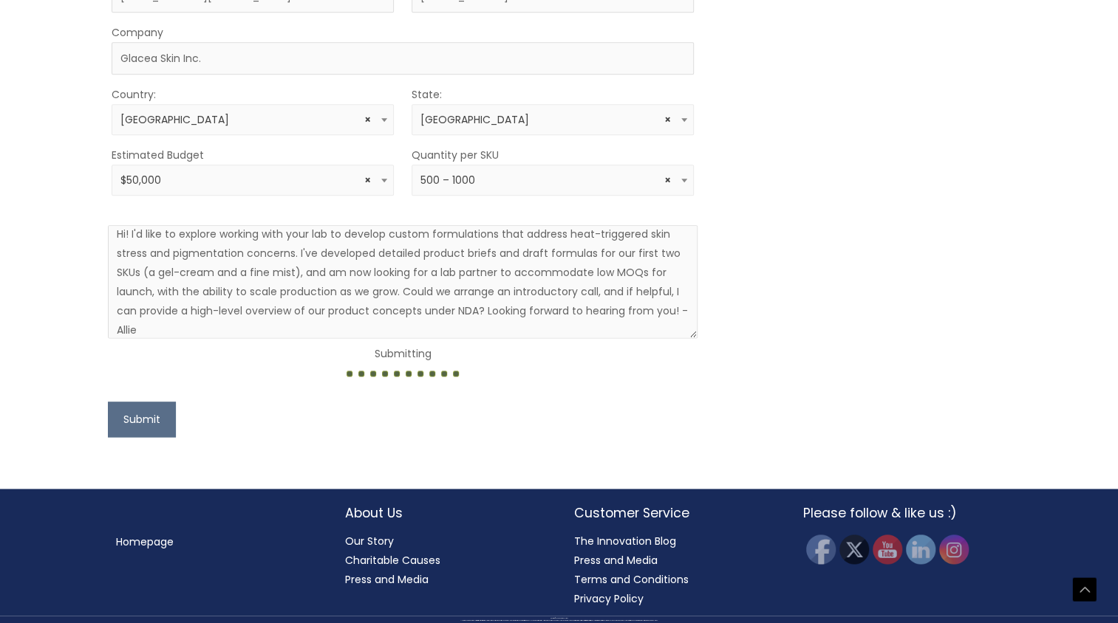
scroll to position [1207, 0]
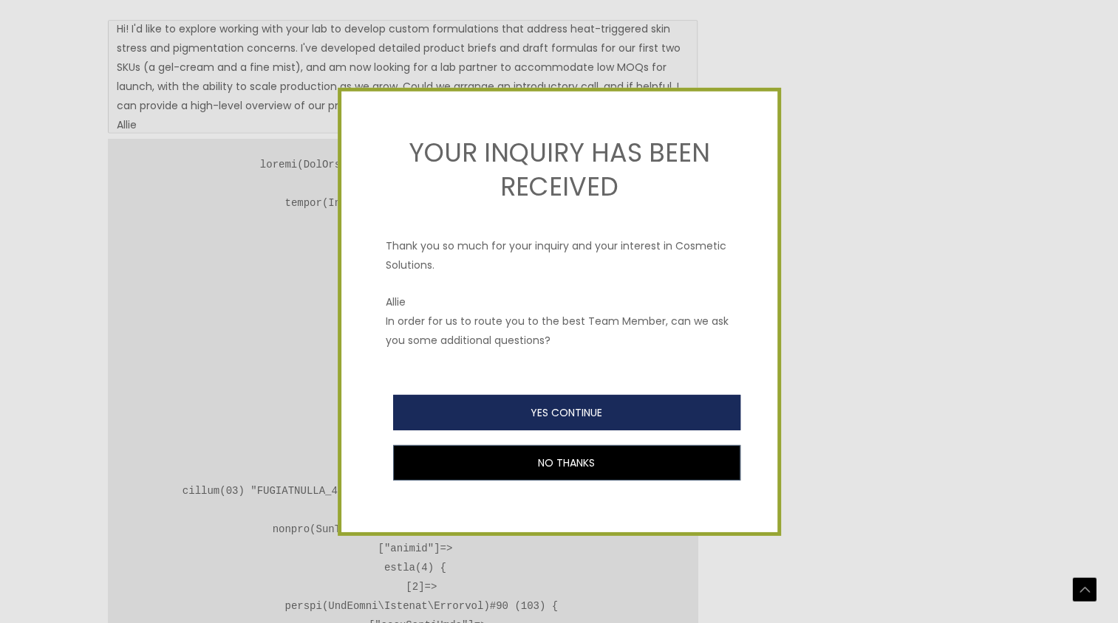
click at [641, 410] on button "YES CONTINUE" at bounding box center [566, 411] width 347 height 35
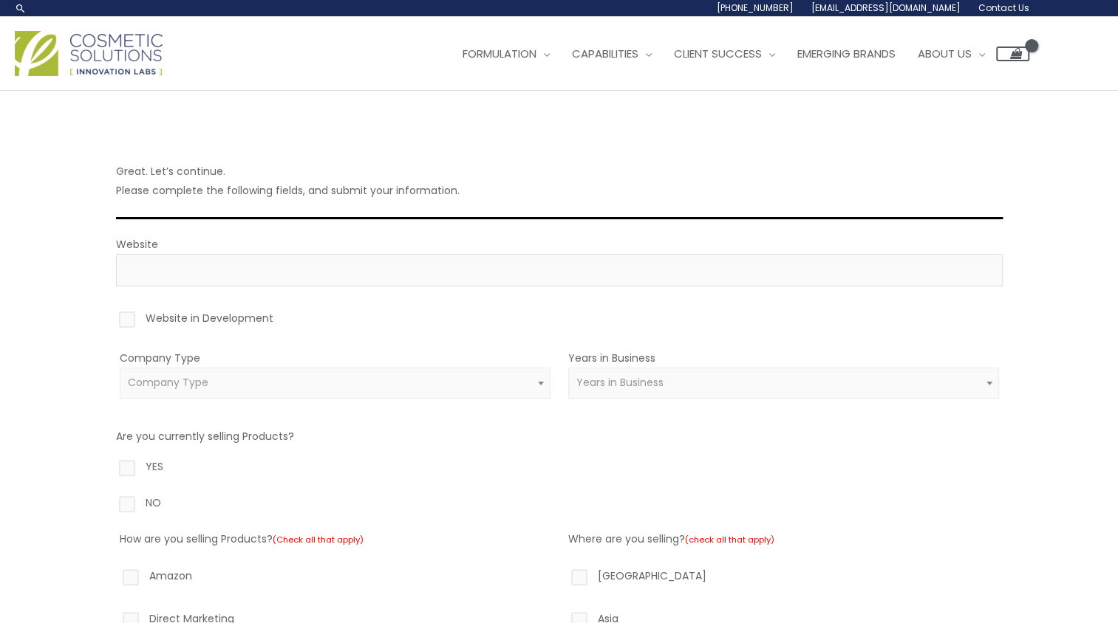
click at [129, 316] on label "Website in Development" at bounding box center [559, 321] width 886 height 25
click at [111, 316] on input "Website in Development" at bounding box center [106, 314] width 10 height 10
checkbox input "true"
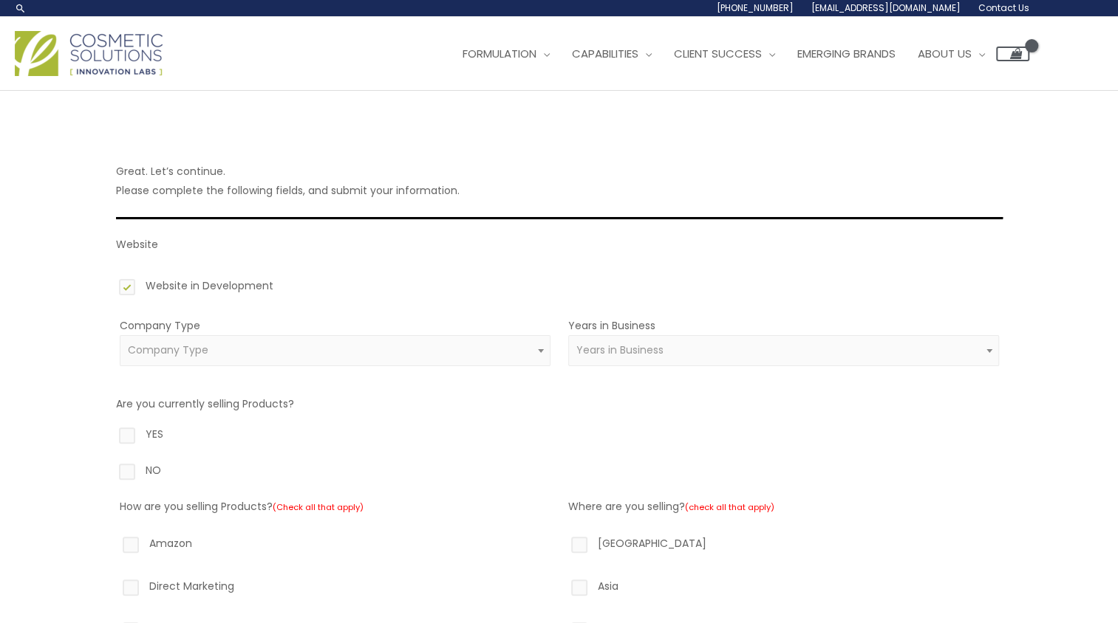
click at [332, 358] on span "Company Type" at bounding box center [335, 350] width 431 height 31
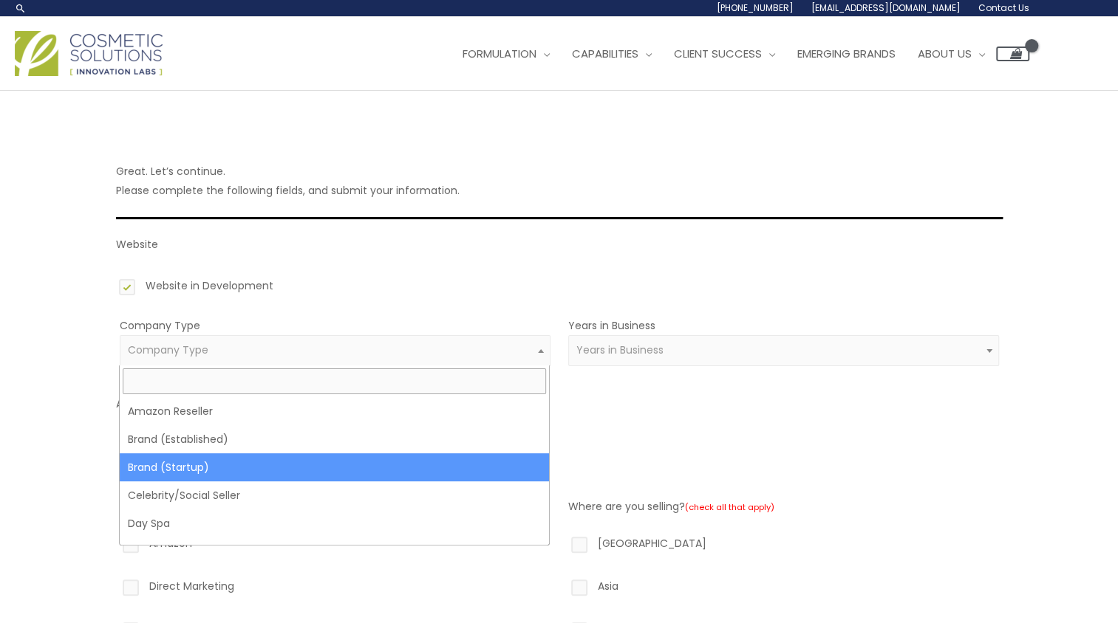
select select "39"
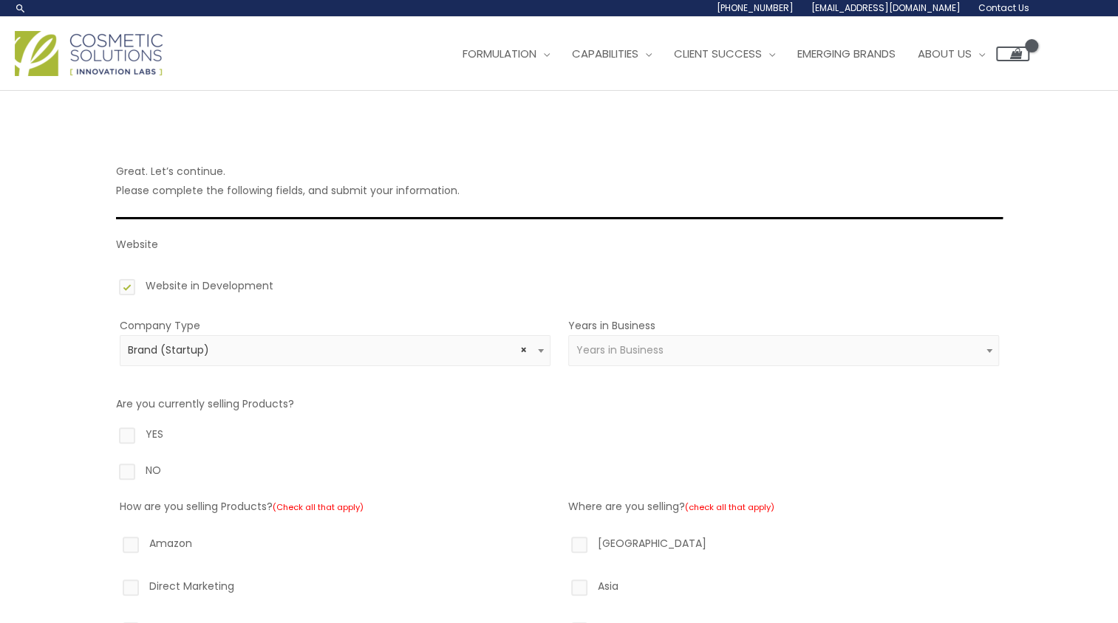
click at [624, 351] on span "Years in Business" at bounding box center [619, 350] width 87 height 15
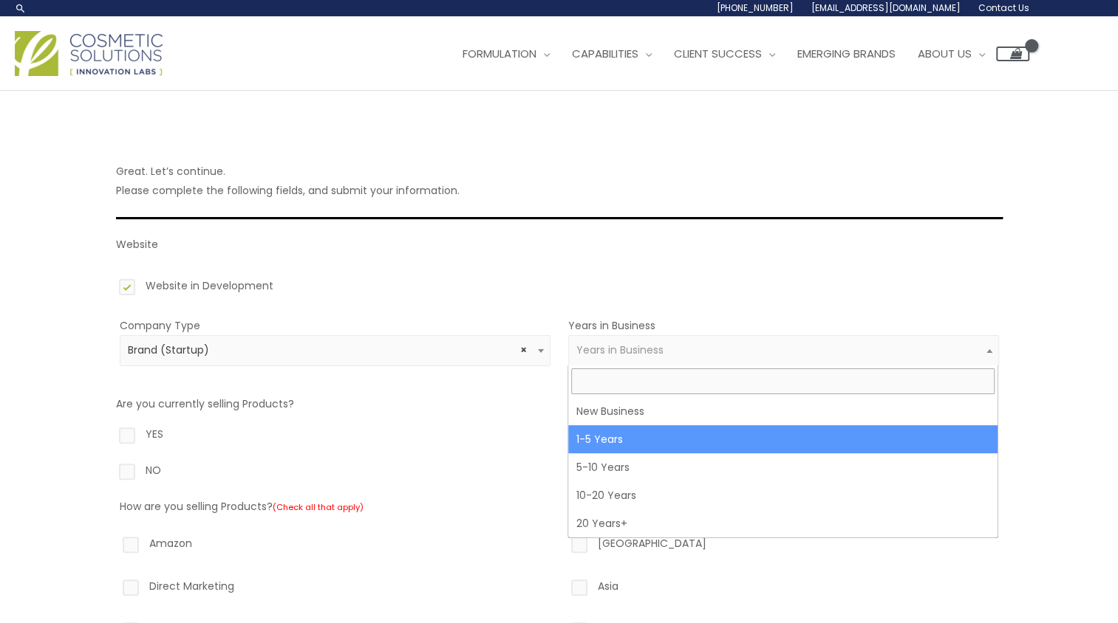
select select "2"
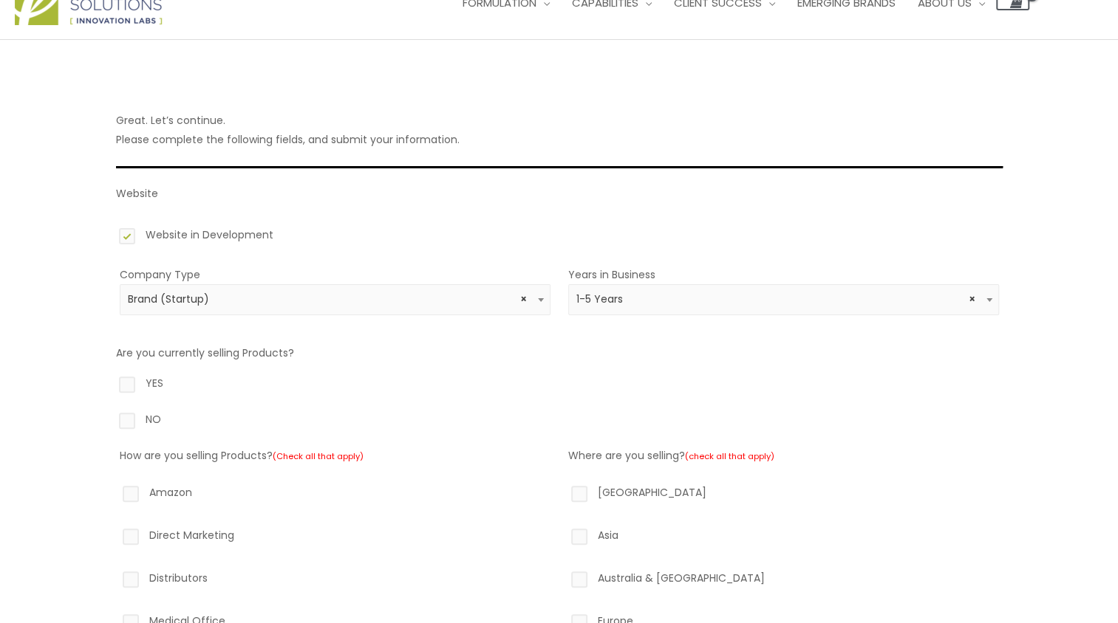
scroll to position [74, 0]
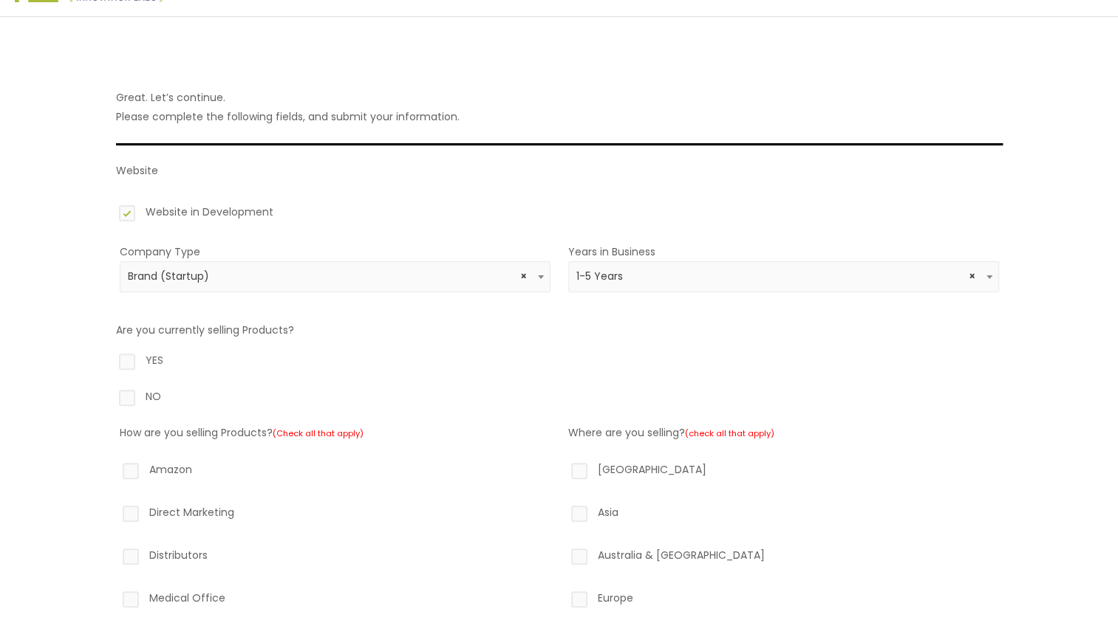
click at [144, 389] on label "NO" at bounding box center [559, 399] width 886 height 25
click at [111, 389] on input "NO" at bounding box center [106, 392] width 10 height 10
radio input "true"
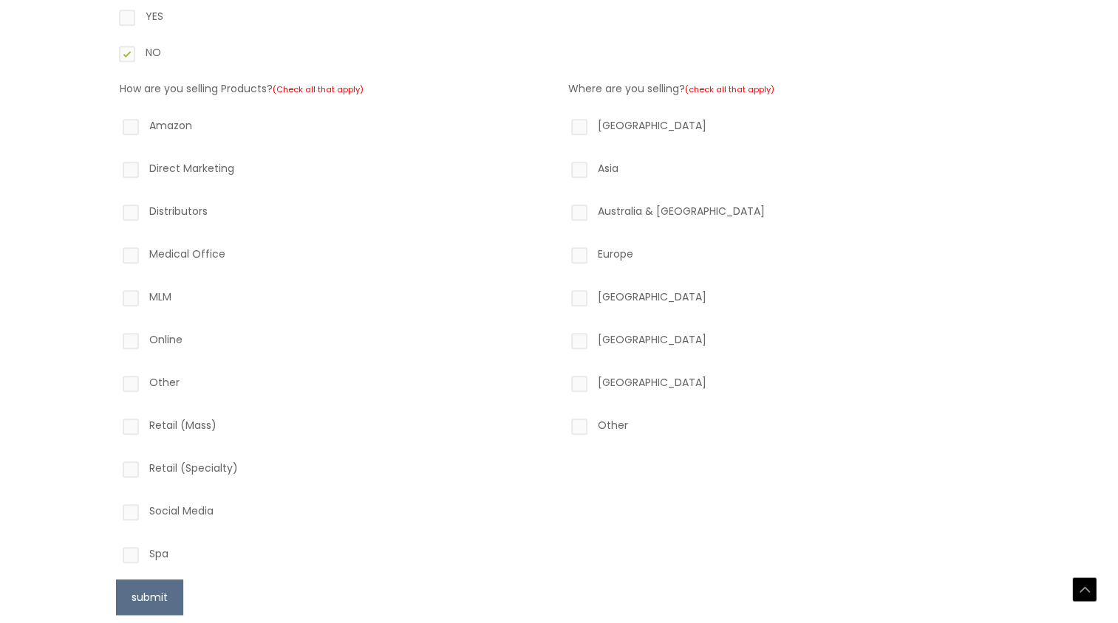
scroll to position [584, 0]
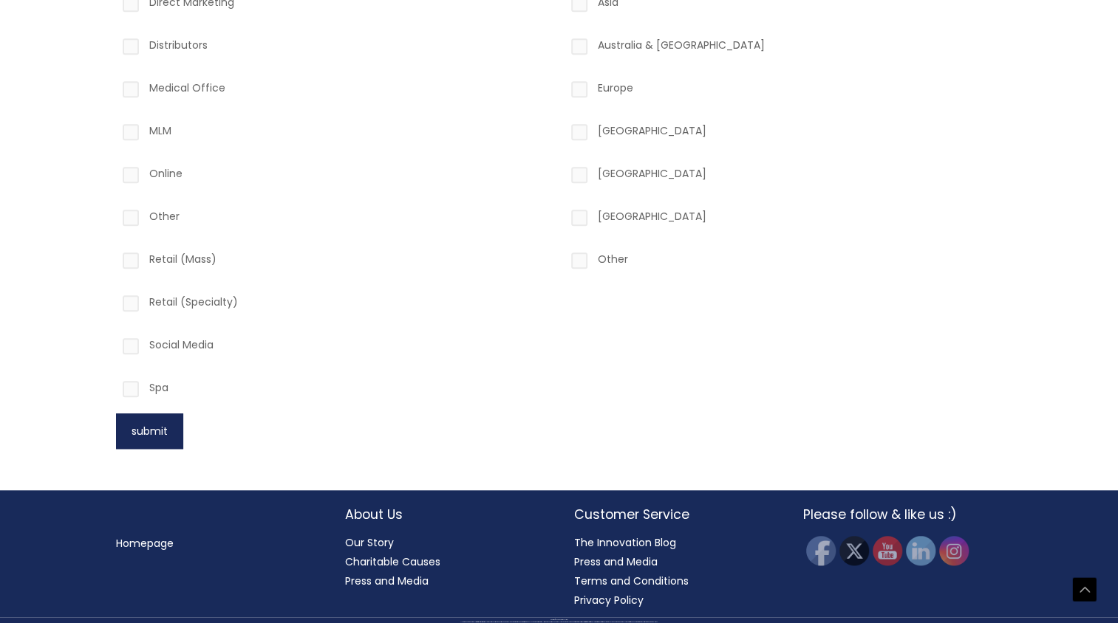
click at [170, 437] on button "submit" at bounding box center [149, 431] width 67 height 35
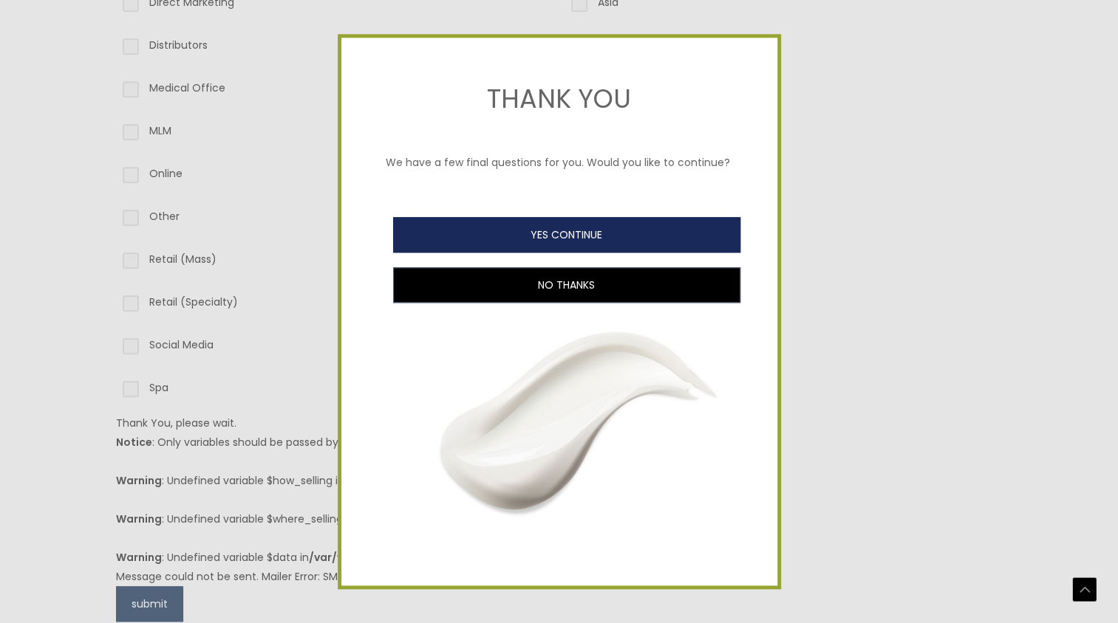
click at [637, 245] on button "YES CONTINUE" at bounding box center [566, 234] width 347 height 35
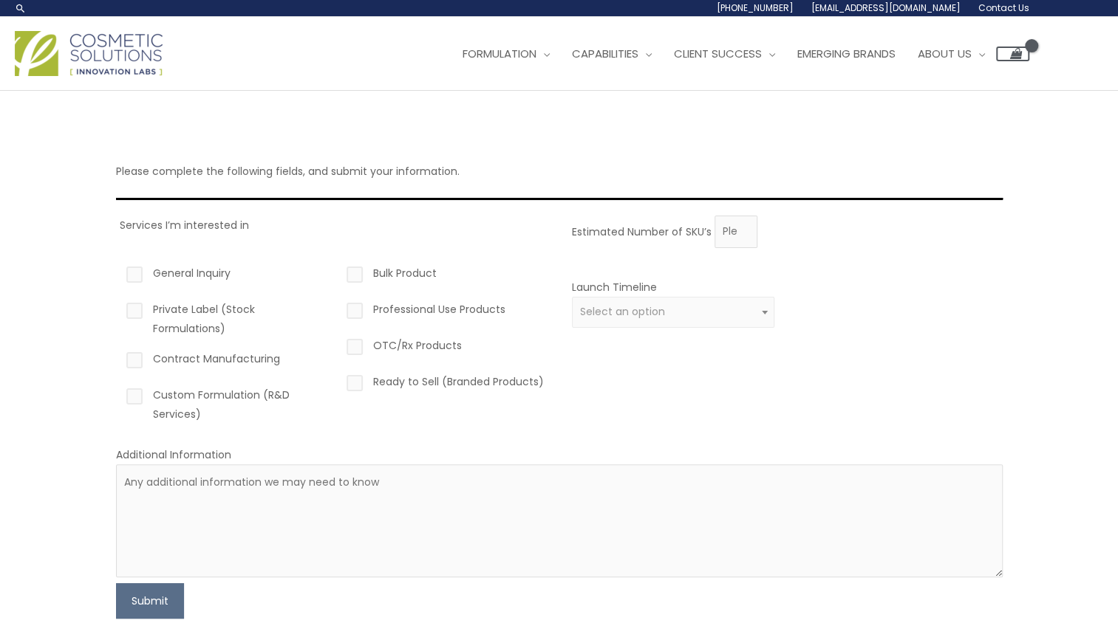
click at [143, 359] on label "Contract Manufacturing" at bounding box center [224, 361] width 203 height 25
click at [118, 359] on input "Contract Manufacturing" at bounding box center [114, 354] width 10 height 10
checkbox input "true"
click at [143, 408] on label "Custom Formulation (R&D Services)" at bounding box center [224, 405] width 203 height 38
click at [118, 395] on input "Custom Formulation (R&D Services)" at bounding box center [114, 391] width 10 height 10
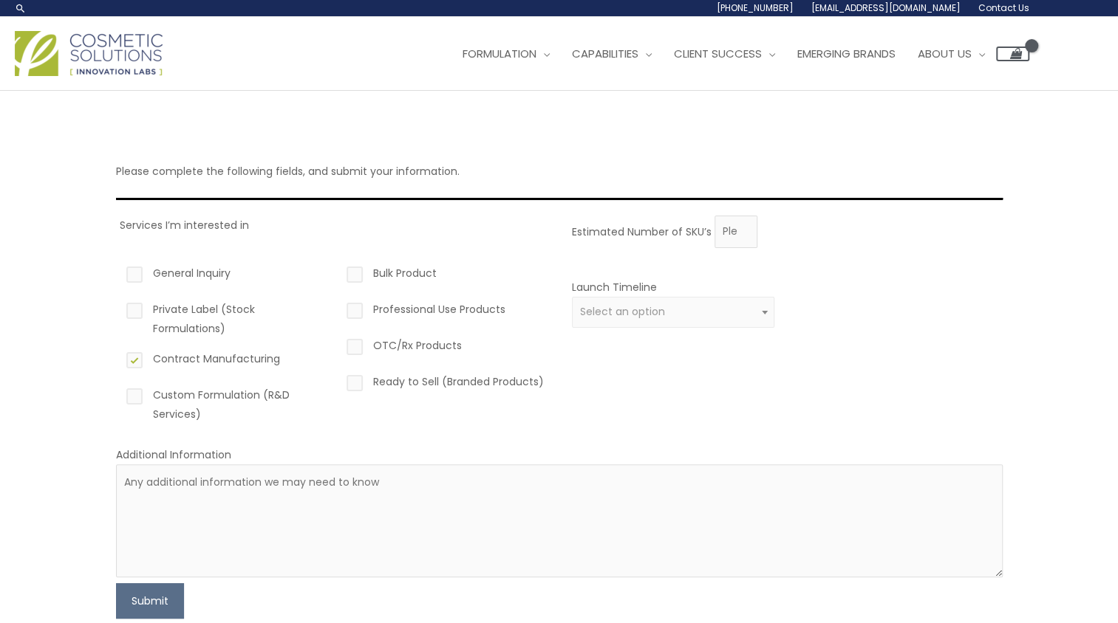
checkbox input "true"
click at [734, 236] on input "Estimated Number of SKU’s" at bounding box center [735, 232] width 43 height 33
click at [743, 225] on input "1" at bounding box center [735, 232] width 43 height 33
type input "2"
click at [743, 225] on input "2" at bounding box center [735, 232] width 43 height 33
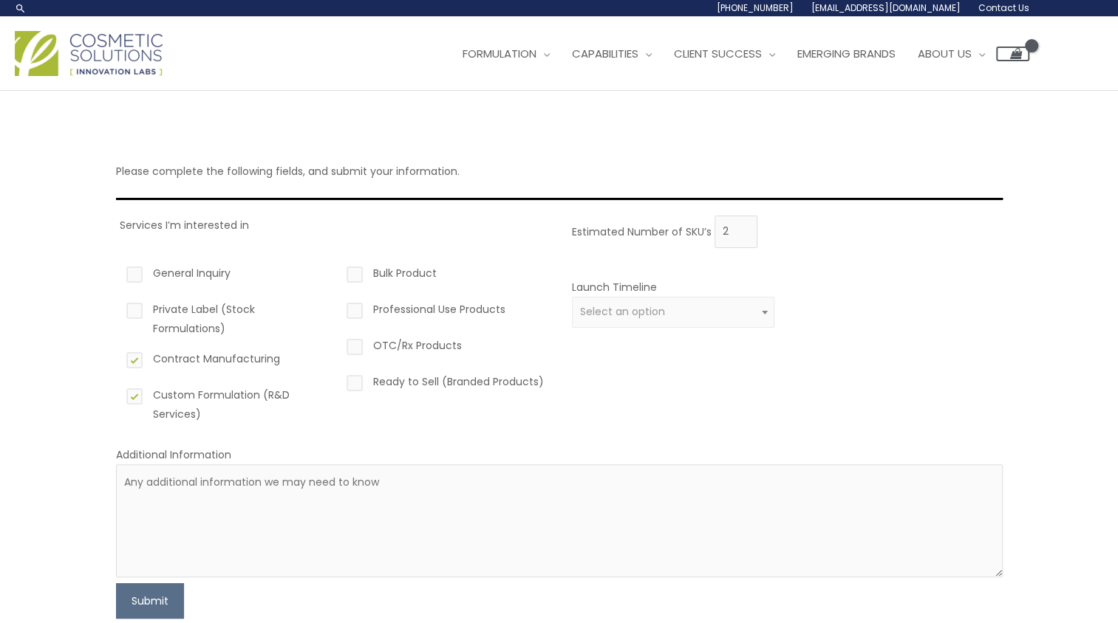
click at [735, 326] on div "Launch Timeline 0 – 3 months 4 – 12 months Greater than 1 year Select an option" at bounding box center [673, 312] width 203 height 68
click at [737, 309] on span "Select an option" at bounding box center [673, 312] width 186 height 14
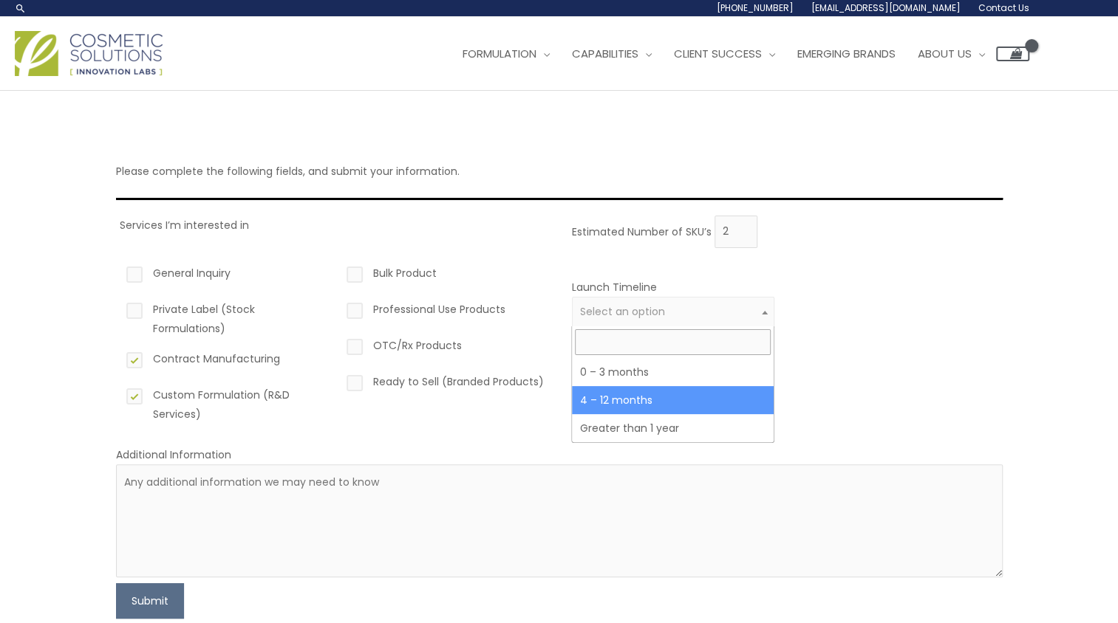
select select "3"
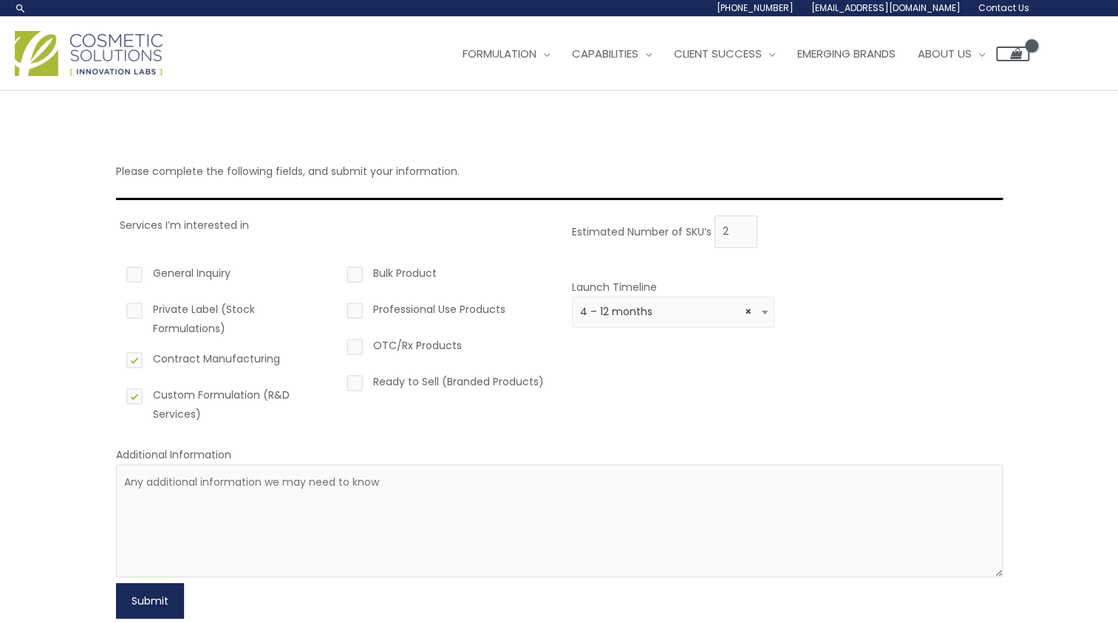
click at [160, 596] on button "Submit" at bounding box center [150, 601] width 68 height 35
click at [999, 8] on span "Contact Us" at bounding box center [1003, 7] width 51 height 13
